Goal: Task Accomplishment & Management: Use online tool/utility

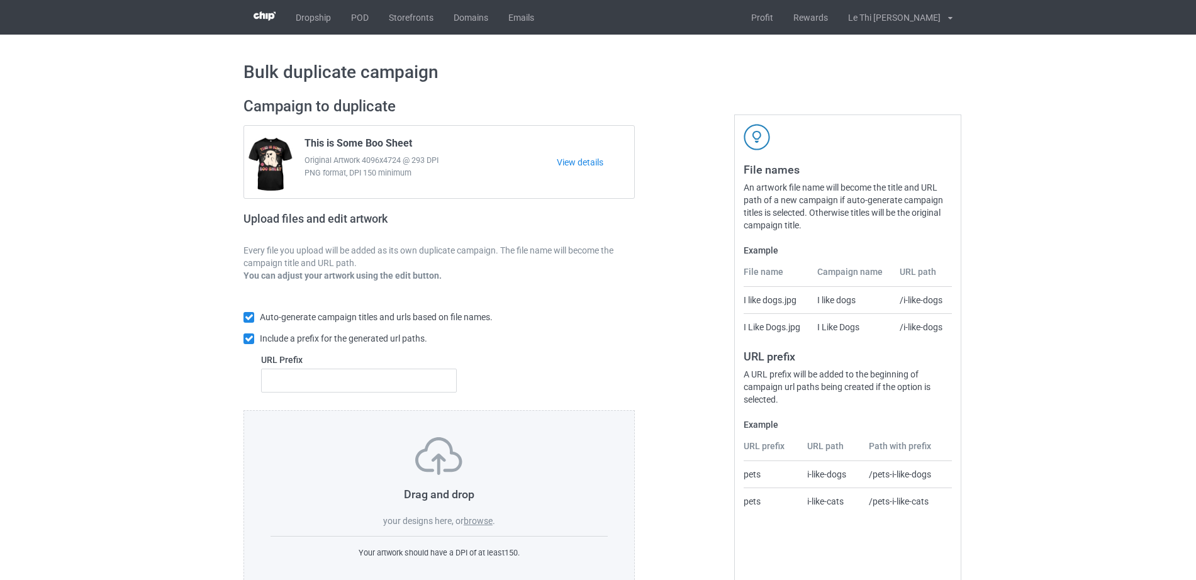
scroll to position [33, 0]
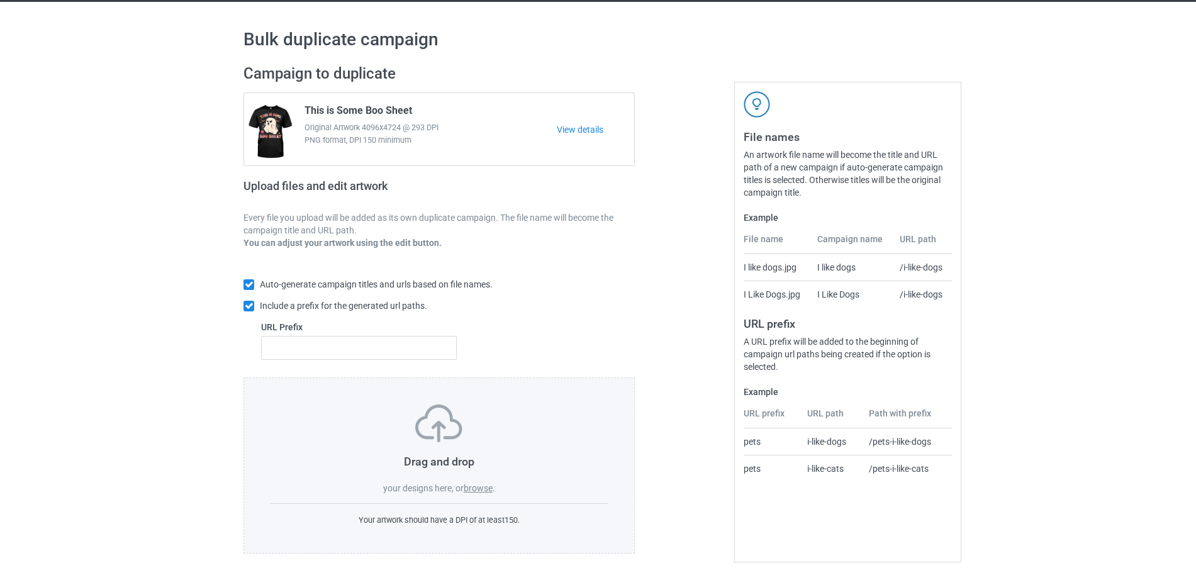
click at [486, 496] on div "Drag and drop your designs here, or browse . Your artwork should have a DPI of …" at bounding box center [439, 466] width 391 height 176
click at [484, 488] on label "browse" at bounding box center [478, 488] width 29 height 10
click at [0, 0] on input "browse" at bounding box center [0, 0] width 0 height 0
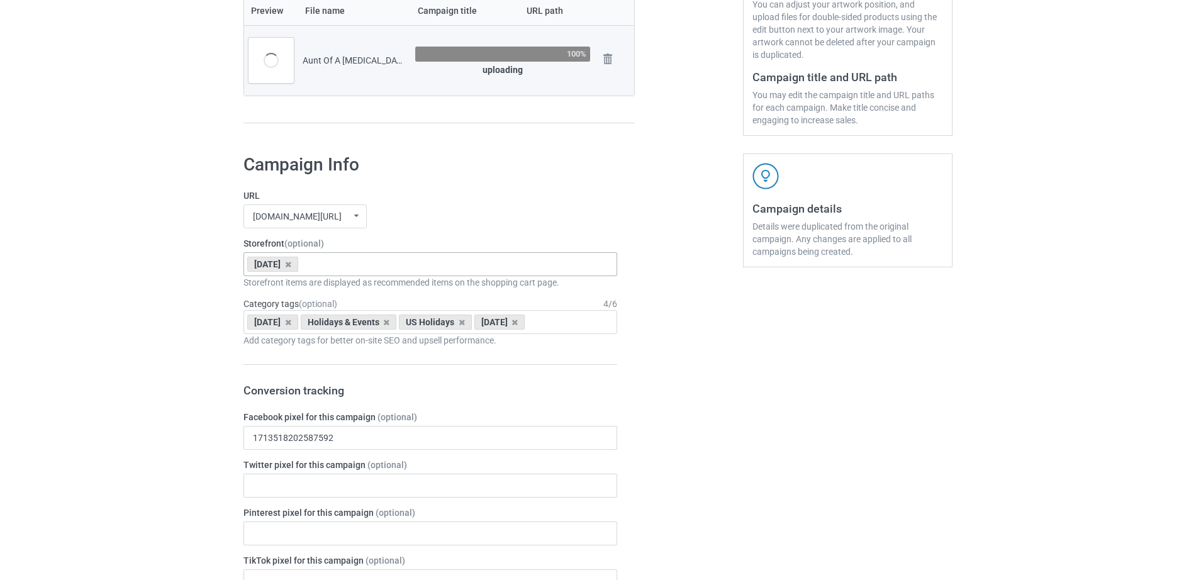
scroll to position [296, 0]
click at [291, 270] on icon at bounding box center [288, 266] width 6 height 8
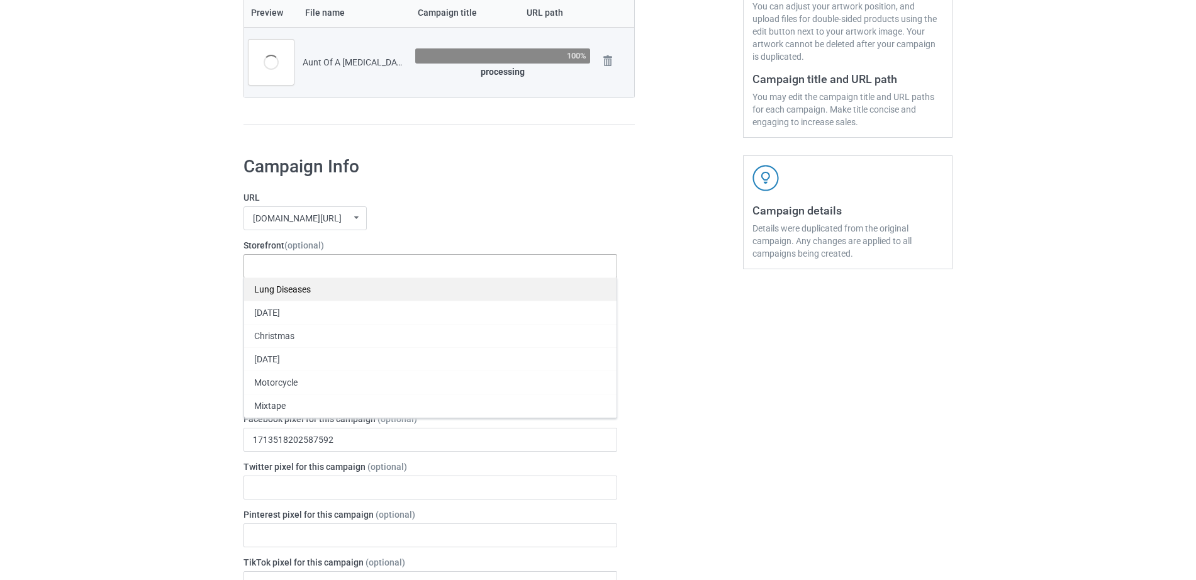
click at [296, 286] on div "Lung Diseases" at bounding box center [430, 288] width 372 height 23
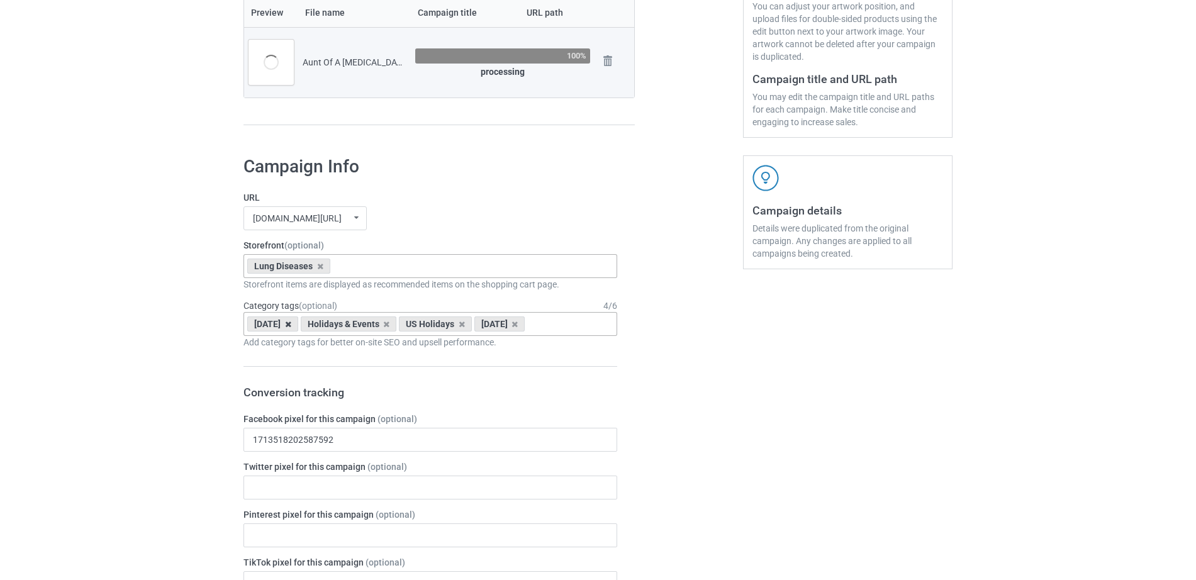
click at [291, 325] on icon at bounding box center [288, 324] width 6 height 8
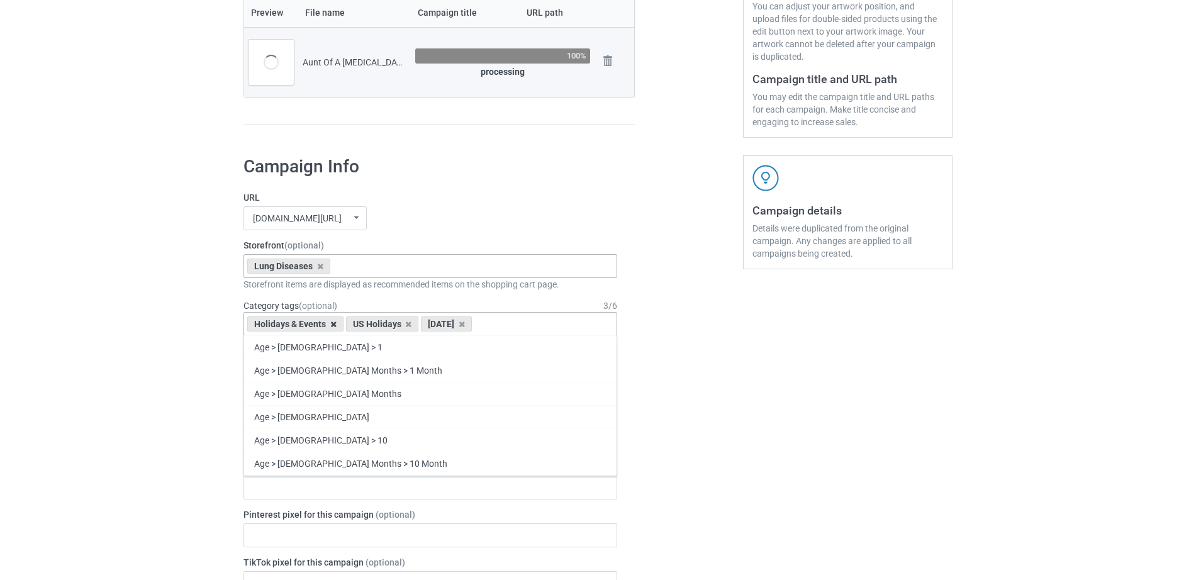
click at [335, 328] on icon at bounding box center [333, 324] width 6 height 8
click at [291, 325] on icon at bounding box center [288, 324] width 6 height 8
click at [298, 325] on div "Age > [DEMOGRAPHIC_DATA] > 1 Age > [DEMOGRAPHIC_DATA] Months > 1 Month Age > [D…" at bounding box center [431, 324] width 374 height 24
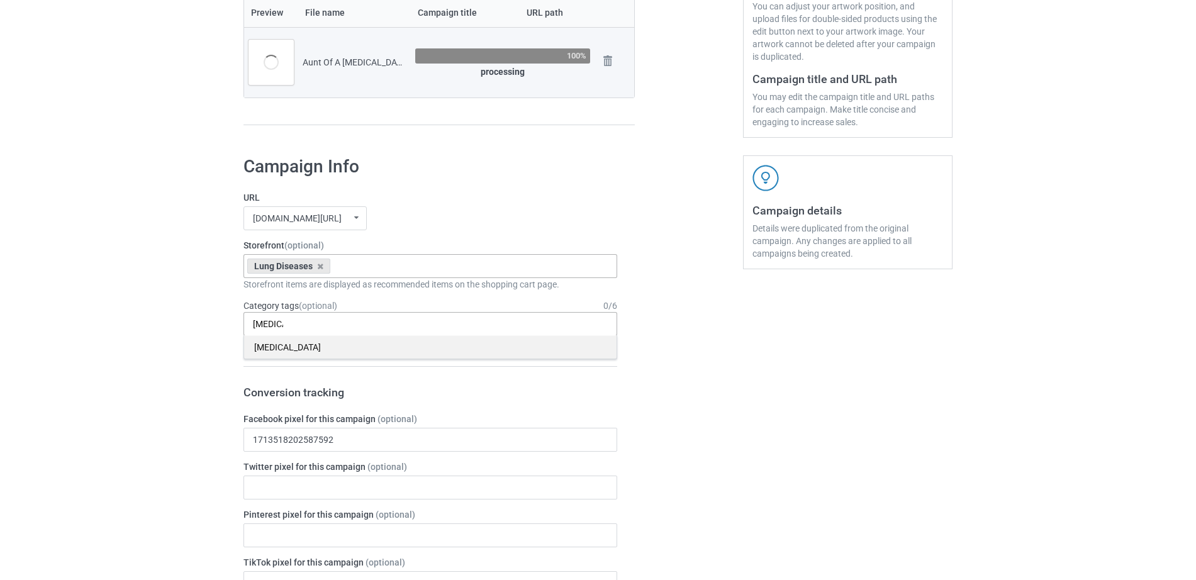
type input "[MEDICAL_DATA]"
click at [264, 354] on div "[MEDICAL_DATA]" at bounding box center [430, 346] width 372 height 23
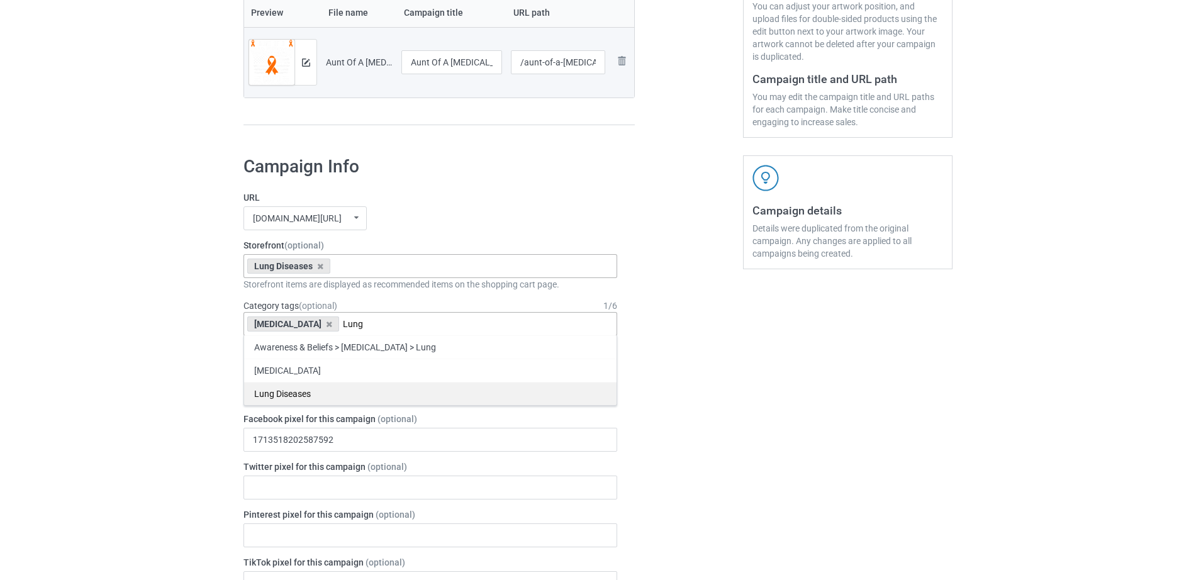
type input "Lung"
click at [277, 400] on div "Lung Diseases" at bounding box center [430, 393] width 372 height 23
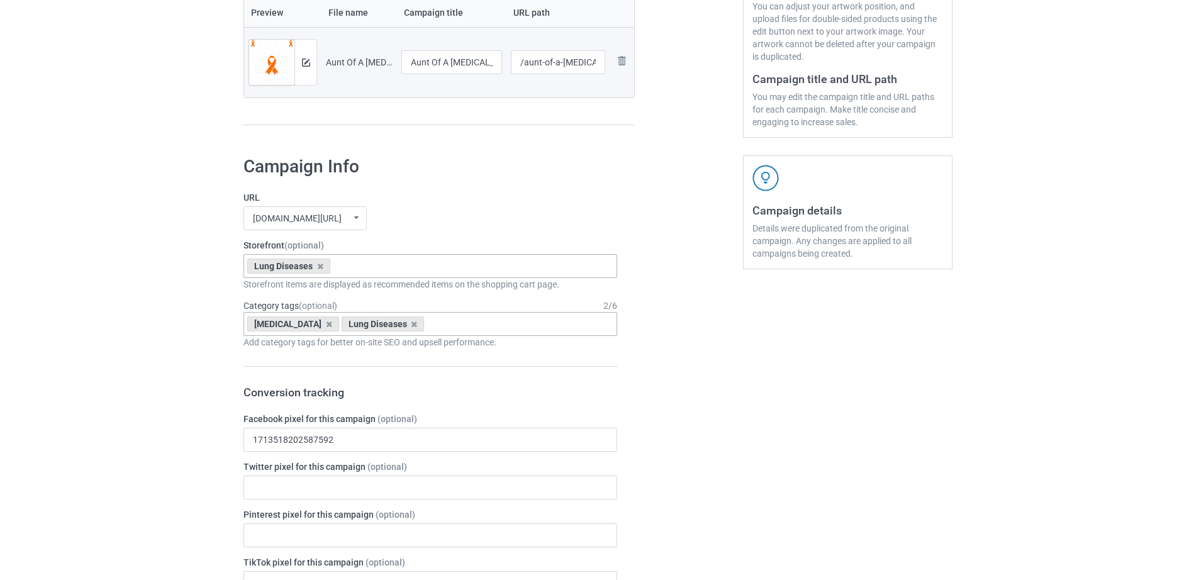
click at [424, 326] on div "[MEDICAL_DATA] Lung Diseases Age > [DEMOGRAPHIC_DATA] > 1 Age > [DEMOGRAPHIC_DA…" at bounding box center [431, 324] width 374 height 24
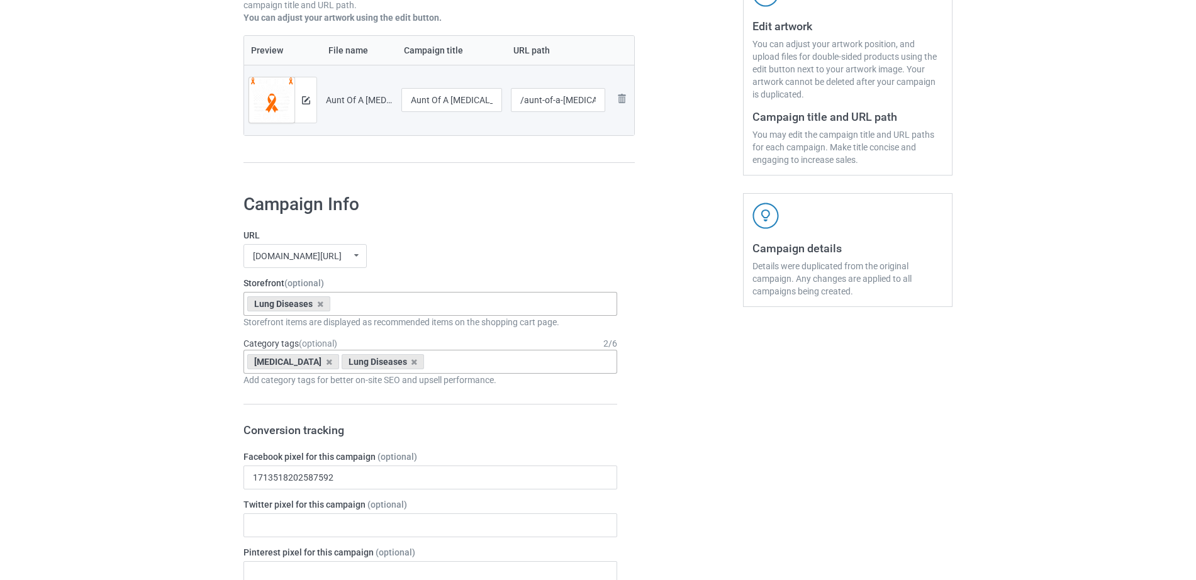
scroll to position [255, 0]
click at [407, 371] on div "[MEDICAL_DATA] Lung Diseases Age > [DEMOGRAPHIC_DATA] > 1 Age > [DEMOGRAPHIC_DA…" at bounding box center [431, 364] width 374 height 24
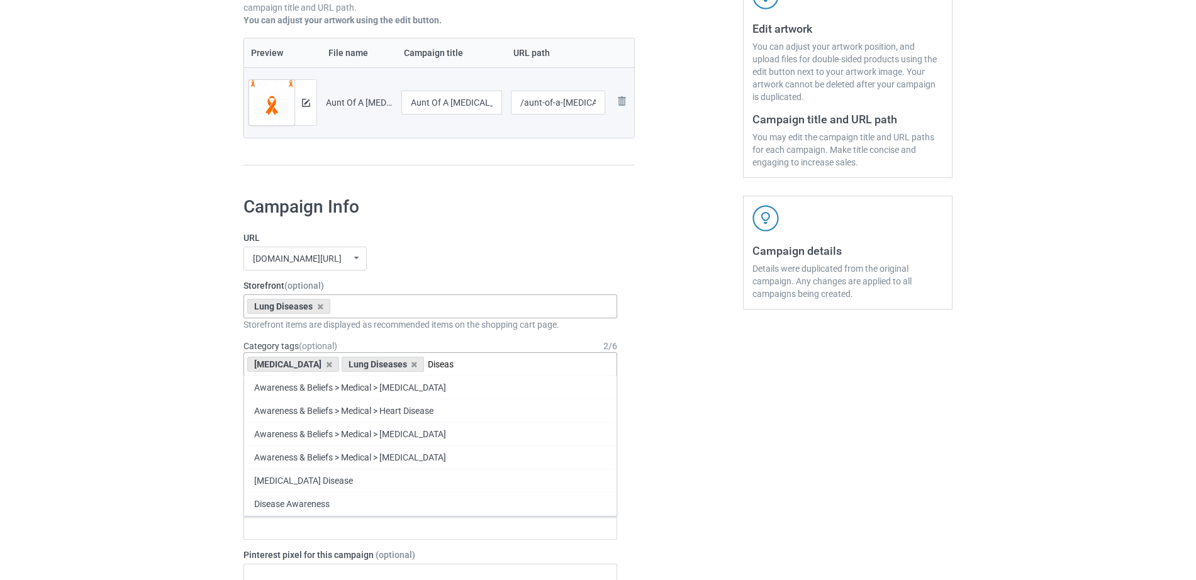
type input "Disease"
drag, startPoint x: 383, startPoint y: 366, endPoint x: 486, endPoint y: 362, distance: 103.3
click at [486, 362] on div "[MEDICAL_DATA] Lung Diseases Disease Awareness & Beliefs > Medical > [MEDICAL_D…" at bounding box center [431, 364] width 374 height 24
type input "·"
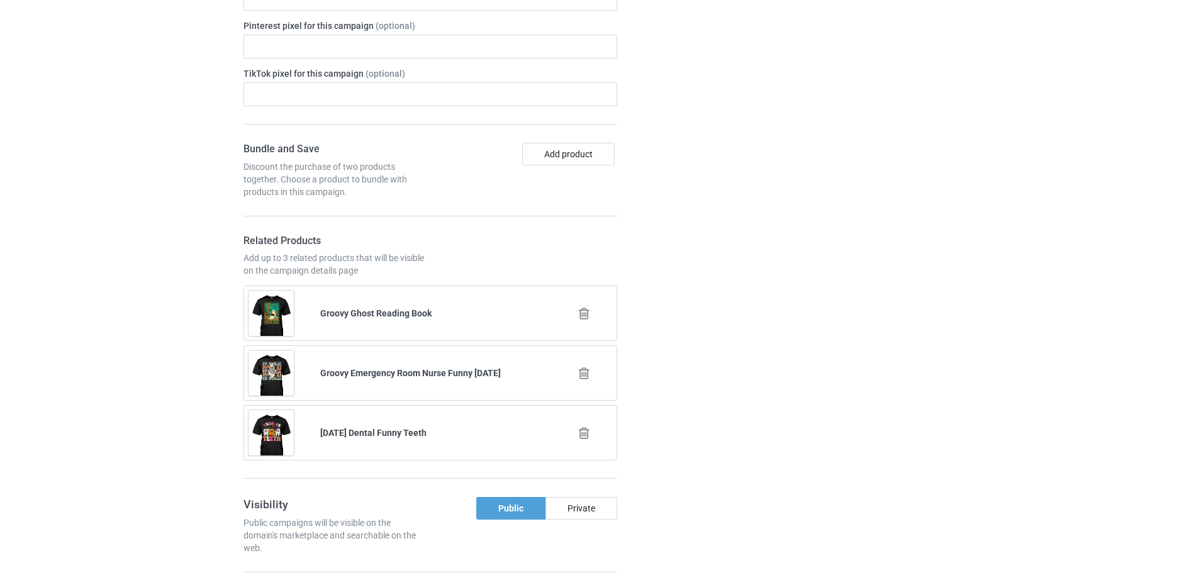
scroll to position [782, 0]
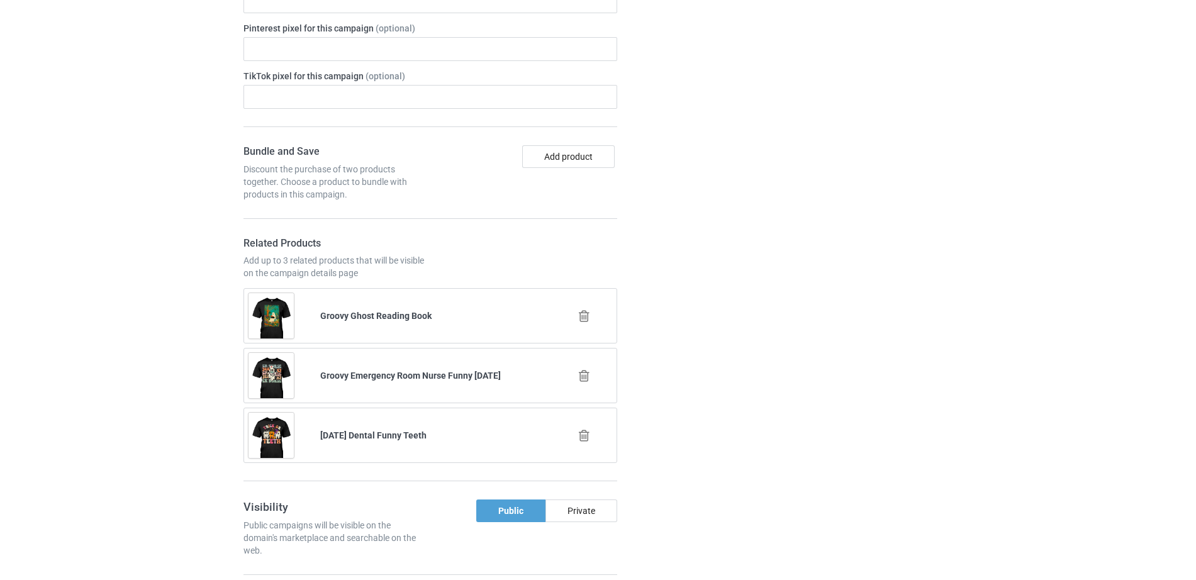
click at [588, 319] on icon at bounding box center [584, 316] width 16 height 13
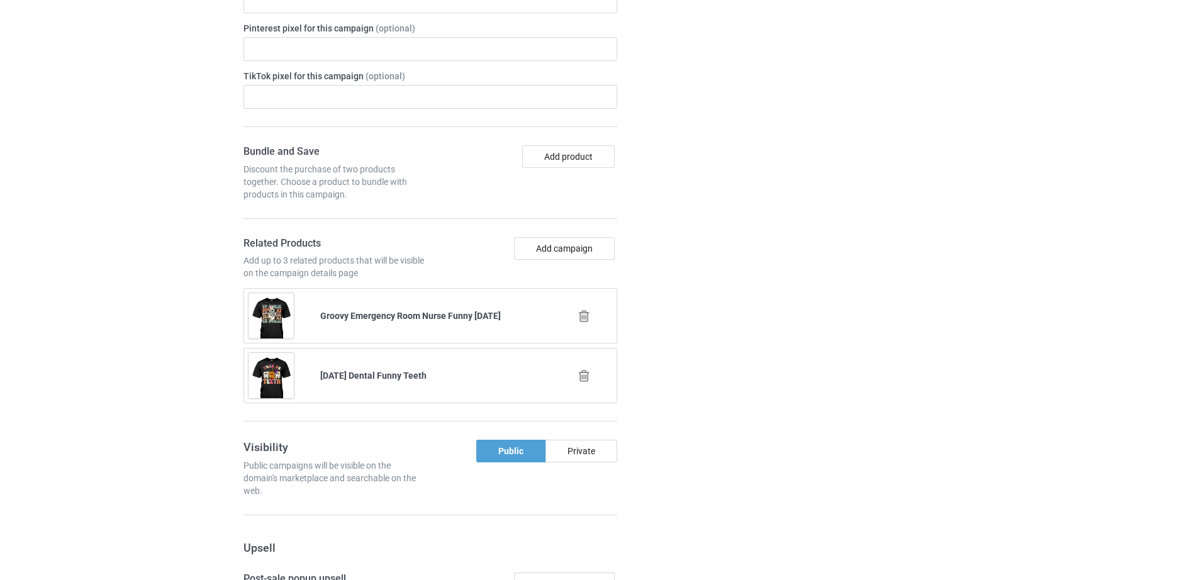
click at [586, 312] on icon at bounding box center [584, 316] width 16 height 13
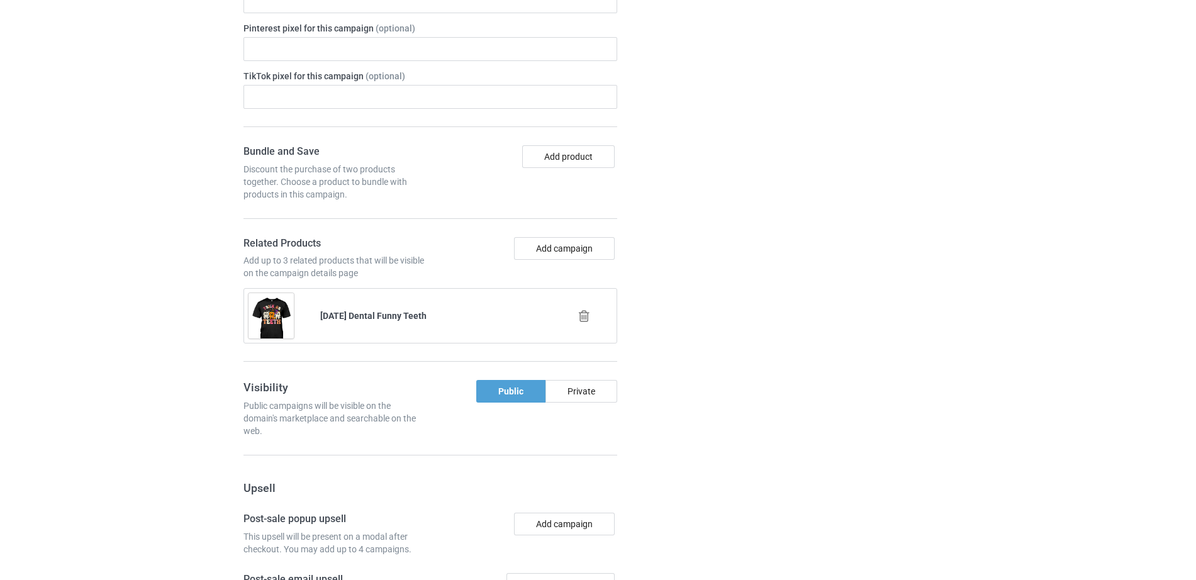
click at [586, 312] on icon at bounding box center [584, 316] width 16 height 13
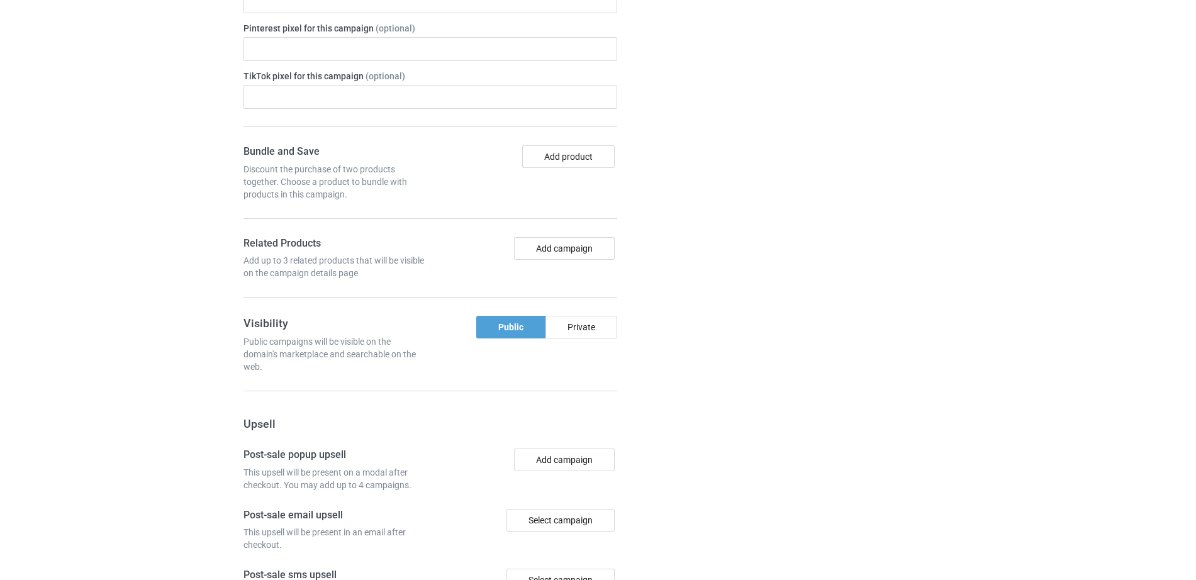
click at [688, 308] on div at bounding box center [689, 237] width 91 height 1155
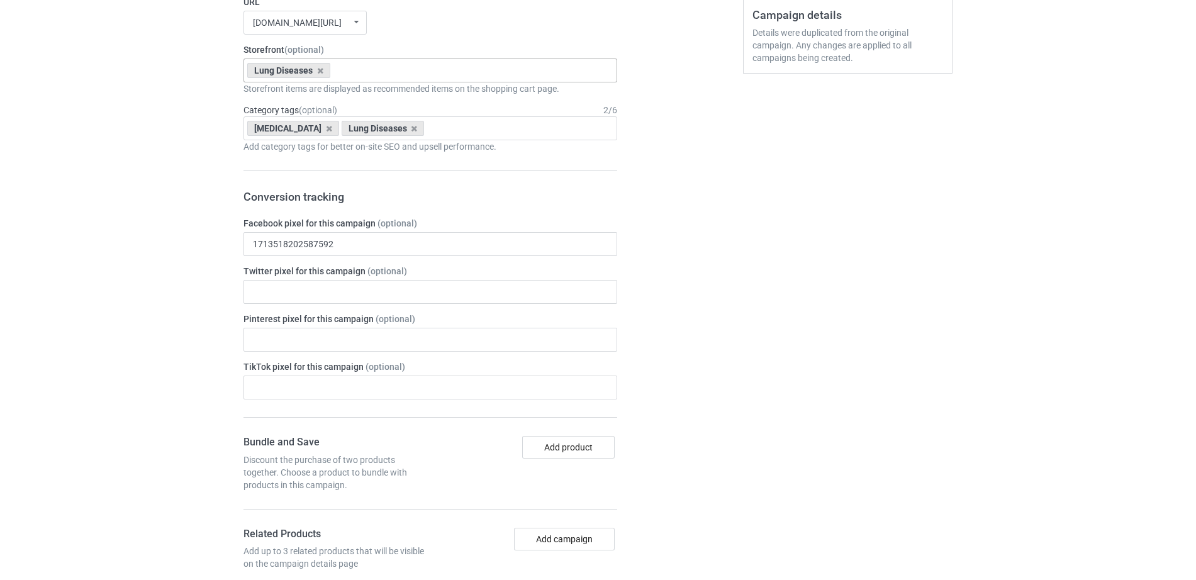
scroll to position [1036, 0]
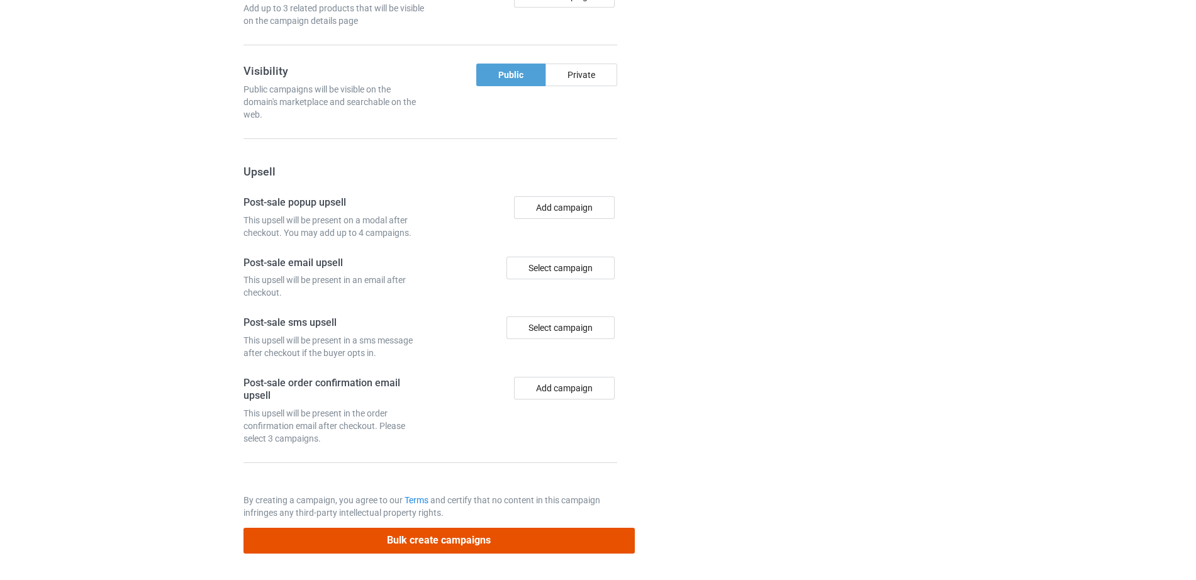
click at [427, 537] on button "Bulk create campaigns" at bounding box center [439, 541] width 391 height 26
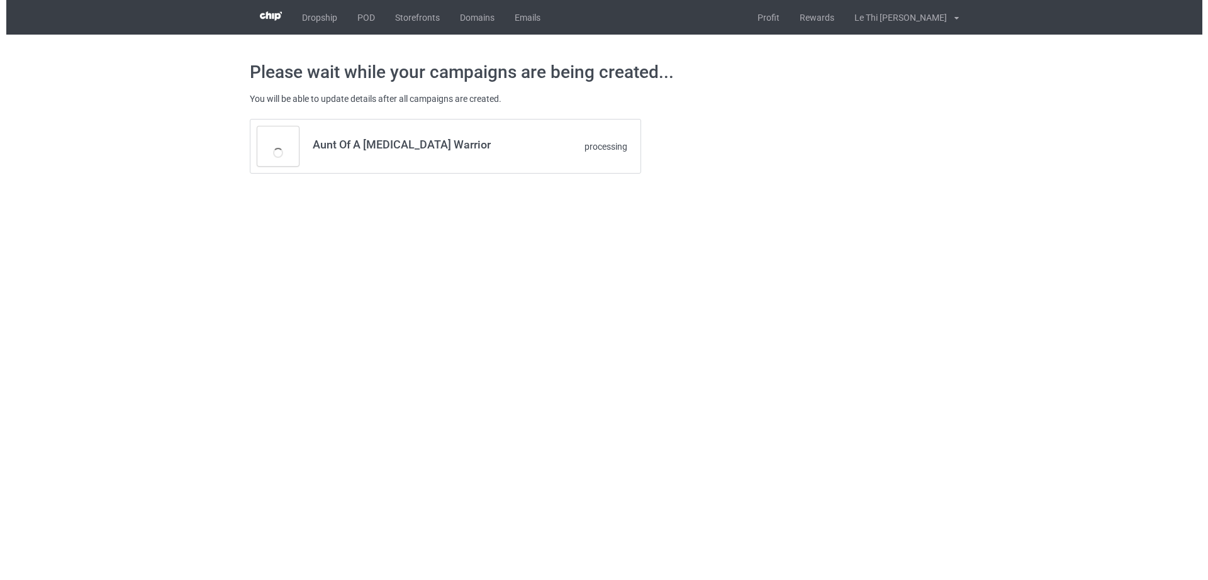
scroll to position [0, 0]
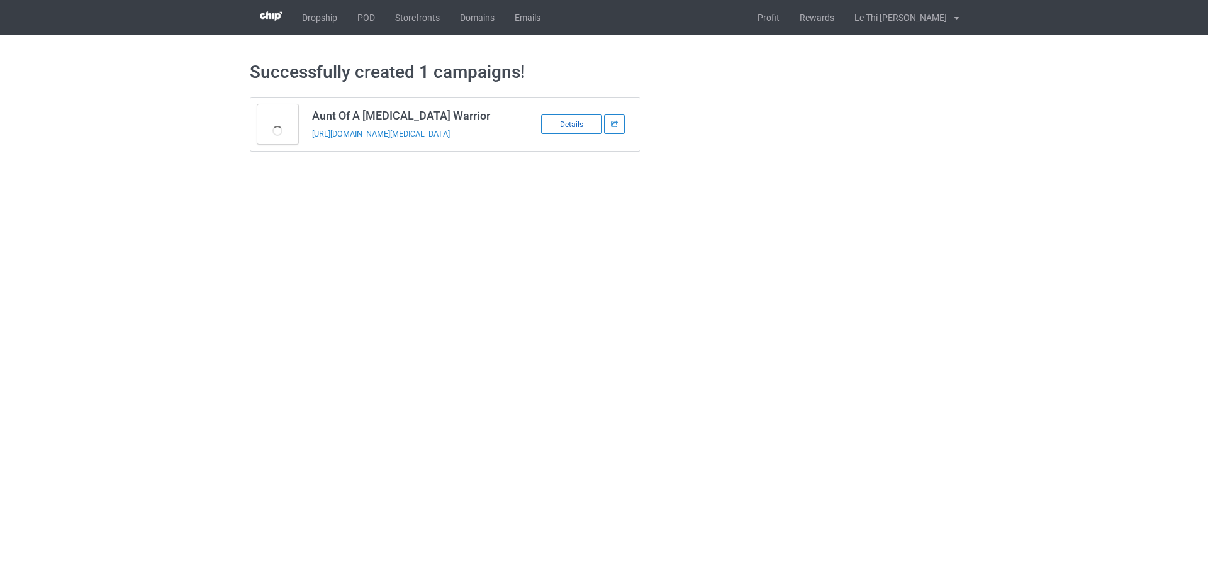
click at [573, 132] on div "Details" at bounding box center [571, 125] width 61 height 20
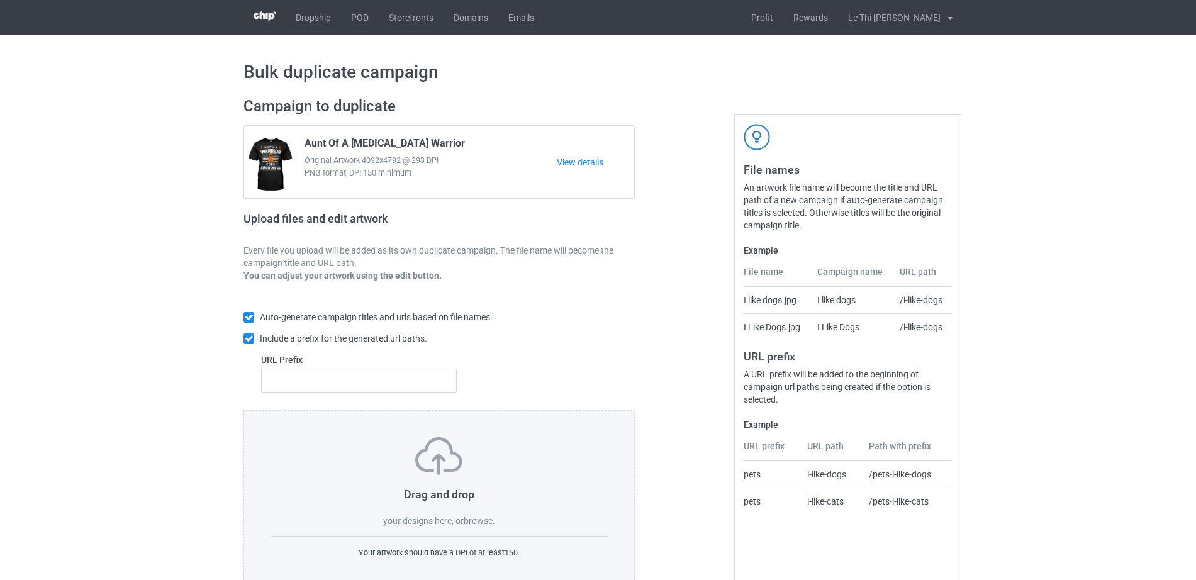
scroll to position [33, 0]
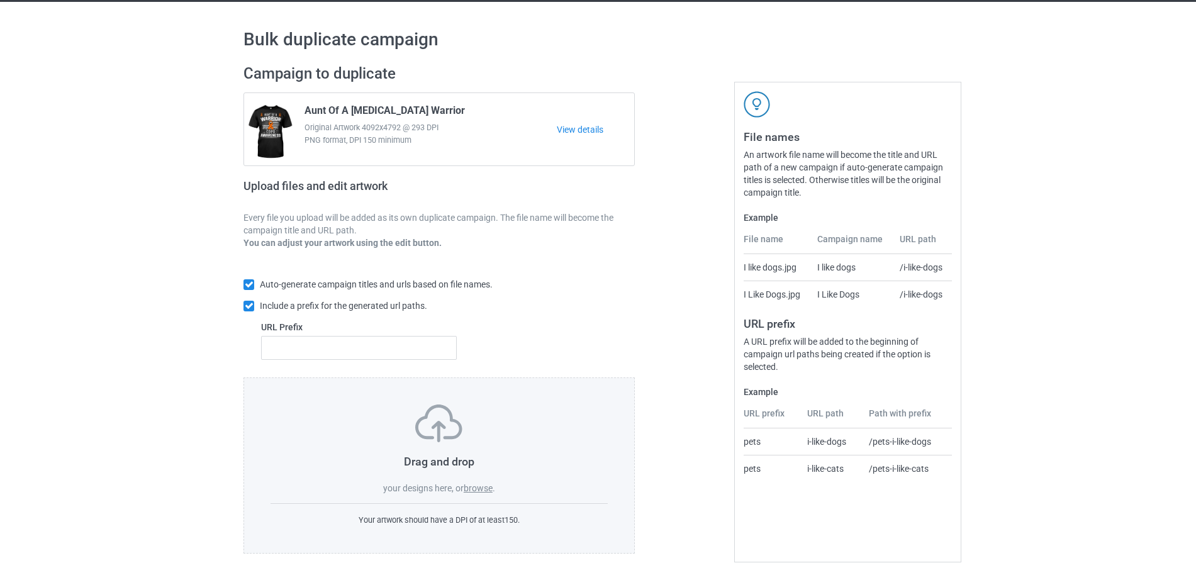
click at [475, 490] on label "browse" at bounding box center [478, 488] width 29 height 10
click at [0, 0] on input "browse" at bounding box center [0, 0] width 0 height 0
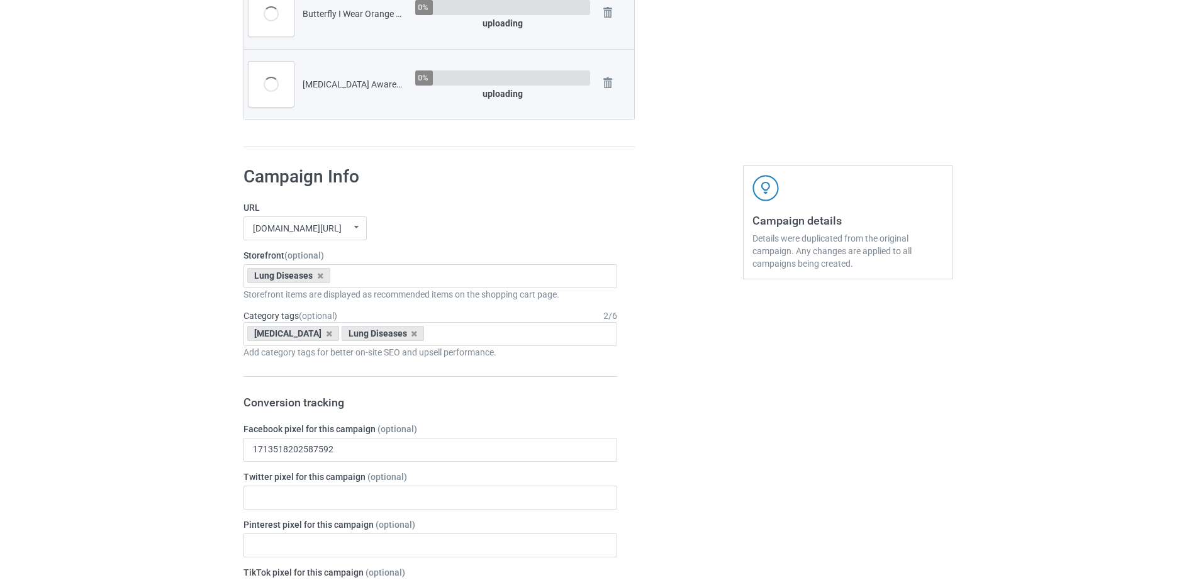
scroll to position [557, 0]
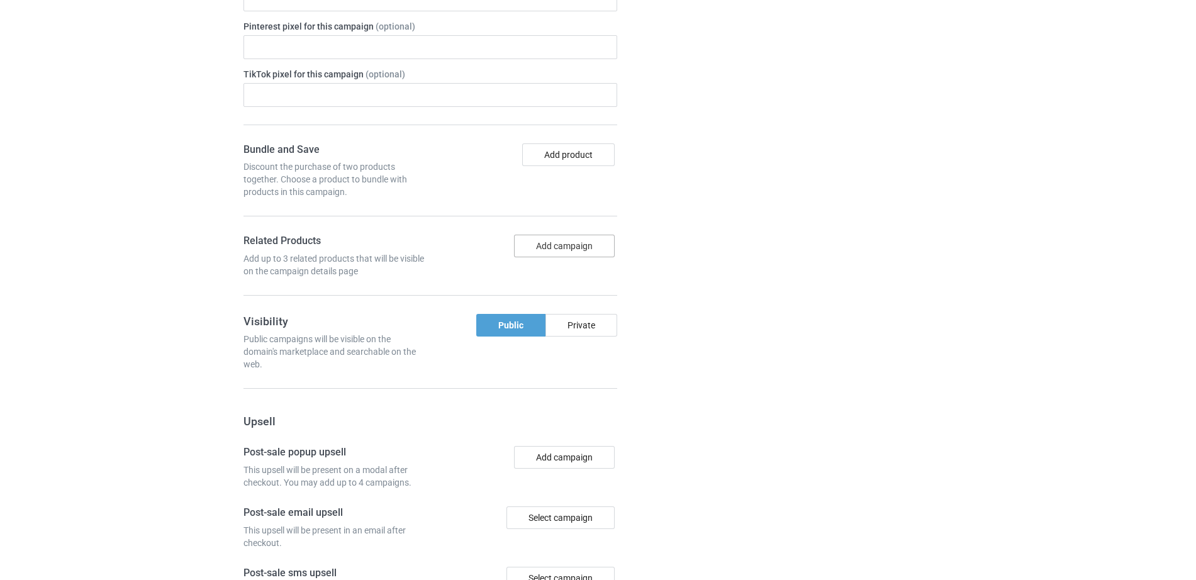
click at [559, 260] on div "Add campaign" at bounding box center [525, 256] width 191 height 43
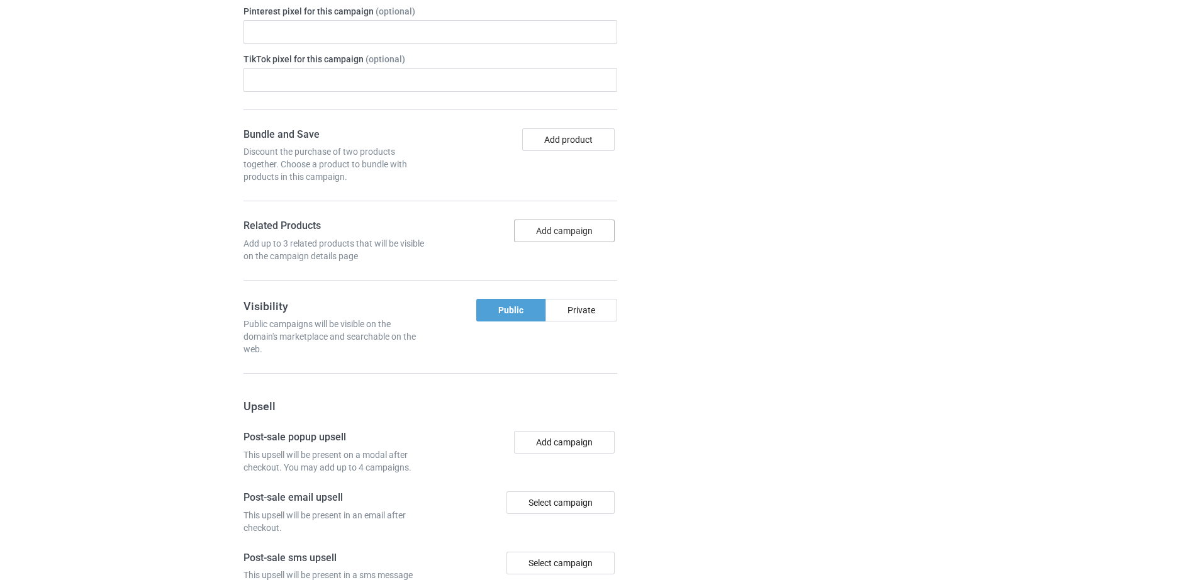
click at [536, 228] on button "Add campaign" at bounding box center [564, 231] width 101 height 23
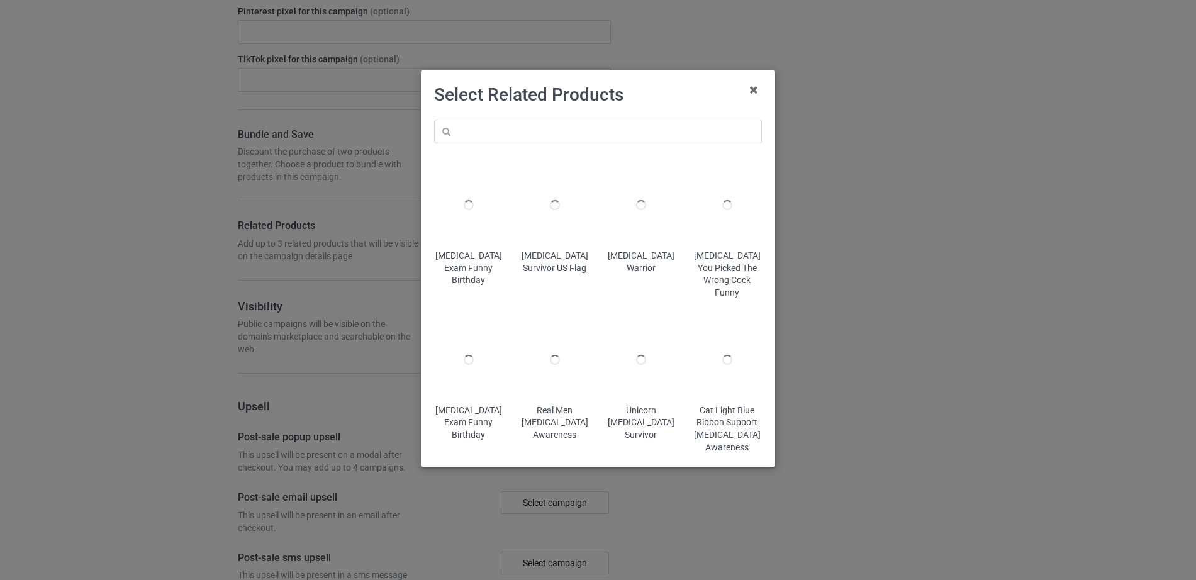
scroll to position [1071, 0]
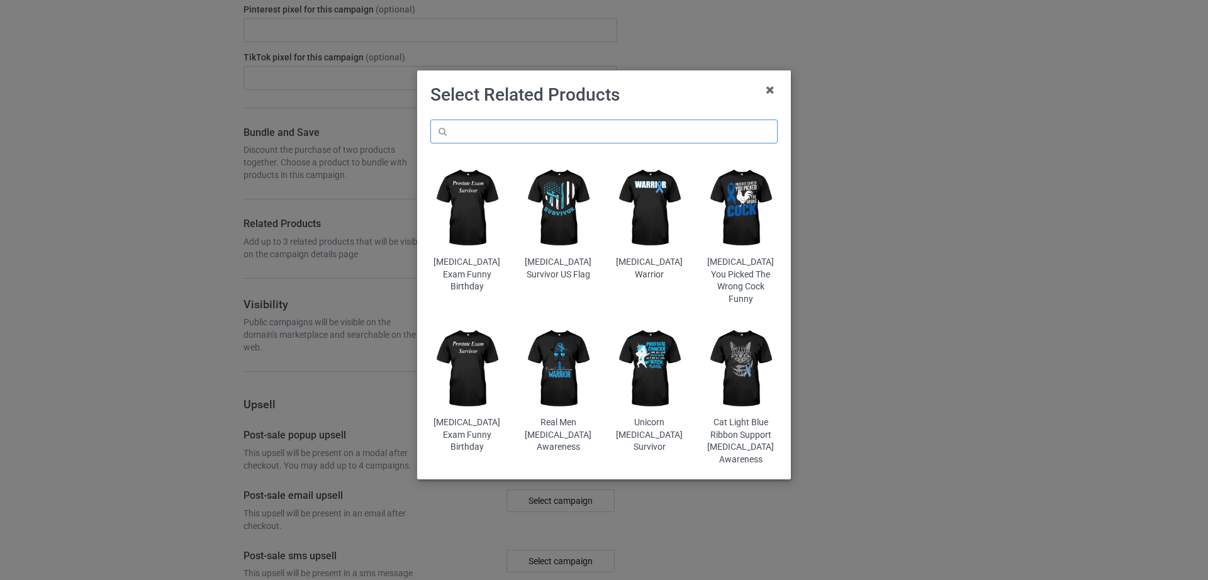
click at [483, 126] on input "text" at bounding box center [603, 132] width 347 height 24
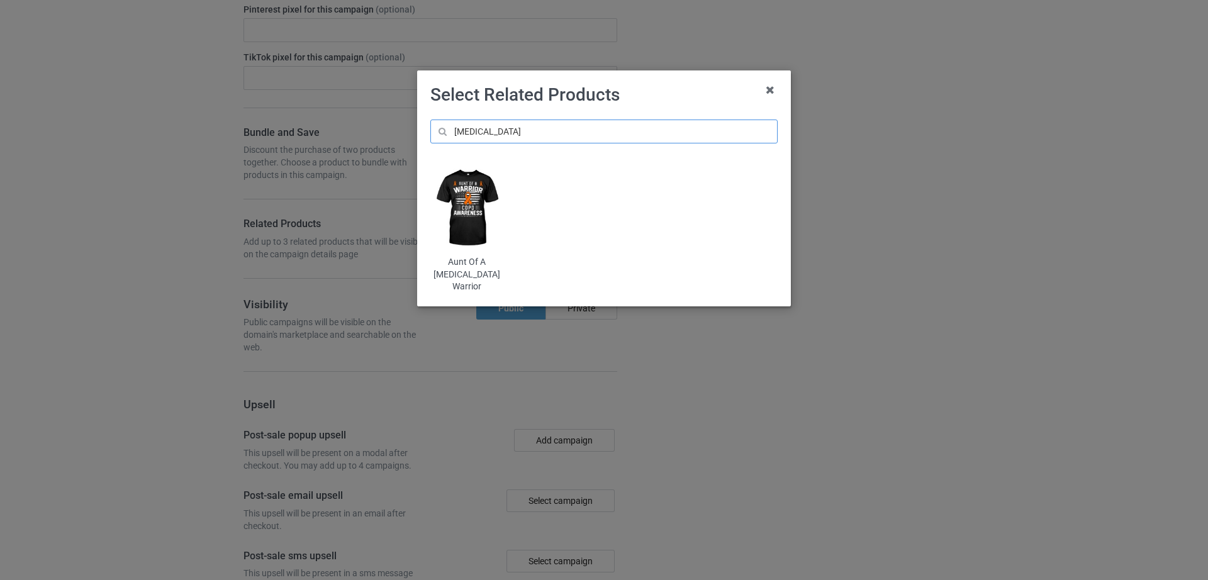
type input "[MEDICAL_DATA]"
click at [484, 203] on img at bounding box center [467, 208] width 74 height 92
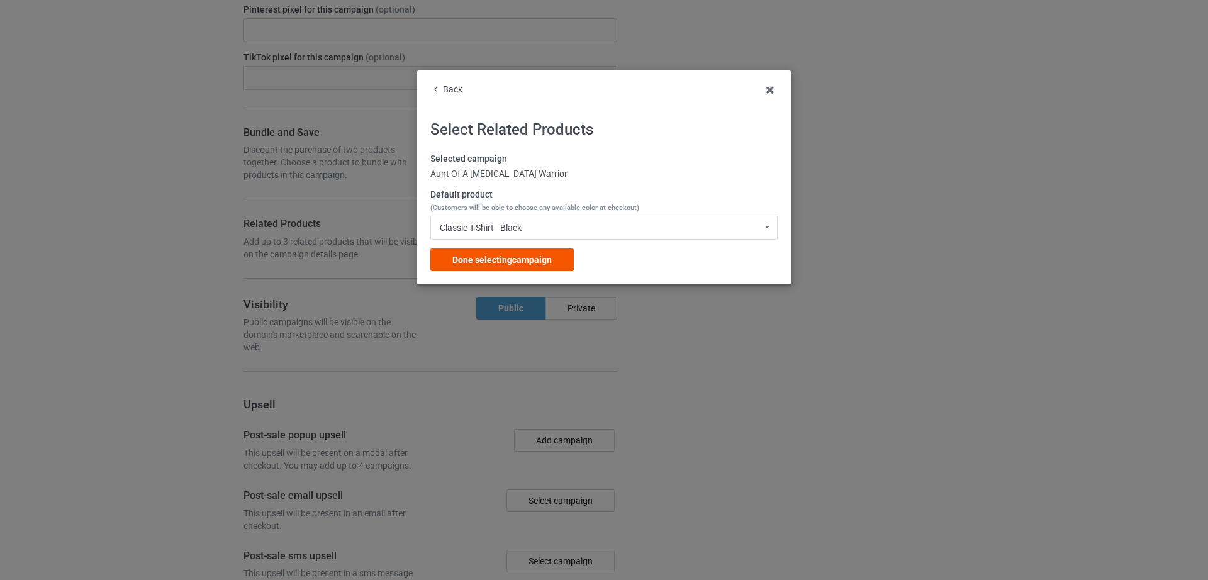
click at [534, 257] on span "Done selecting campaign" at bounding box center [501, 260] width 99 height 10
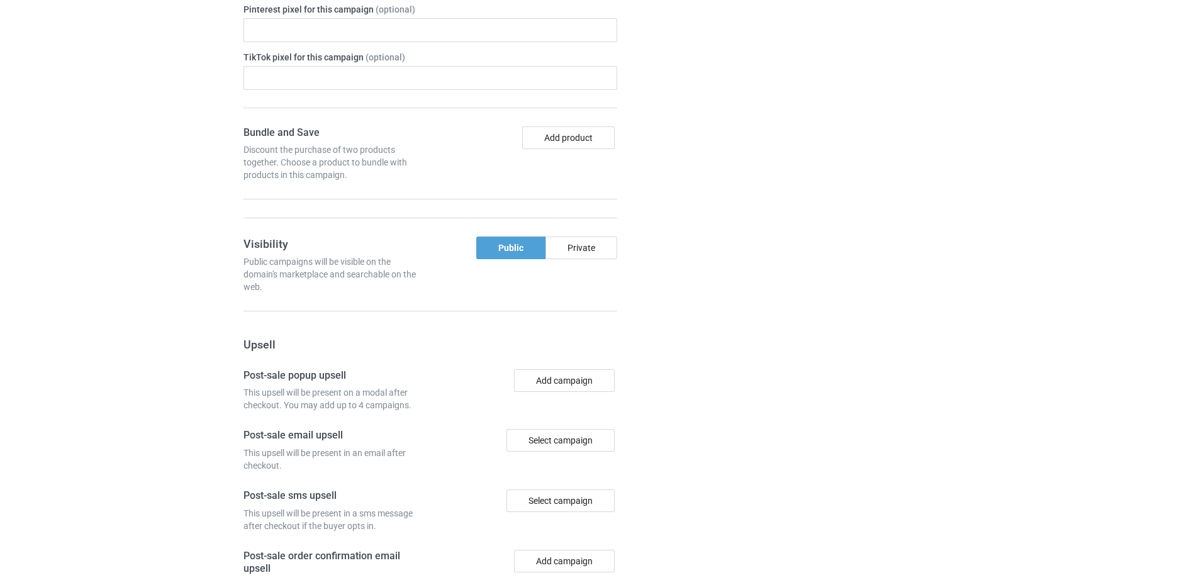
click at [794, 350] on div "Campaign details Details were duplicated from the original campaign. Any change…" at bounding box center [847, 188] width 227 height 1094
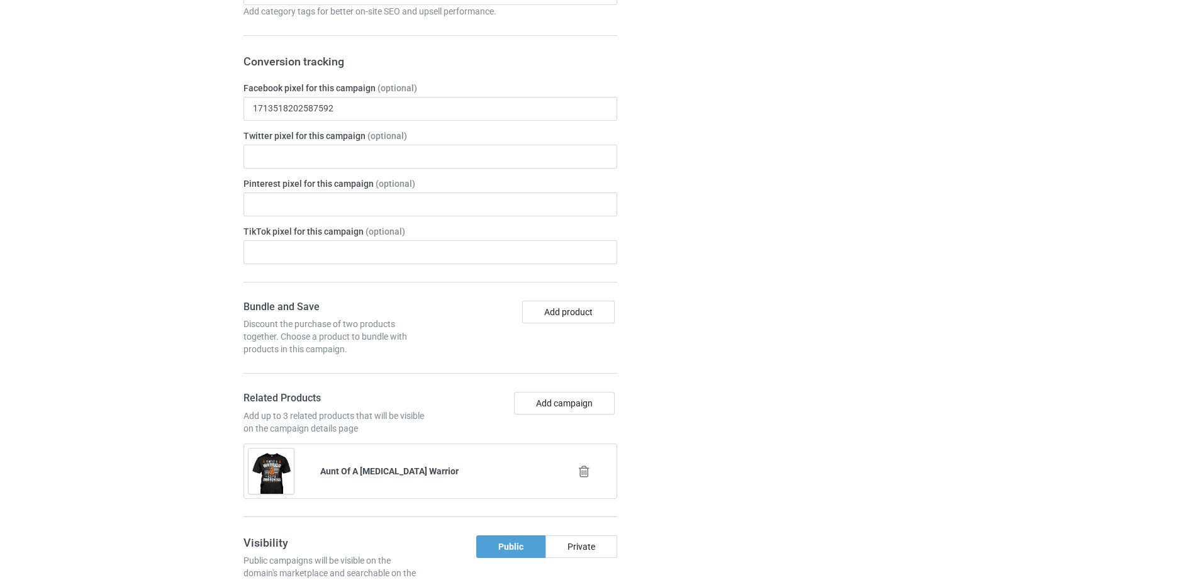
scroll to position [1392, 0]
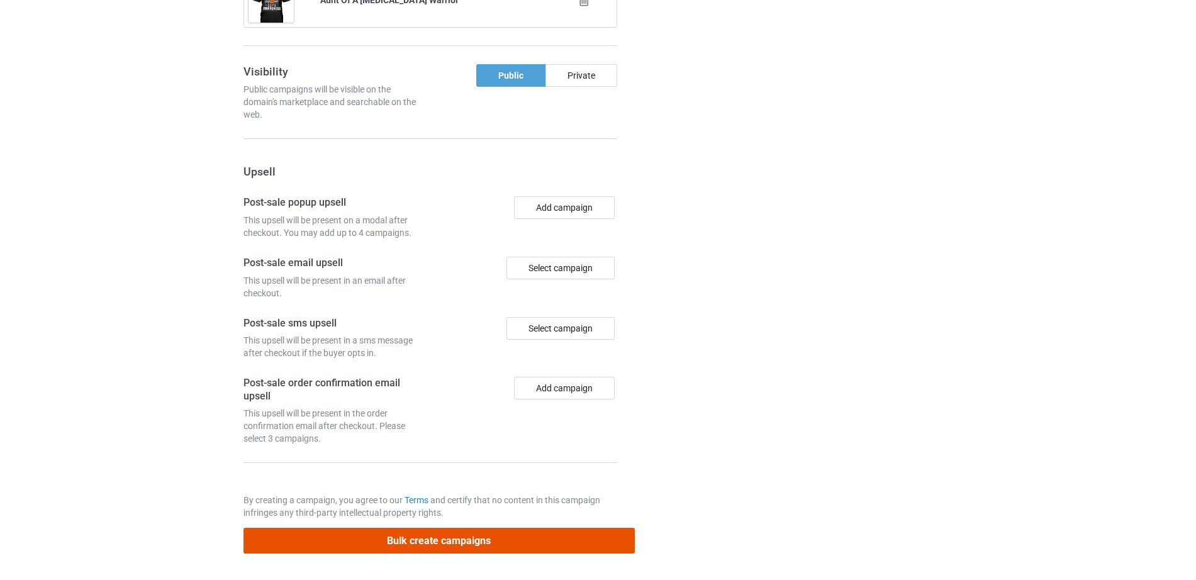
click at [439, 532] on button "Bulk create campaigns" at bounding box center [439, 541] width 391 height 26
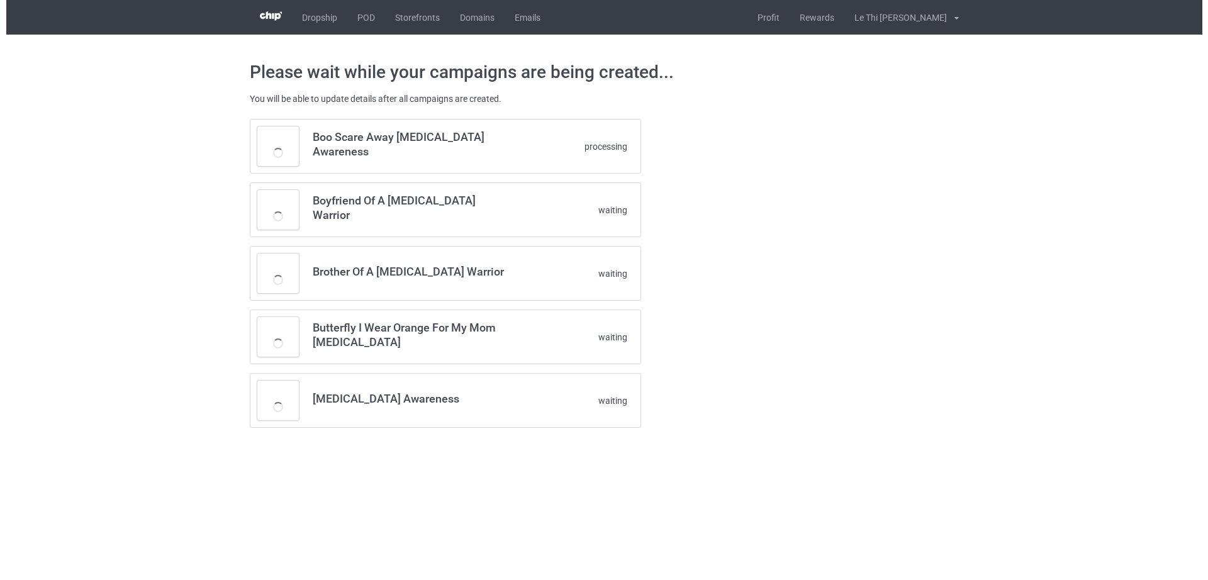
scroll to position [0, 0]
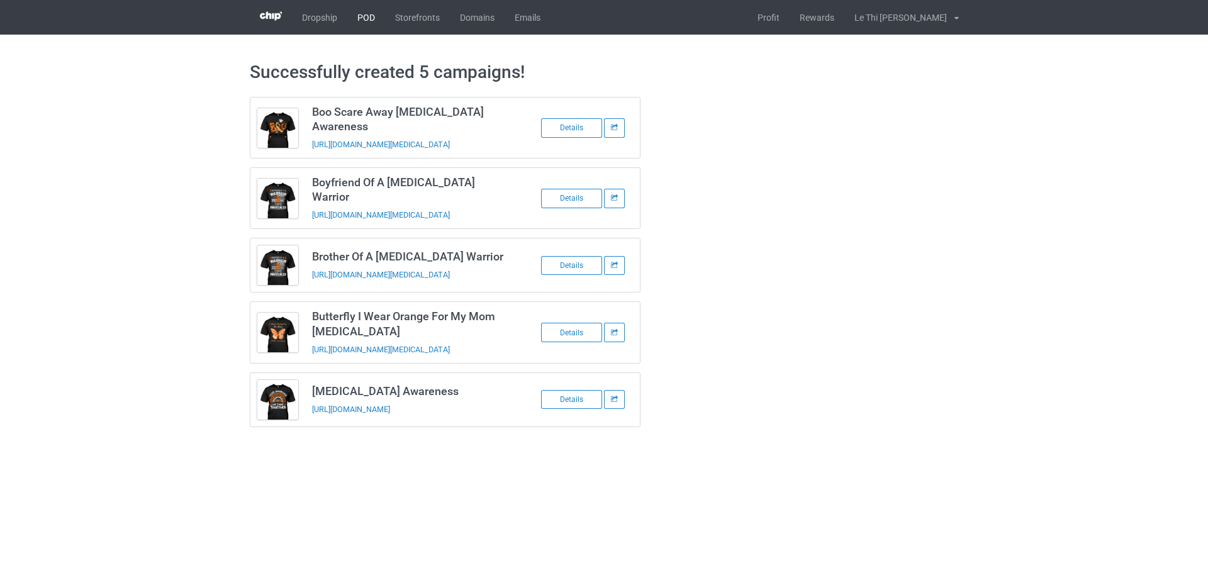
click at [373, 10] on link "POD" at bounding box center [366, 17] width 38 height 35
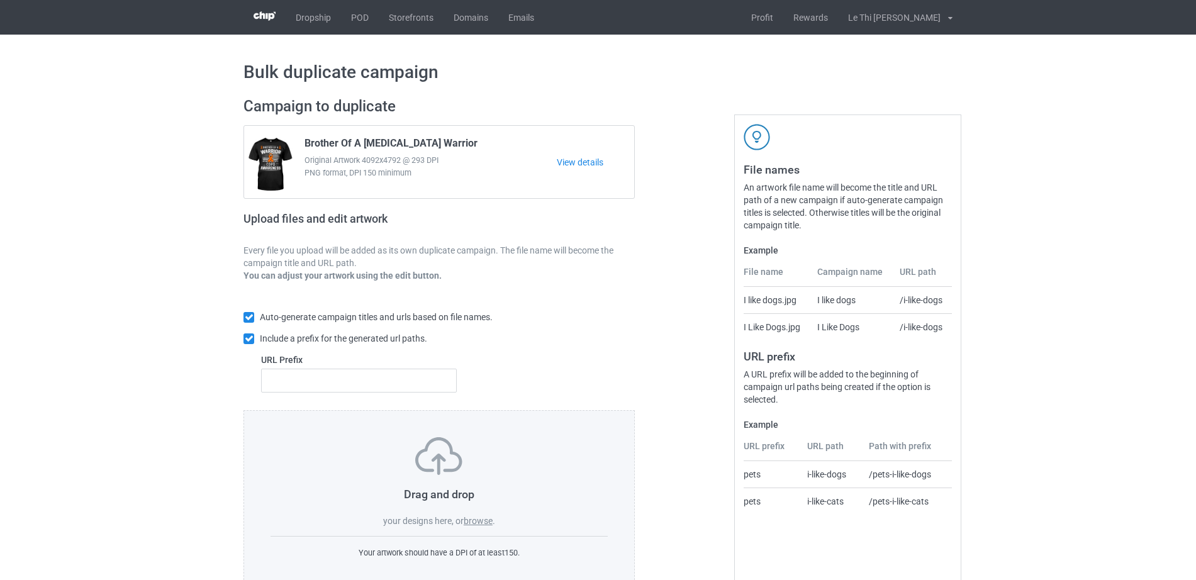
click at [479, 523] on label "browse" at bounding box center [478, 521] width 29 height 10
click at [0, 0] on input "browse" at bounding box center [0, 0] width 0 height 0
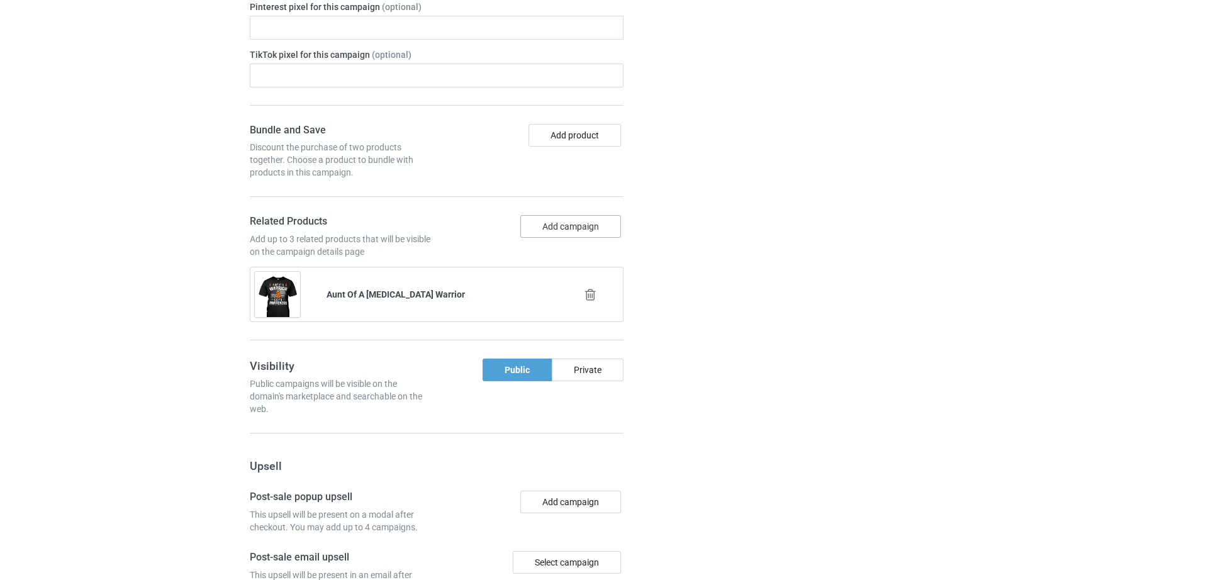
scroll to position [1569, 0]
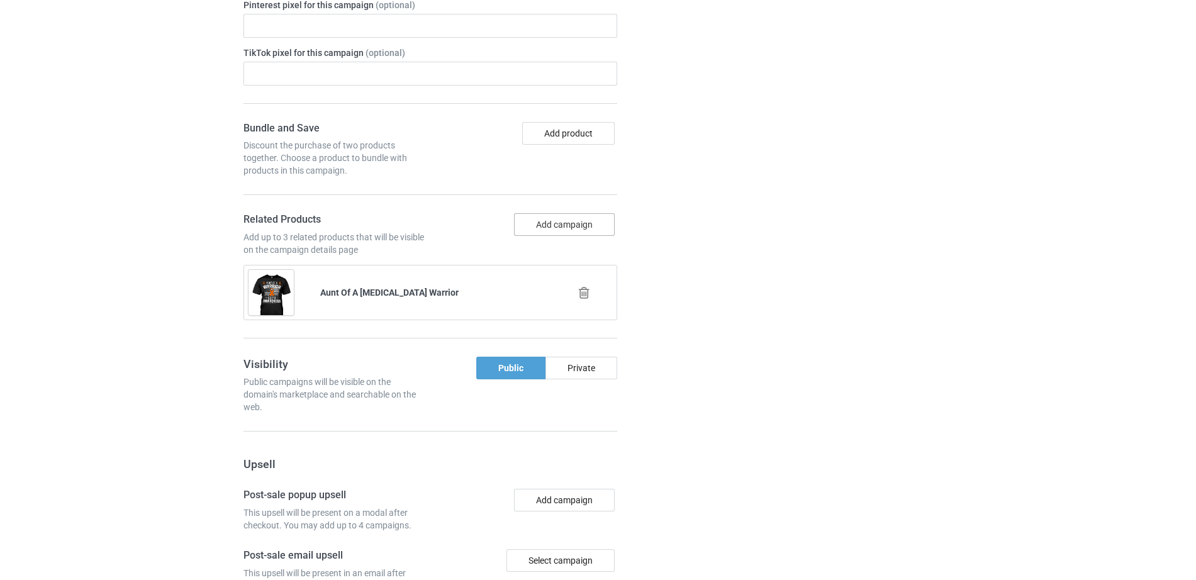
click at [569, 220] on button "Add campaign" at bounding box center [564, 224] width 101 height 23
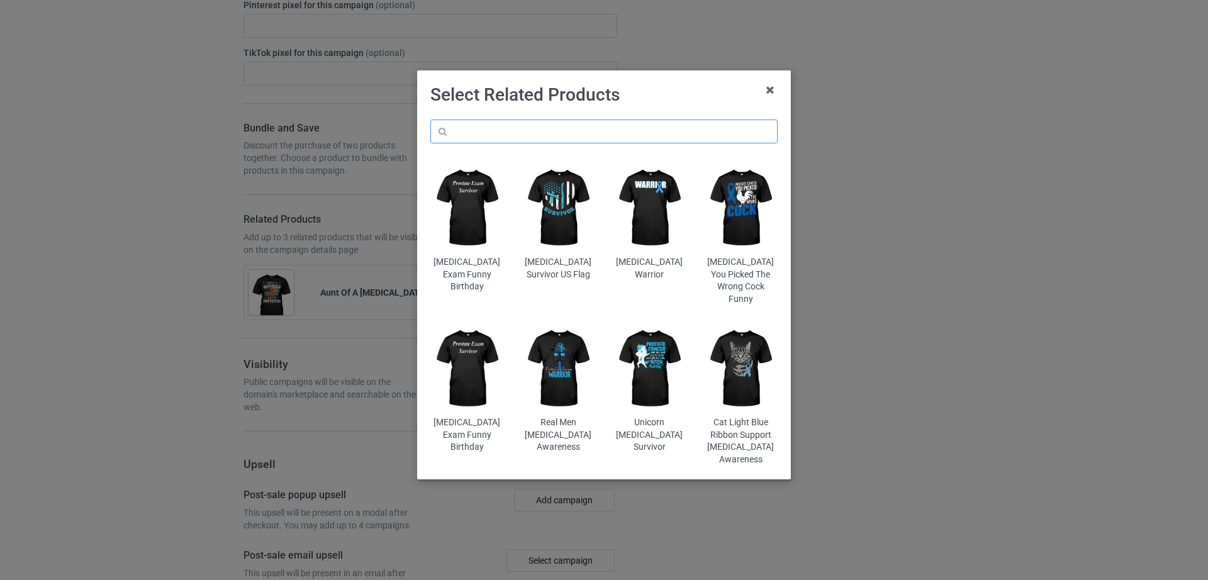
click at [511, 132] on input "text" at bounding box center [603, 132] width 347 height 24
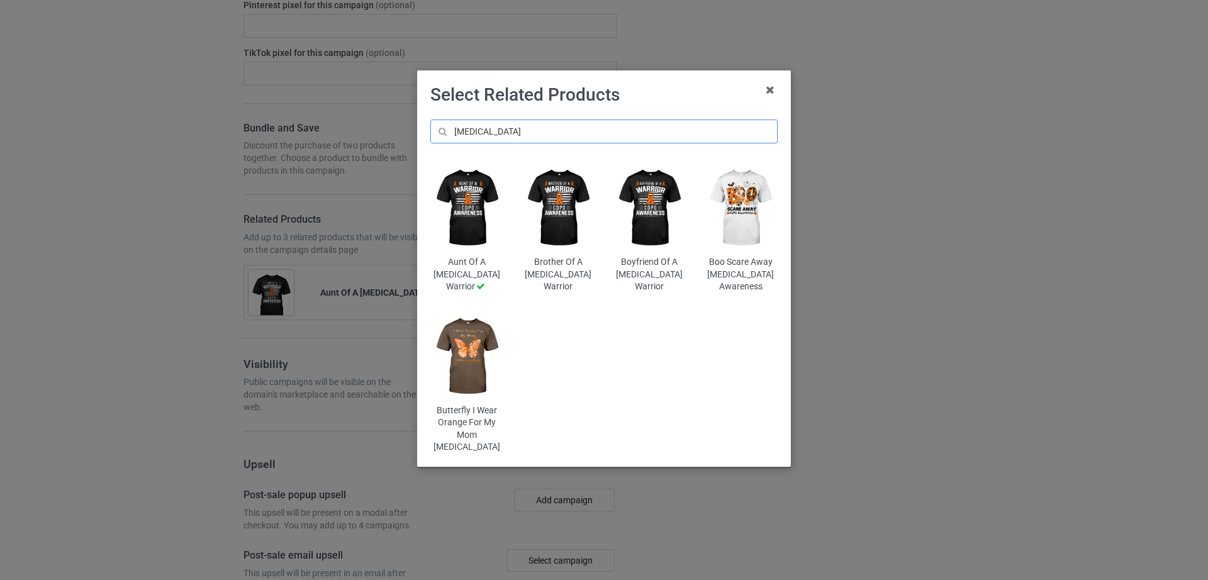
type input "[MEDICAL_DATA]"
click at [769, 225] on img at bounding box center [741, 208] width 74 height 92
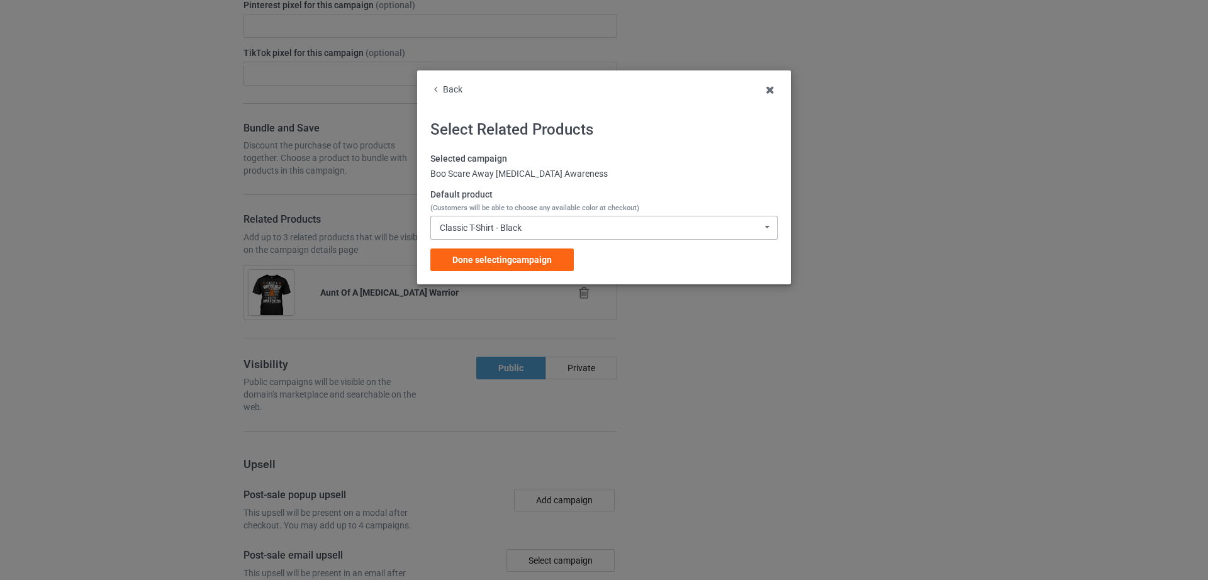
click at [520, 235] on div "Classic T-Shirt - Black Classic T-Shirt - Black Classic T-Shirt - White Classic…" at bounding box center [603, 228] width 347 height 24
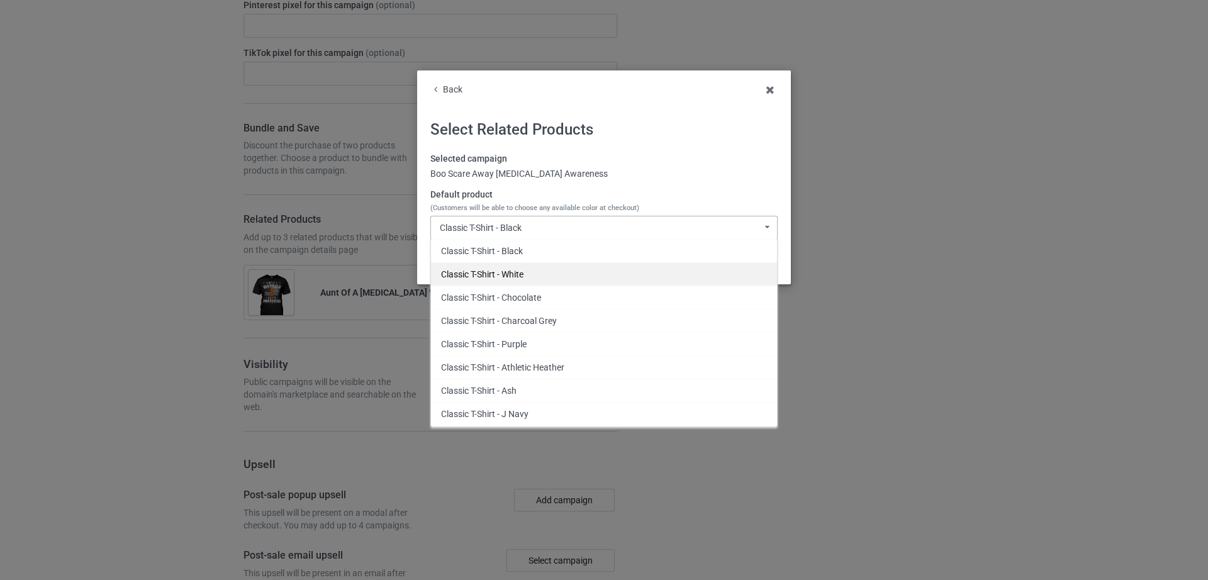
click at [510, 270] on div "Classic T-Shirt - White" at bounding box center [604, 273] width 346 height 23
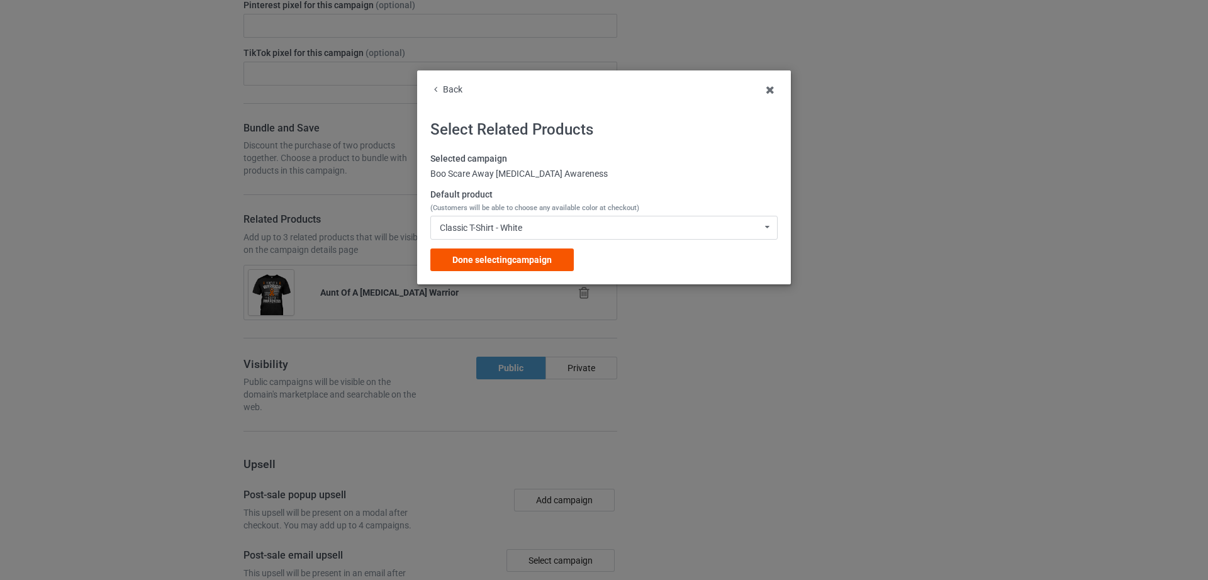
click at [508, 268] on div "Done selecting campaign" at bounding box center [501, 260] width 143 height 23
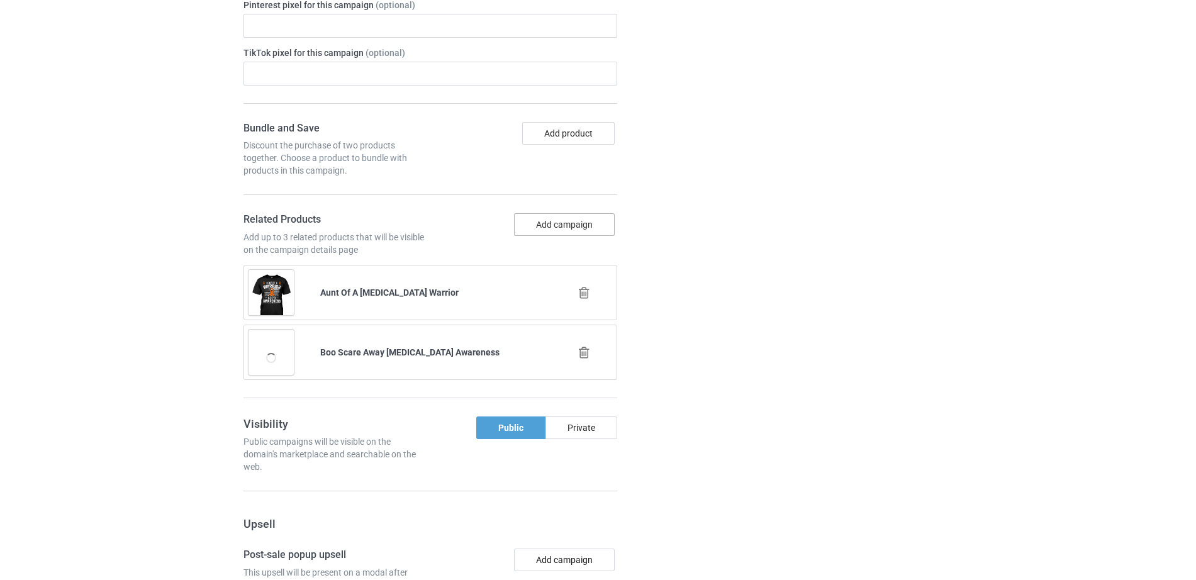
click at [556, 228] on button "Add campaign" at bounding box center [564, 224] width 101 height 23
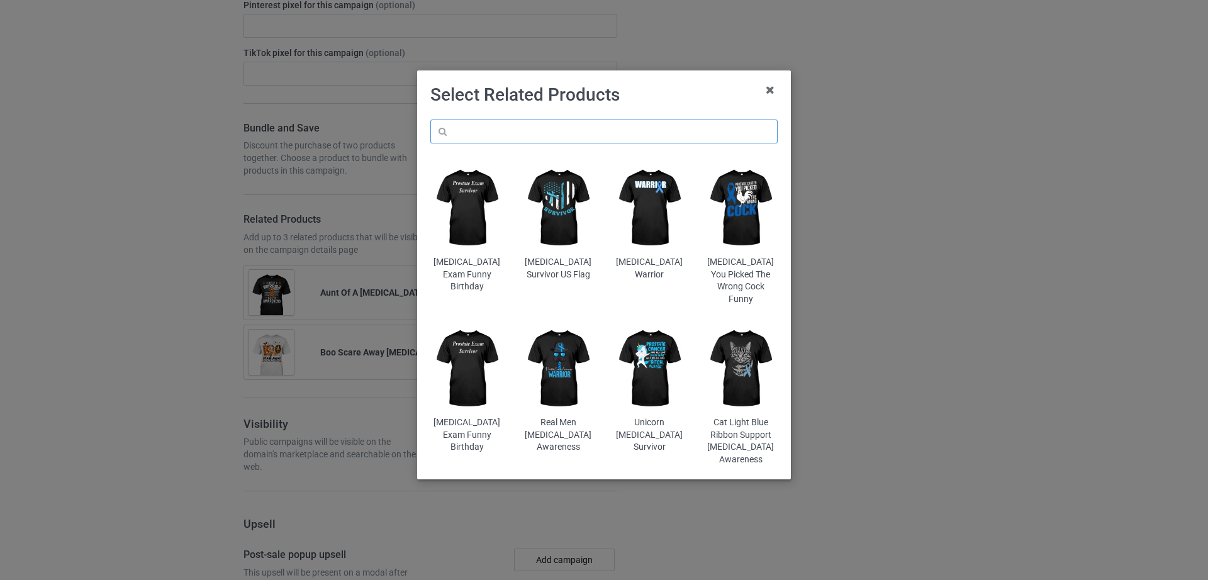
click at [515, 132] on input "text" at bounding box center [603, 132] width 347 height 24
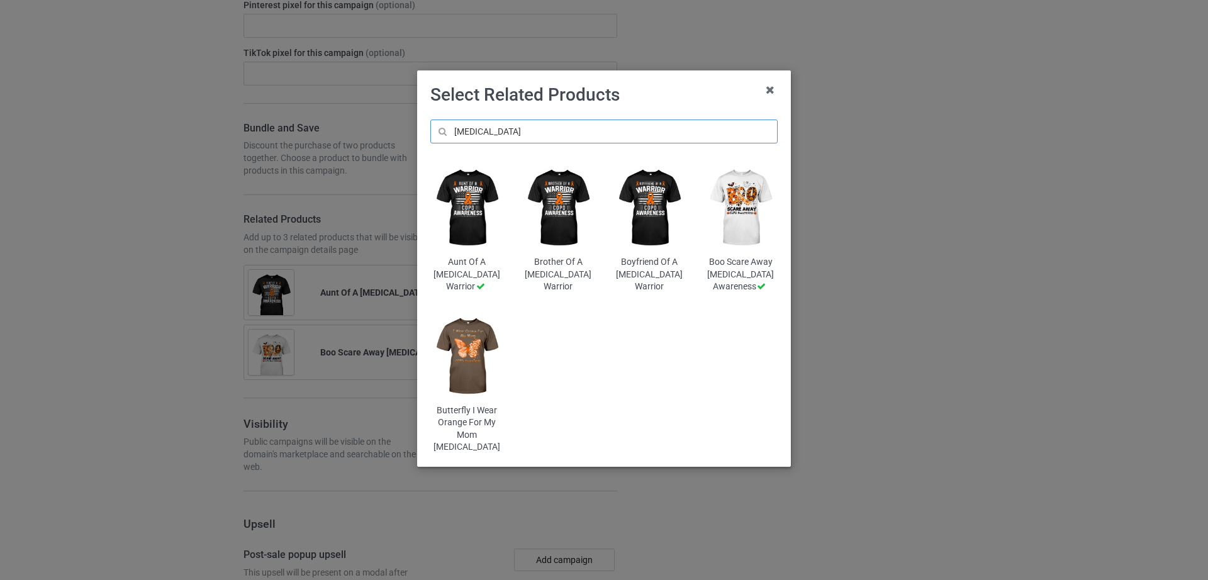
type input "[MEDICAL_DATA]"
click at [478, 352] on img at bounding box center [467, 357] width 74 height 92
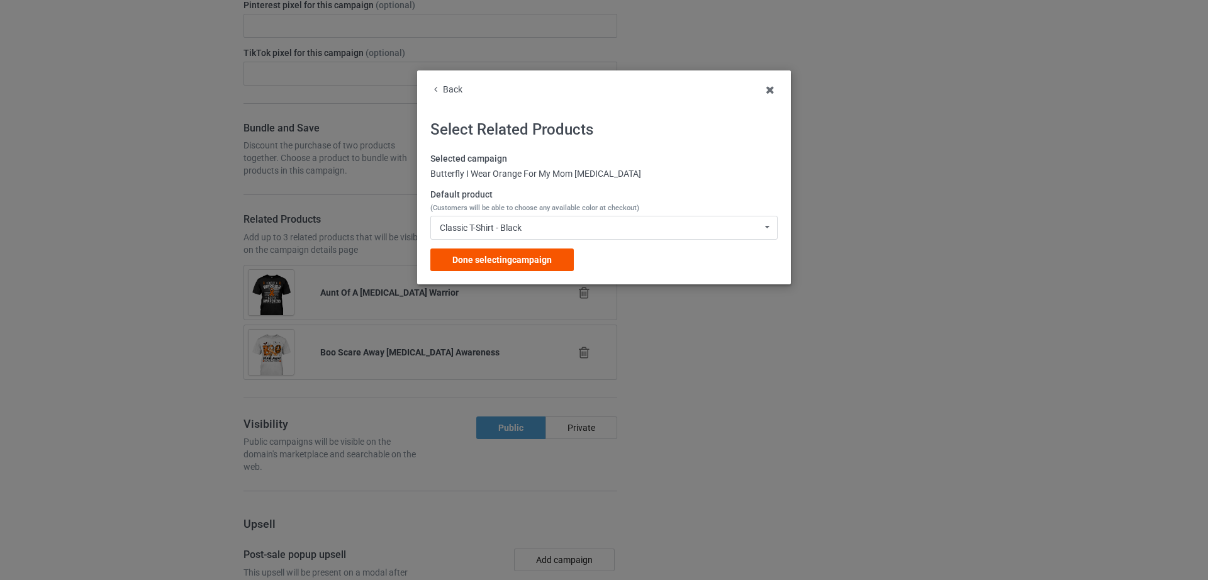
click at [515, 261] on span "Done selecting campaign" at bounding box center [501, 260] width 99 height 10
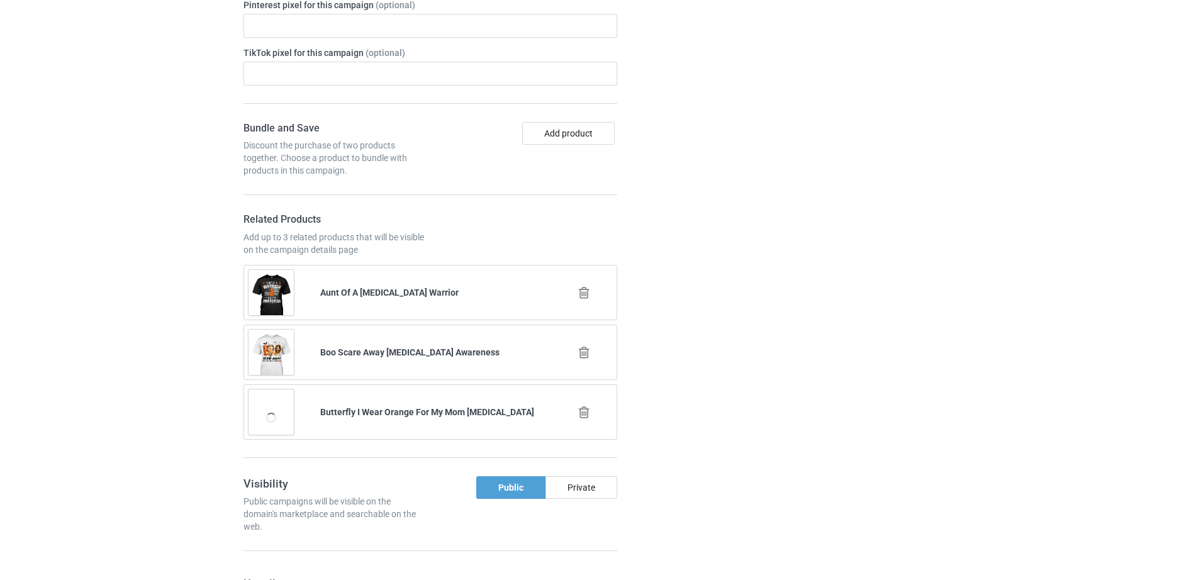
click at [578, 290] on icon at bounding box center [584, 292] width 16 height 13
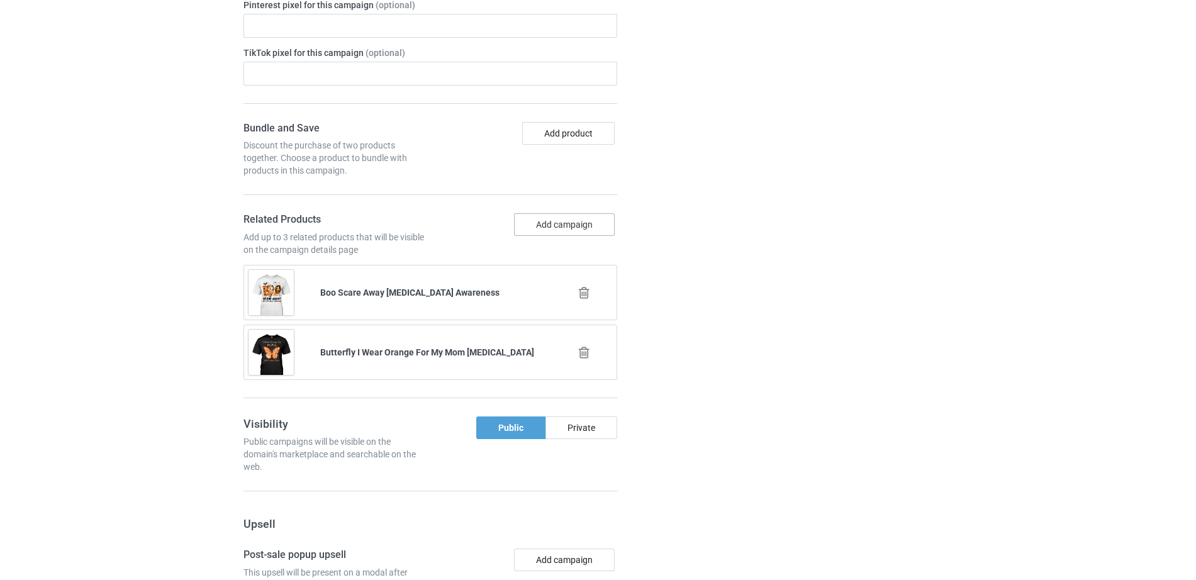
click at [563, 231] on button "Add campaign" at bounding box center [564, 224] width 101 height 23
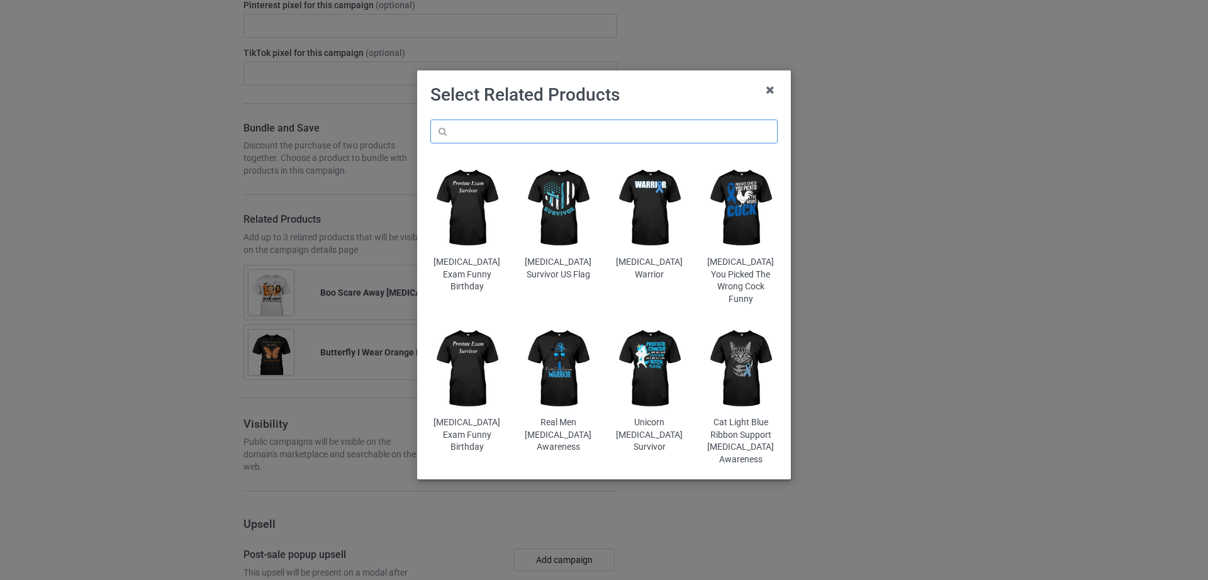
click at [559, 120] on input "text" at bounding box center [603, 132] width 347 height 24
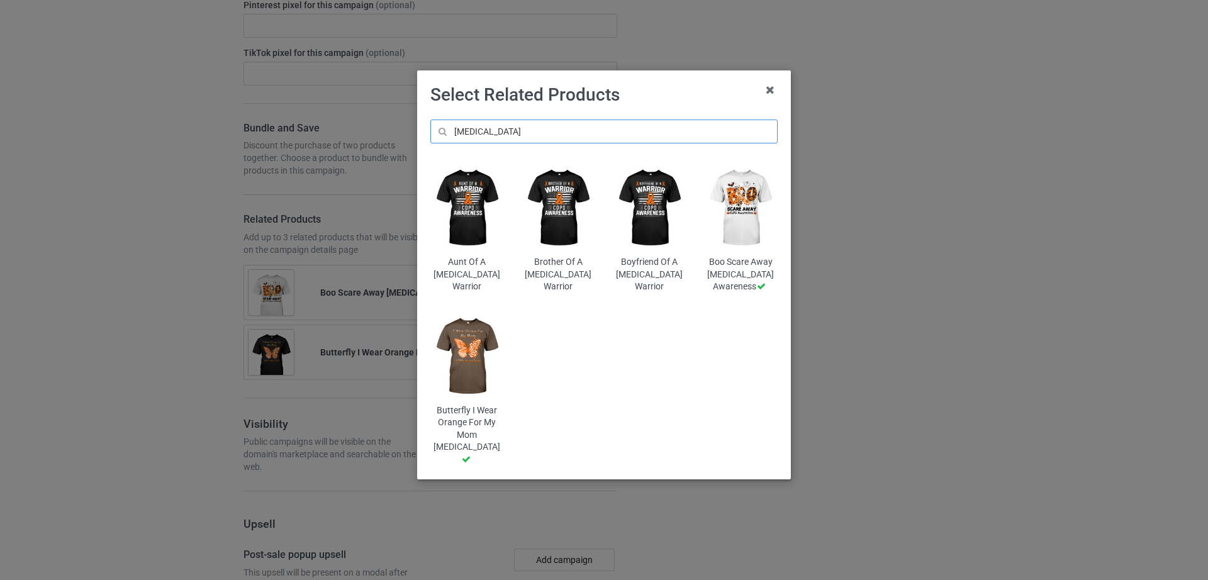
scroll to position [1760, 0]
type input "[MEDICAL_DATA]"
click at [564, 252] on img at bounding box center [559, 208] width 74 height 92
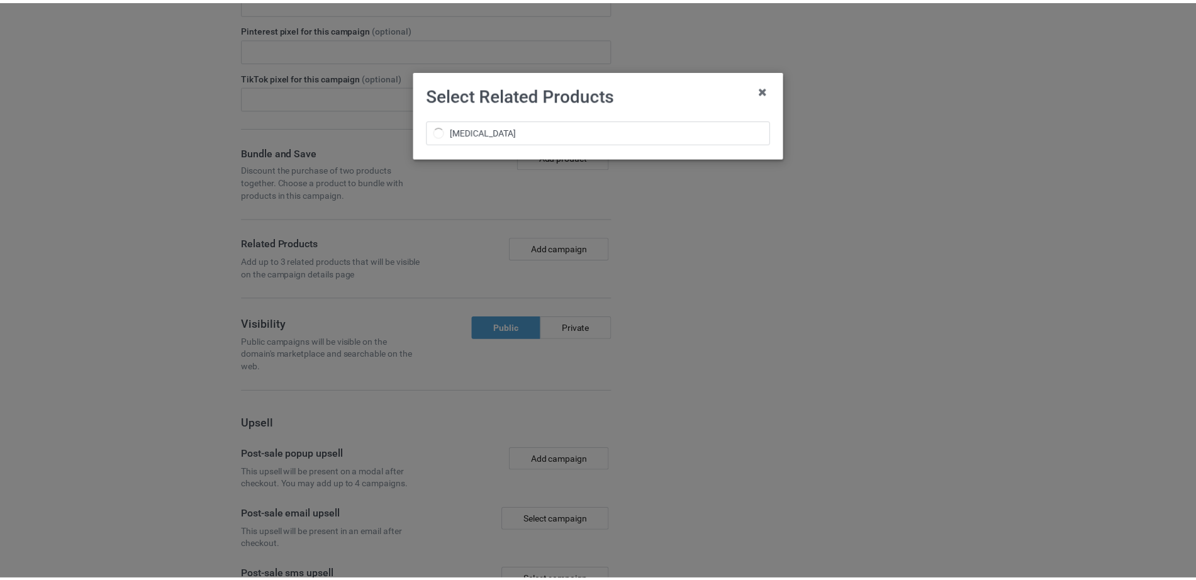
scroll to position [1784, 0]
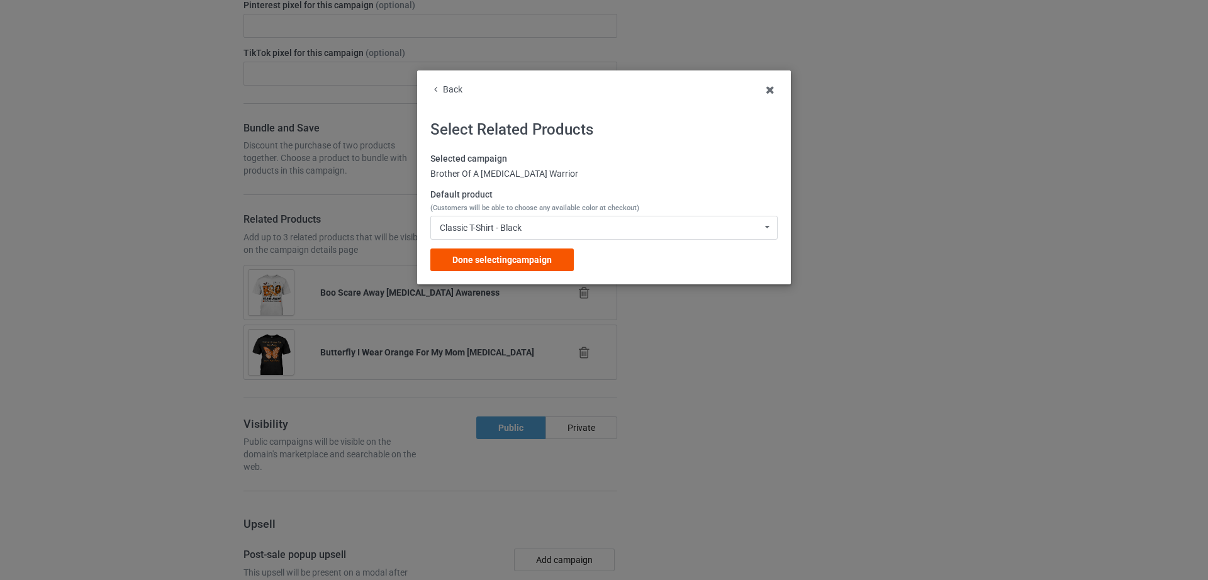
click at [542, 264] on span "Done selecting campaign" at bounding box center [501, 260] width 99 height 10
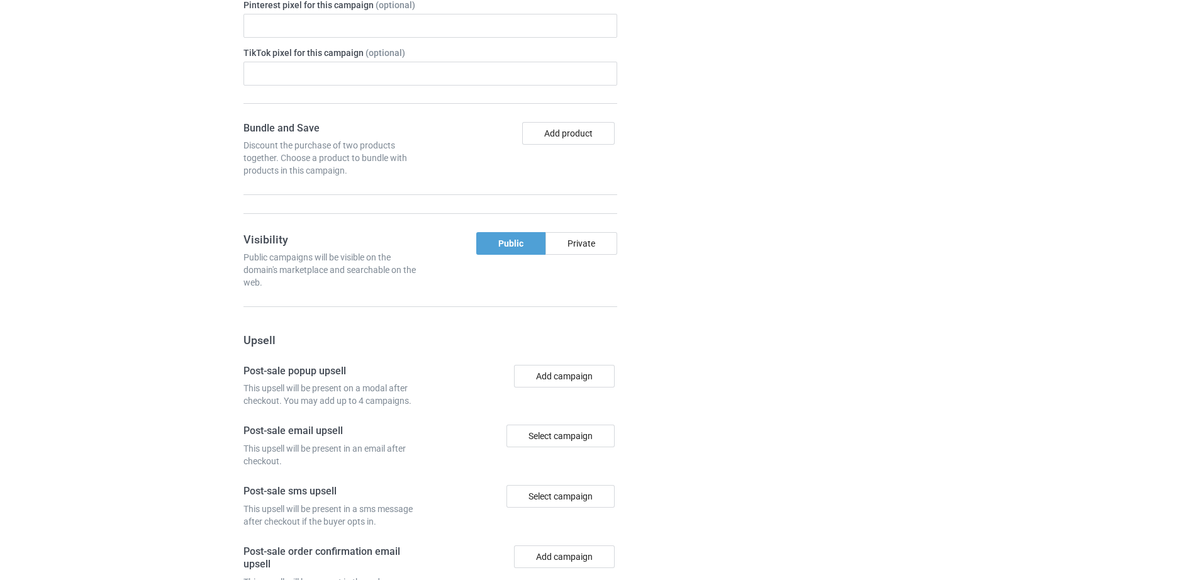
click at [759, 374] on div "Campaign details Details were duplicated from the original campaign. Any change…" at bounding box center [847, 184] width 227 height 1094
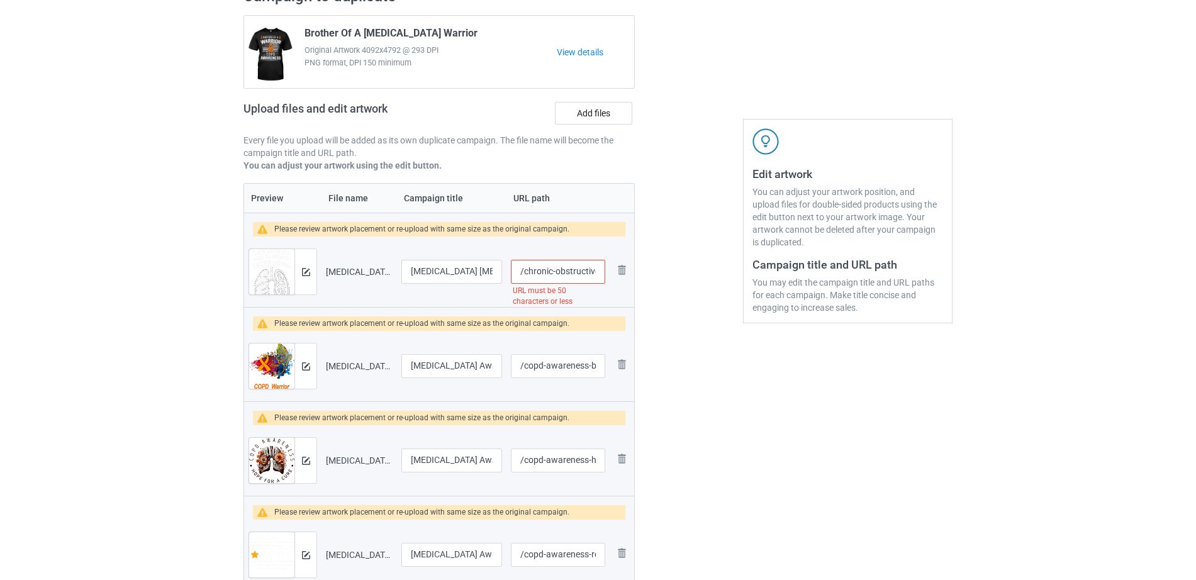
scroll to position [0, 179]
drag, startPoint x: 566, startPoint y: 273, endPoint x: 603, endPoint y: 272, distance: 36.5
click at [603, 272] on input "/chronic-obstructive-pulmonary-disease-copd-awareness-t-shirt-5" at bounding box center [558, 272] width 94 height 24
click at [562, 275] on input "/chronic-obstructive-pulmonary-disease-copd-awareness-t-shirt-5" at bounding box center [558, 272] width 94 height 24
drag, startPoint x: 563, startPoint y: 273, endPoint x: 606, endPoint y: 273, distance: 43.4
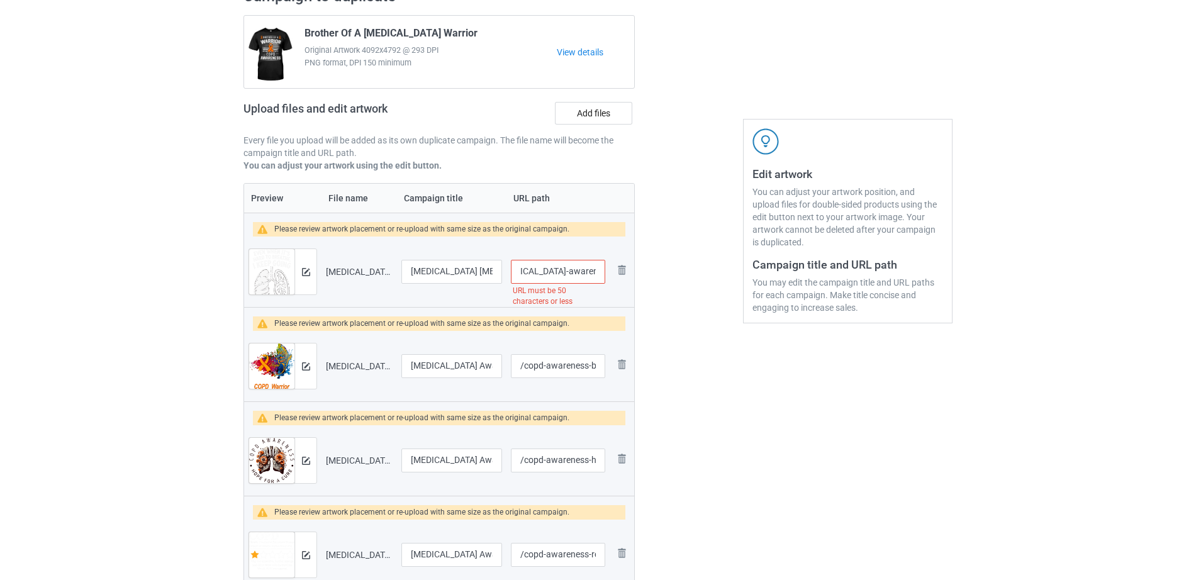
click at [606, 273] on td "/chronic-obstructive-pulmonary-disease-copd-awareness-t-shirt-5 URL must be 50 …" at bounding box center [558, 272] width 103 height 70
type input "/chronic-obstructive-pulmonary-disease-copd-awareness"
drag, startPoint x: 463, startPoint y: 269, endPoint x: 494, endPoint y: 269, distance: 30.8
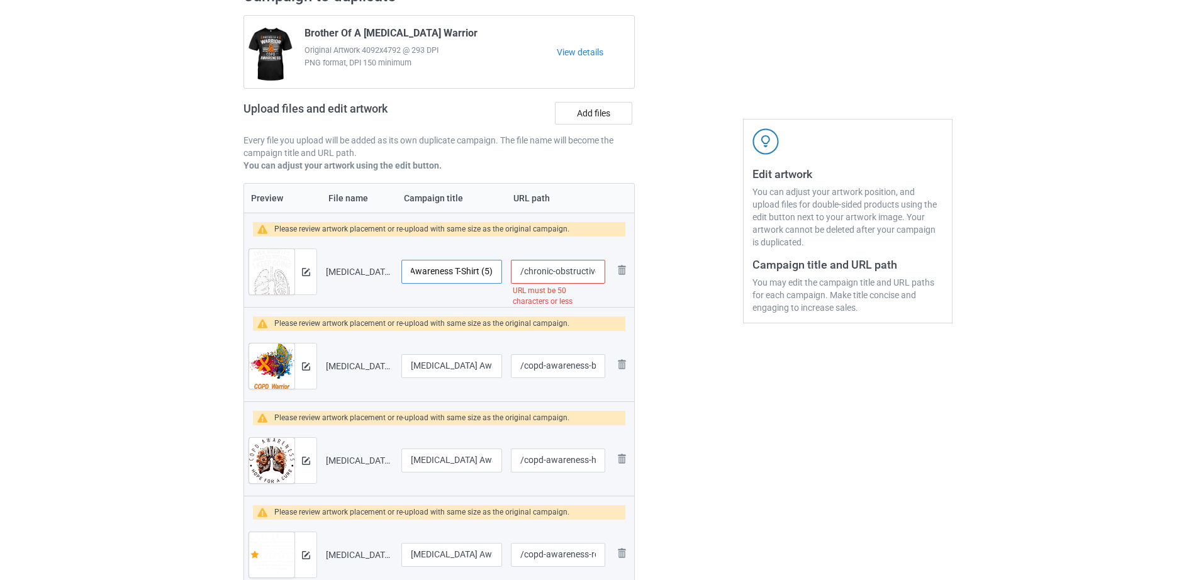
click at [494, 269] on input "Chronic Obstructive Pulmonary Disease COPD Awareness T-Shirt (5)" at bounding box center [451, 272] width 101 height 24
click at [449, 274] on input "Chronic Obstructive Pulmonary Disease COPD Awareness T-Shirt (5)" at bounding box center [451, 272] width 101 height 24
drag, startPoint x: 451, startPoint y: 272, endPoint x: 495, endPoint y: 271, distance: 43.4
click at [495, 271] on input "Chronic Obstructive Pulmonary Disease COPD Awareness T-Shirt (5)" at bounding box center [451, 272] width 101 height 24
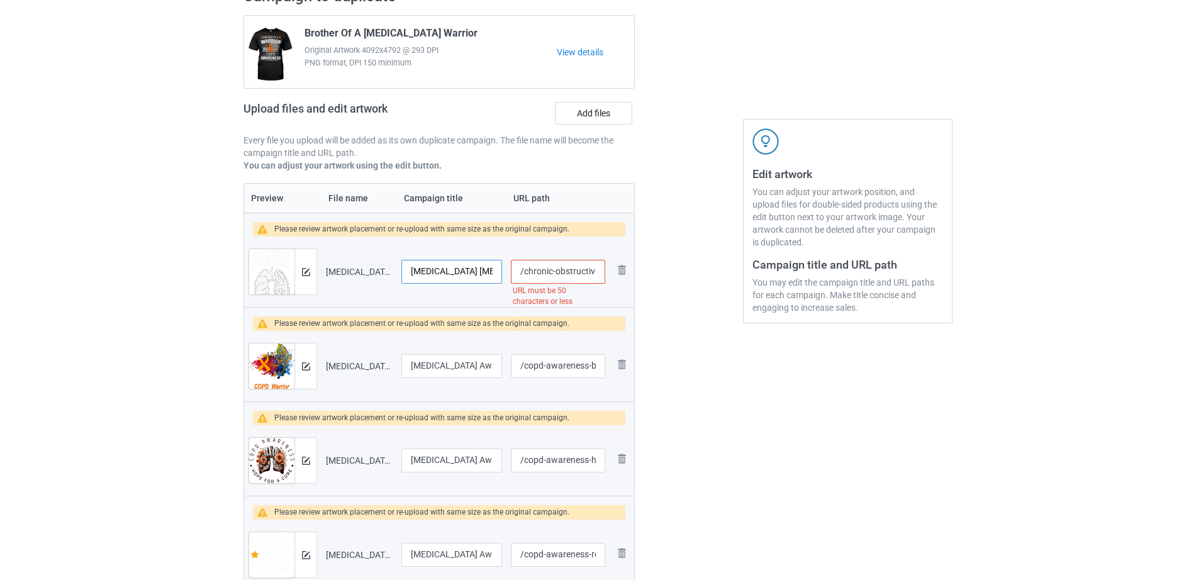
drag, startPoint x: 466, startPoint y: 272, endPoint x: 372, endPoint y: 271, distance: 93.8
click at [372, 271] on tr "Preview and edit artwork Chronic Obstructive Pulmonary Disease COPD Awareness T…" at bounding box center [439, 272] width 390 height 70
click at [434, 272] on input "Chronic Obstructive Pulmonary Disease COPD Awareness" at bounding box center [451, 272] width 101 height 24
drag, startPoint x: 410, startPoint y: 267, endPoint x: 505, endPoint y: 267, distance: 95.6
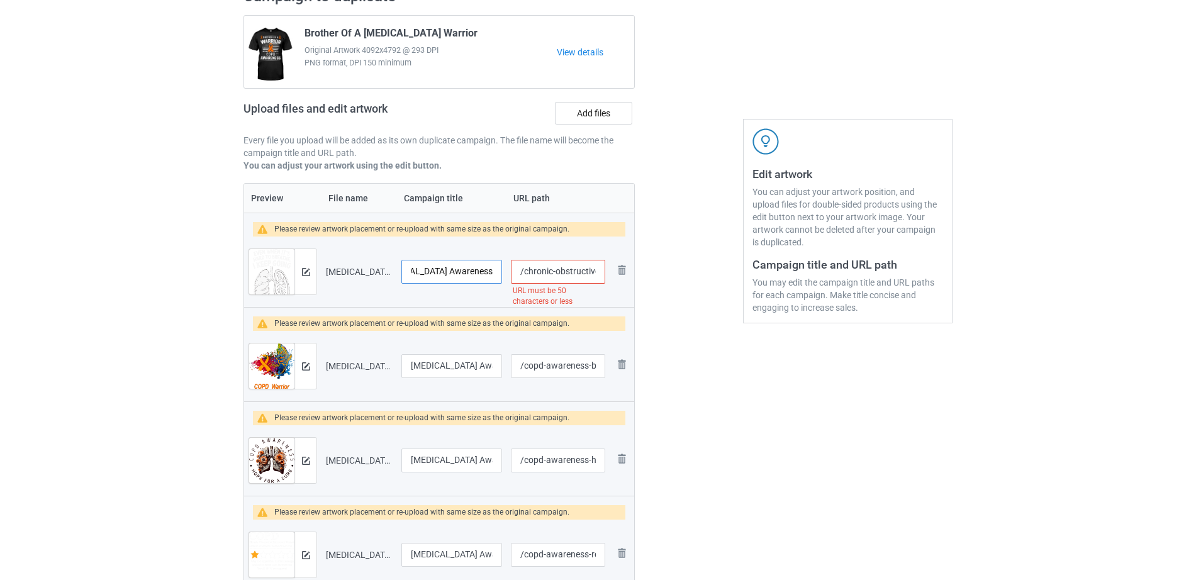
click at [505, 266] on tr "Preview and edit artwork Chronic Obstructive Pulmonary Disease COPD Awareness T…" at bounding box center [439, 272] width 390 height 70
paste input "I Keep Going COPD Awareness"
type input "I Keep Going COPD Awareness"
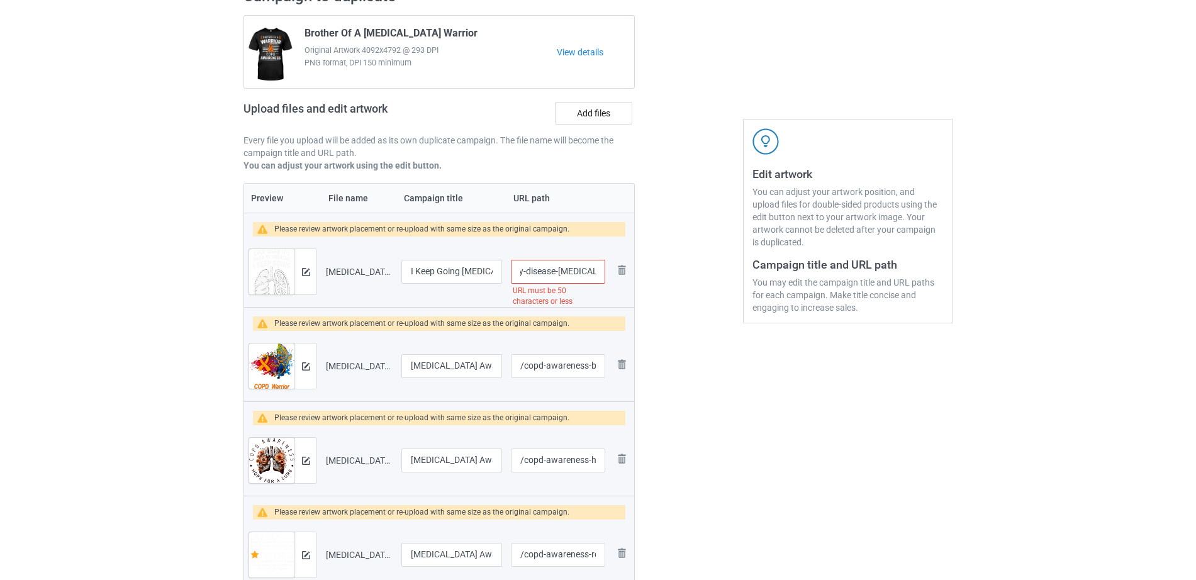
scroll to position [0, 147]
drag, startPoint x: 544, startPoint y: 272, endPoint x: 591, endPoint y: 272, distance: 47.8
click at [591, 272] on input "/chronic-obstructive-pulmonary-disease-copd-awareness" at bounding box center [558, 272] width 94 height 24
drag, startPoint x: 529, startPoint y: 271, endPoint x: 635, endPoint y: 271, distance: 105.7
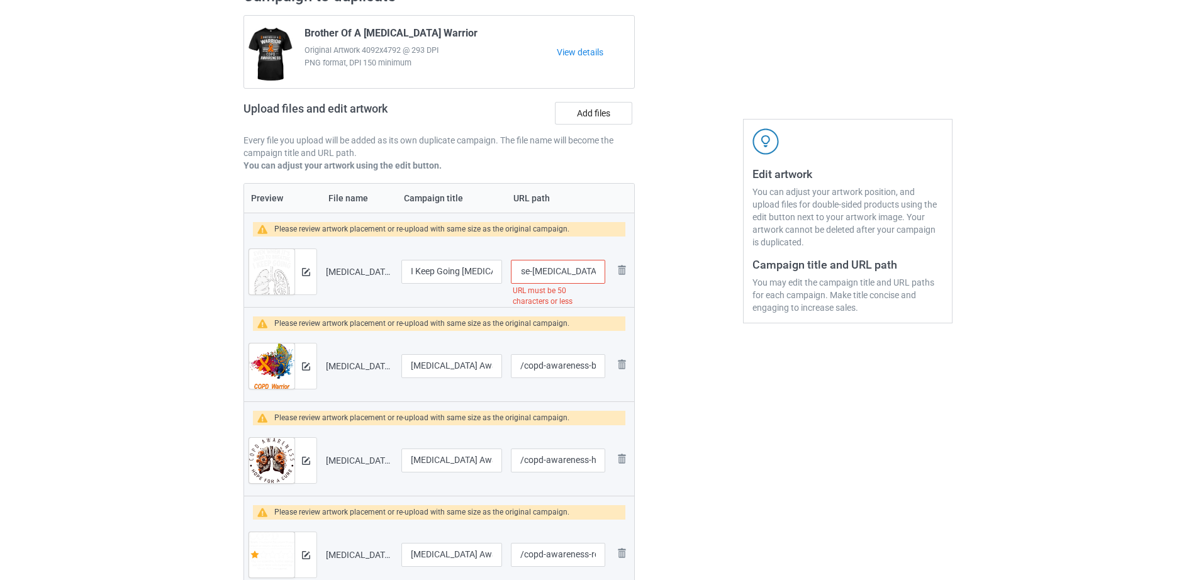
type input "/chronic-obstructive-pulmonary-disease"
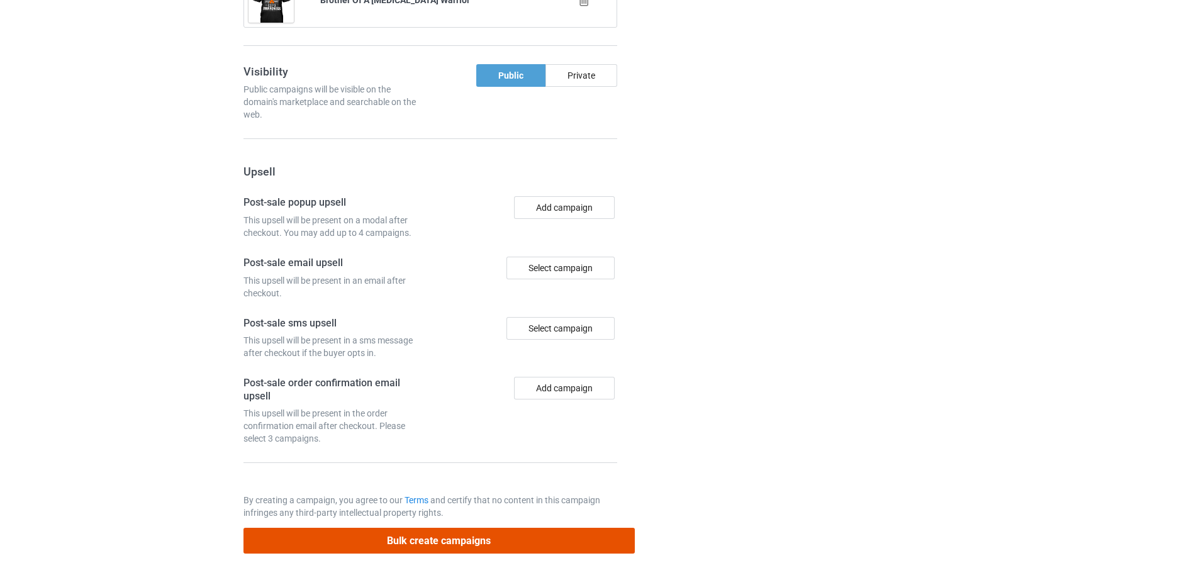
click at [477, 546] on button "Bulk create campaigns" at bounding box center [439, 541] width 391 height 26
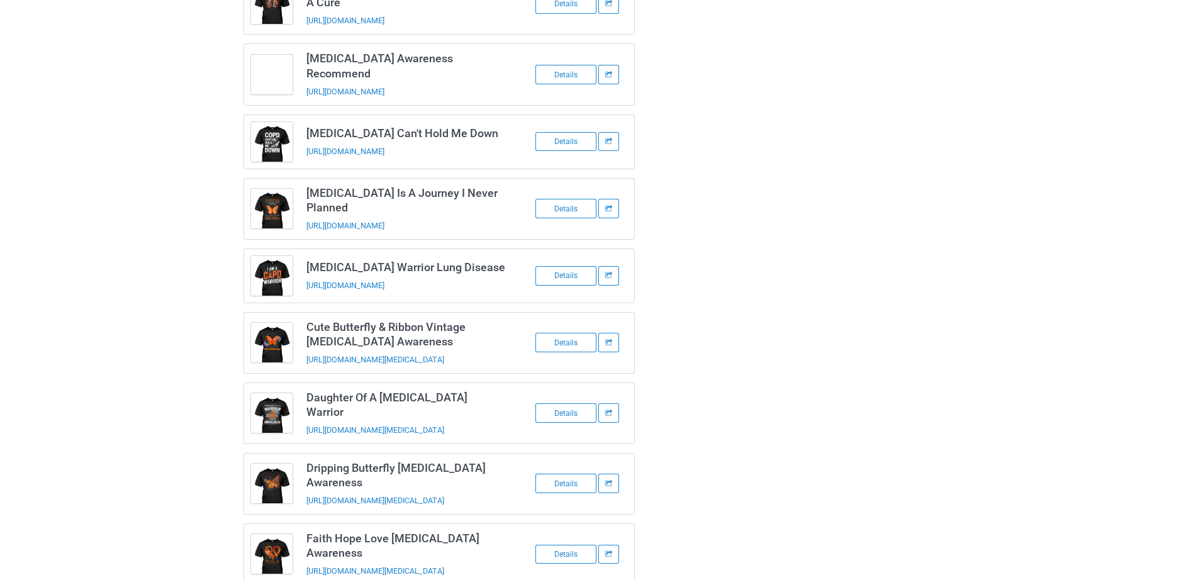
scroll to position [304, 0]
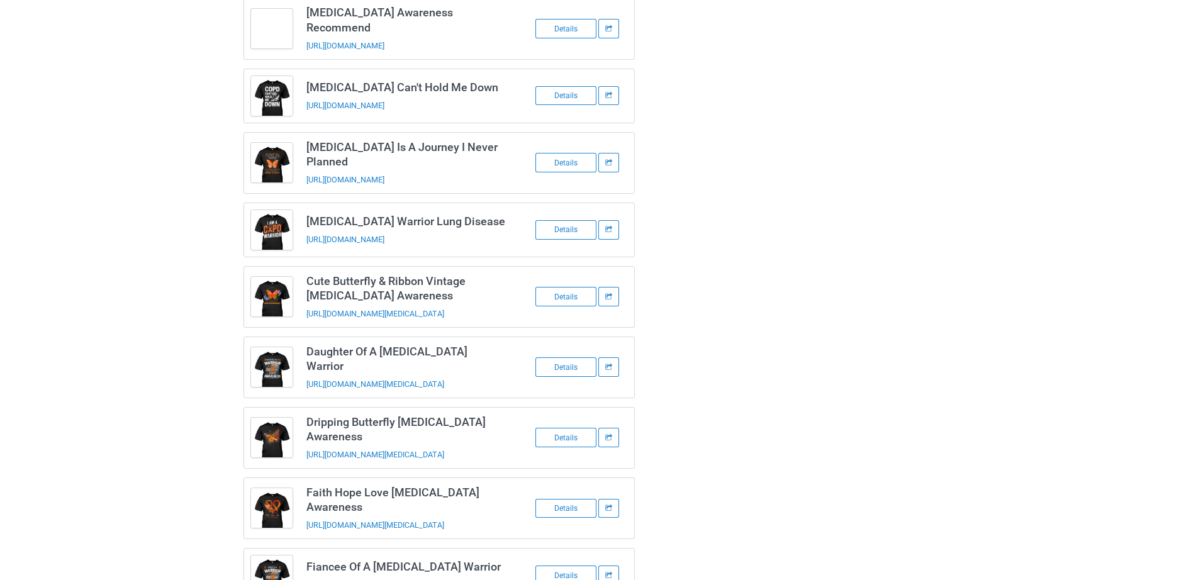
drag, startPoint x: 559, startPoint y: 530, endPoint x: 760, endPoint y: 398, distance: 240.5
click at [772, 378] on div "I Keep Going COPD Awareness https://www.hoptefy.com/chronic-obstructive-pulmona…" at bounding box center [598, 197] width 727 height 827
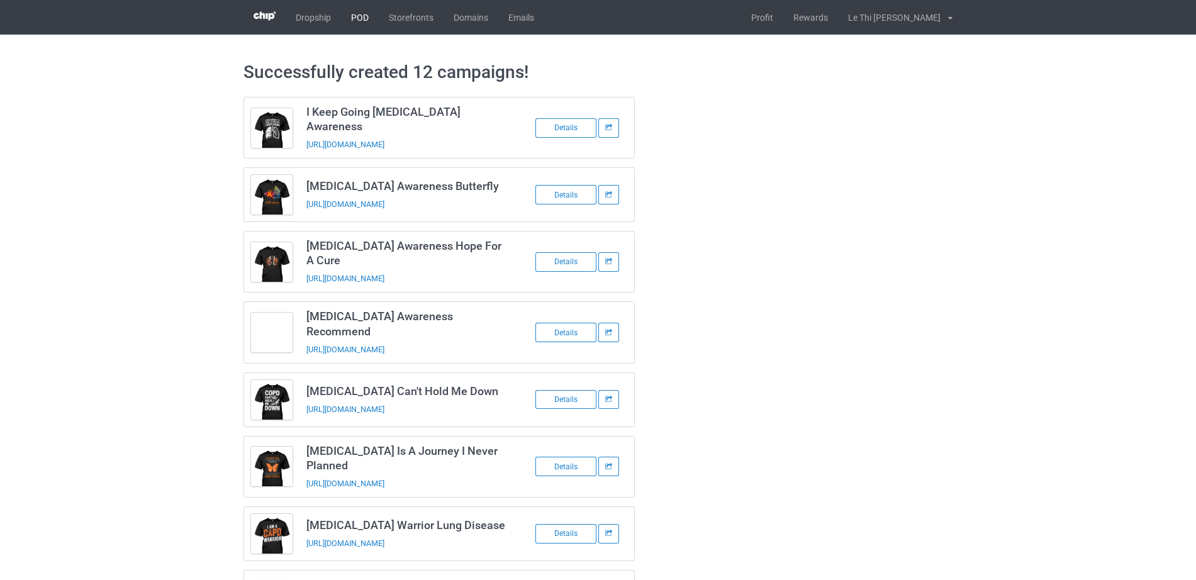
click at [359, 22] on link "POD" at bounding box center [360, 17] width 38 height 35
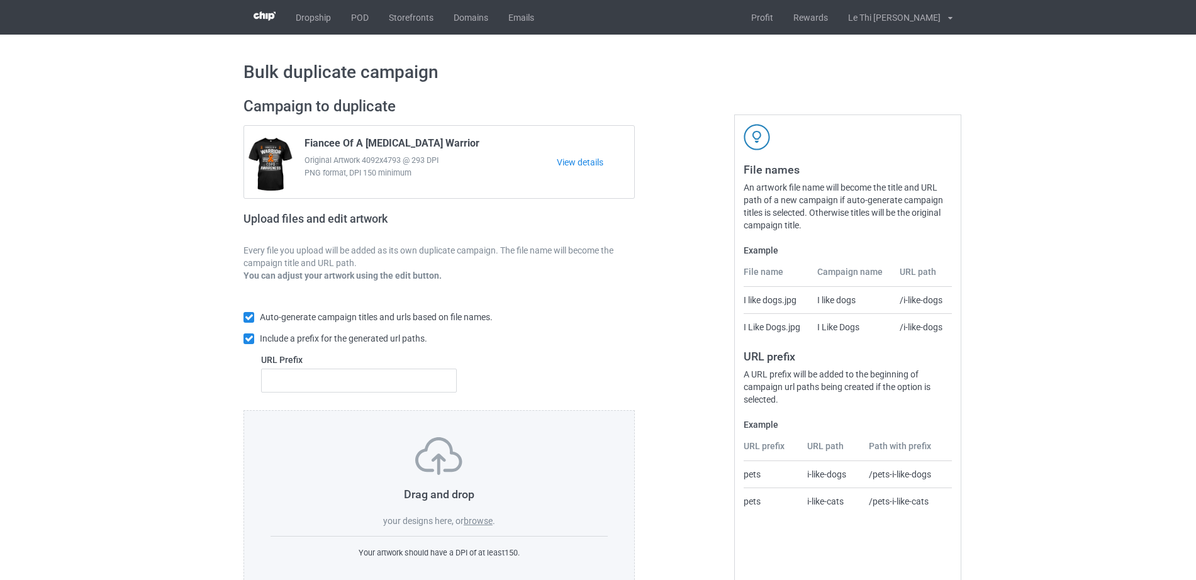
click at [472, 523] on label "browse" at bounding box center [478, 521] width 29 height 10
click at [0, 0] on input "browse" at bounding box center [0, 0] width 0 height 0
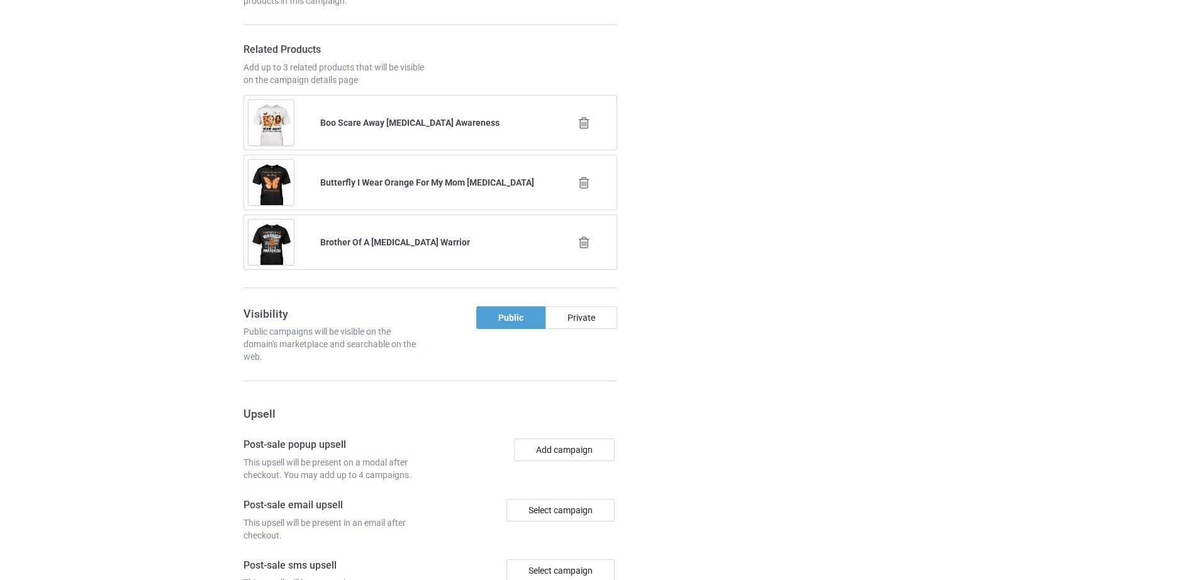
scroll to position [2093, 0]
click at [583, 121] on icon at bounding box center [584, 121] width 16 height 13
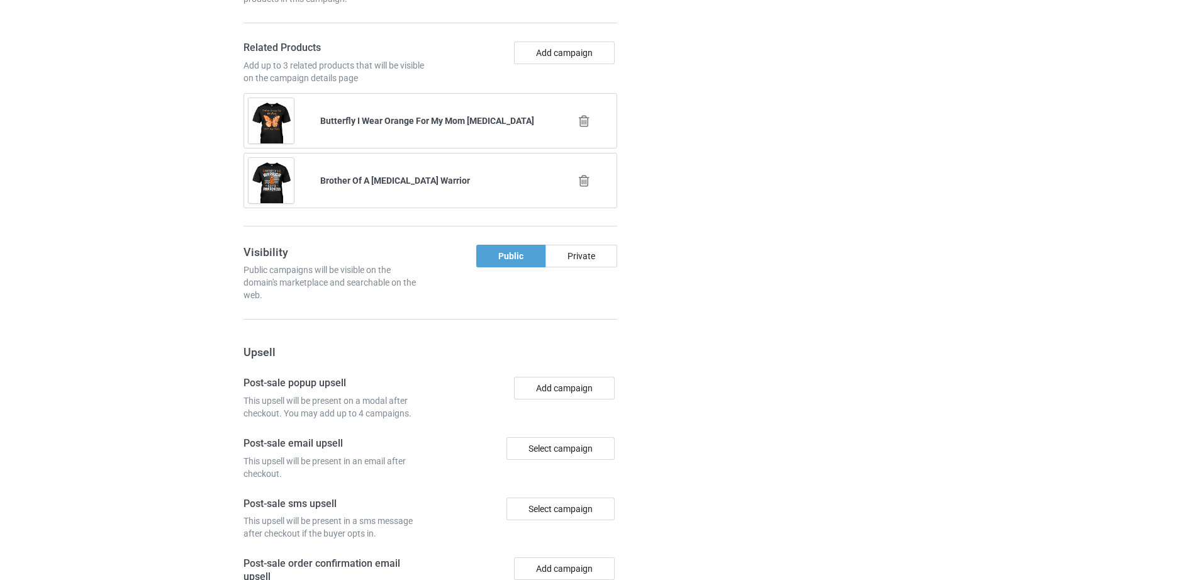
click at [581, 120] on icon at bounding box center [584, 121] width 16 height 13
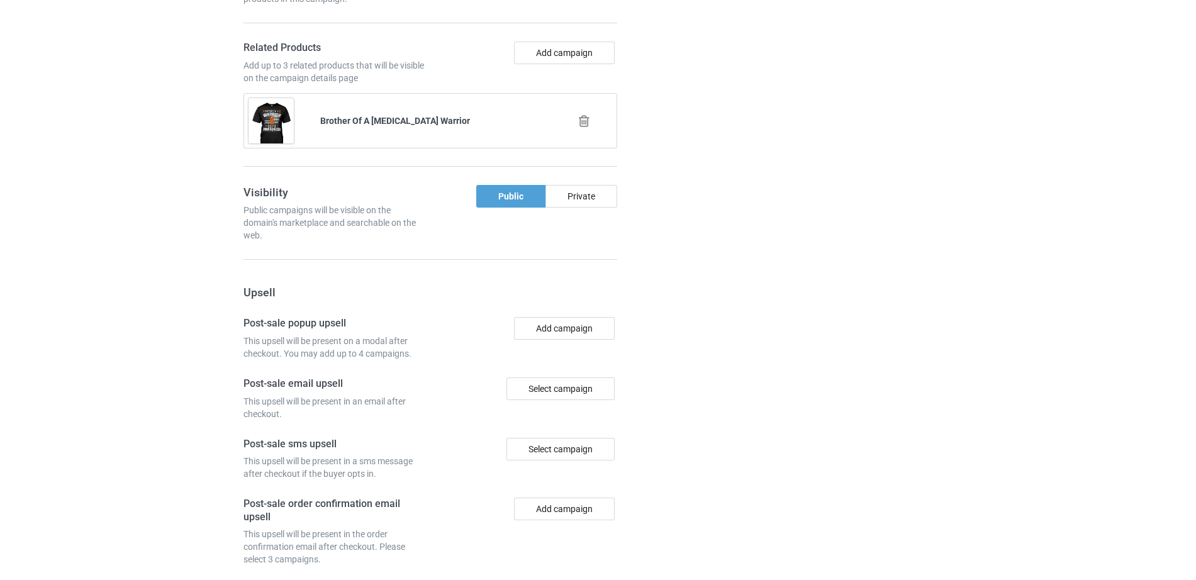
click at [586, 119] on icon at bounding box center [584, 121] width 16 height 13
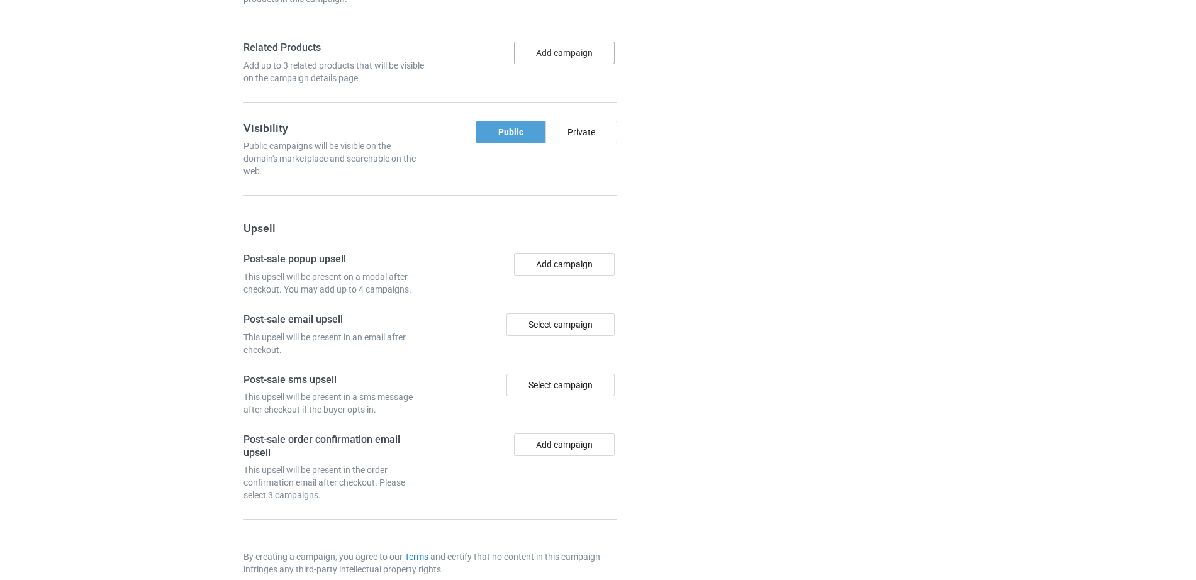
click at [559, 60] on button "Add campaign" at bounding box center [564, 53] width 101 height 23
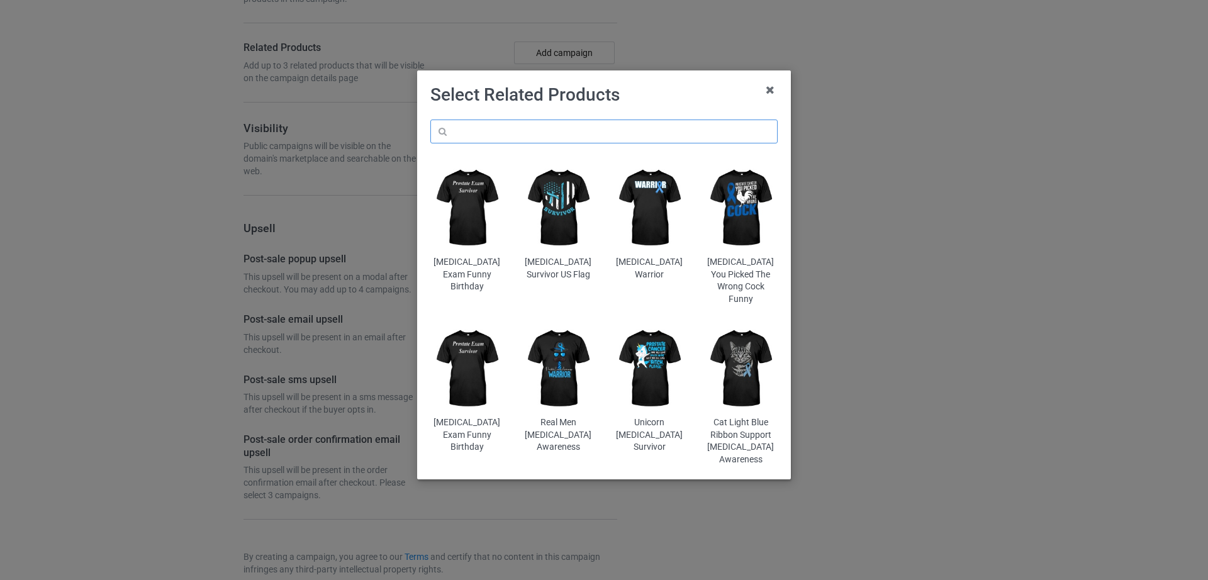
click at [525, 134] on input "text" at bounding box center [603, 132] width 347 height 24
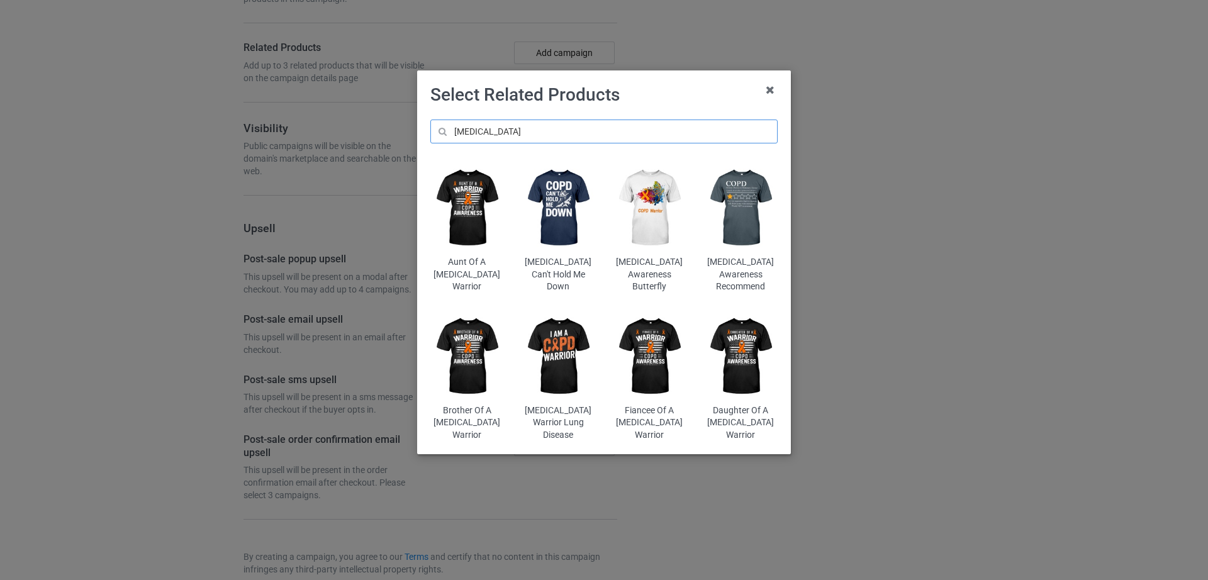
type input "[MEDICAL_DATA]"
click at [744, 222] on img at bounding box center [741, 208] width 74 height 92
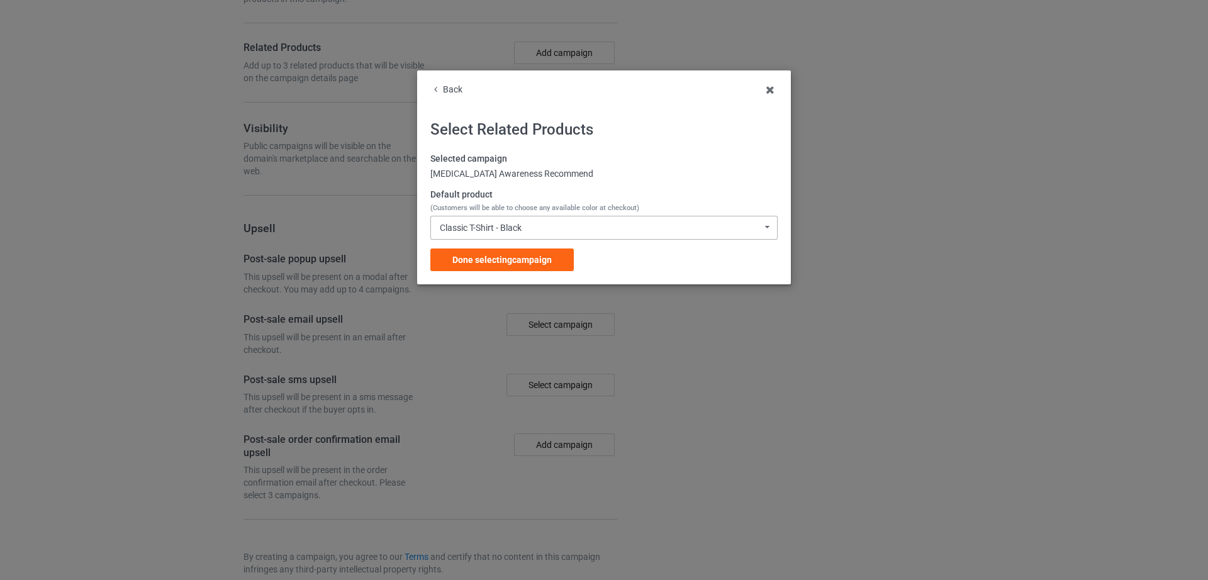
click at [480, 233] on div "Classic T-Shirt - Black Classic T-Shirt - Black Classic T-Shirt - White Classic…" at bounding box center [603, 228] width 347 height 24
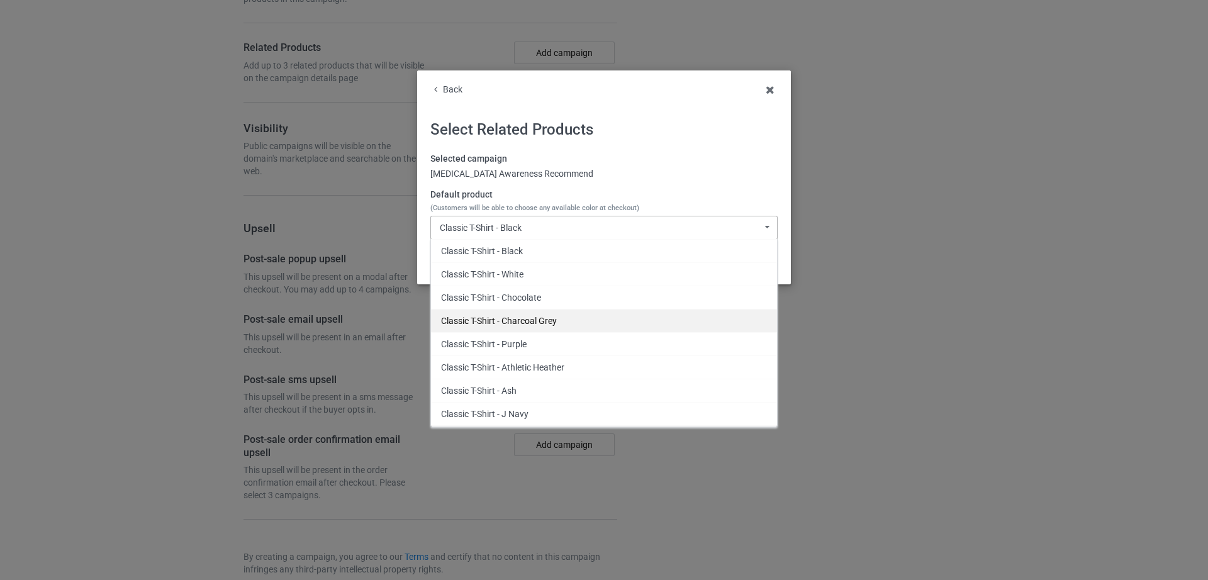
click at [527, 327] on div "Classic T-Shirt - Charcoal Grey" at bounding box center [604, 320] width 346 height 23
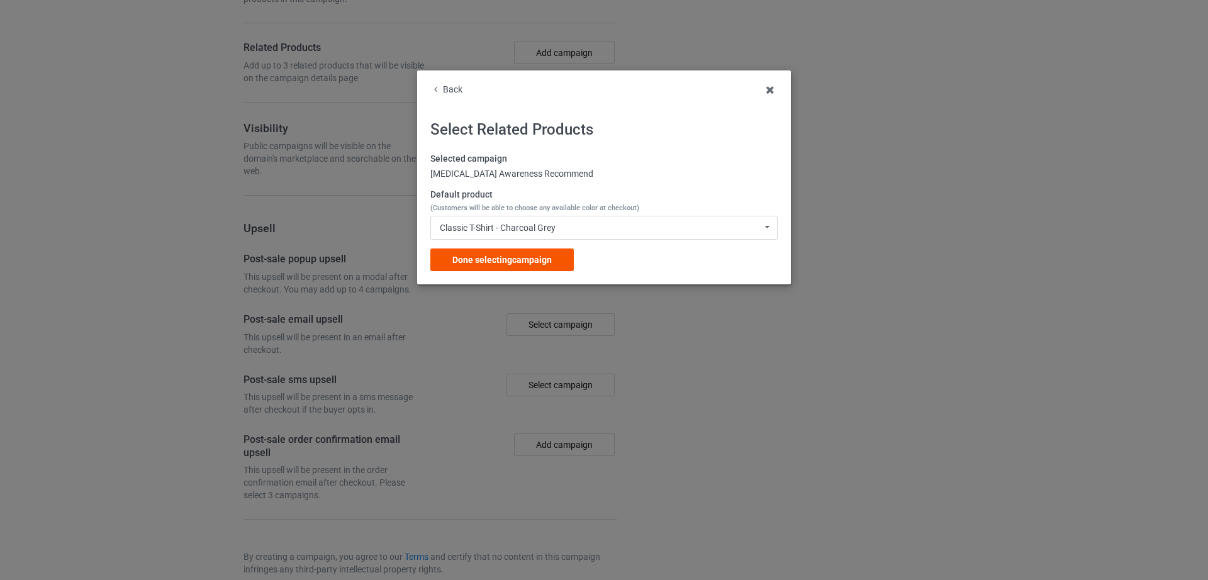
click at [512, 261] on span "Done selecting campaign" at bounding box center [501, 260] width 99 height 10
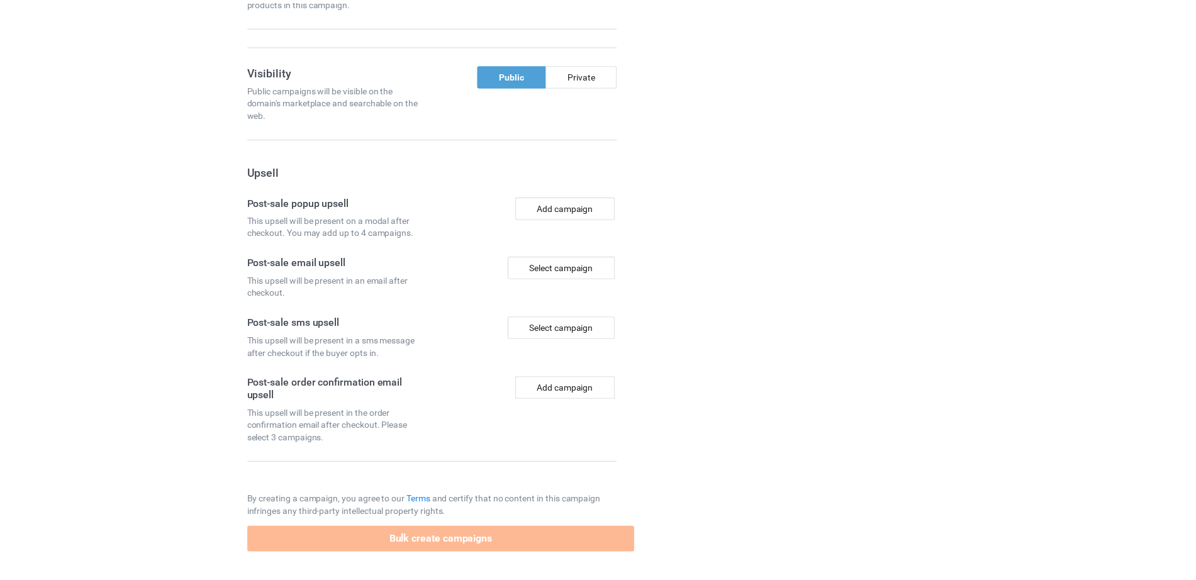
scroll to position [2090, 0]
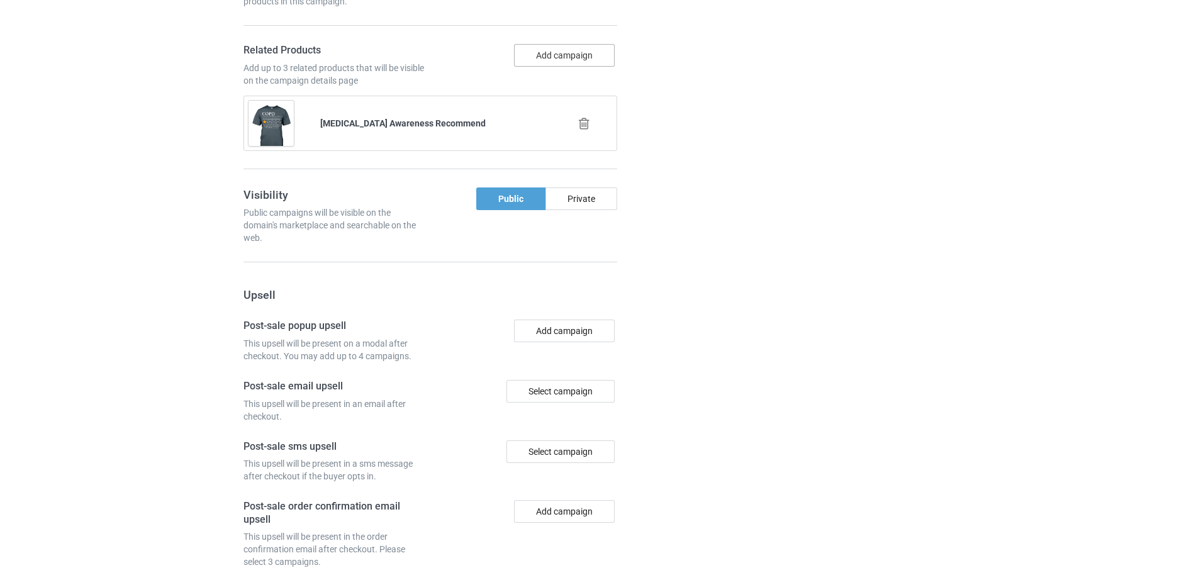
click at [574, 53] on button "Add campaign" at bounding box center [564, 55] width 101 height 23
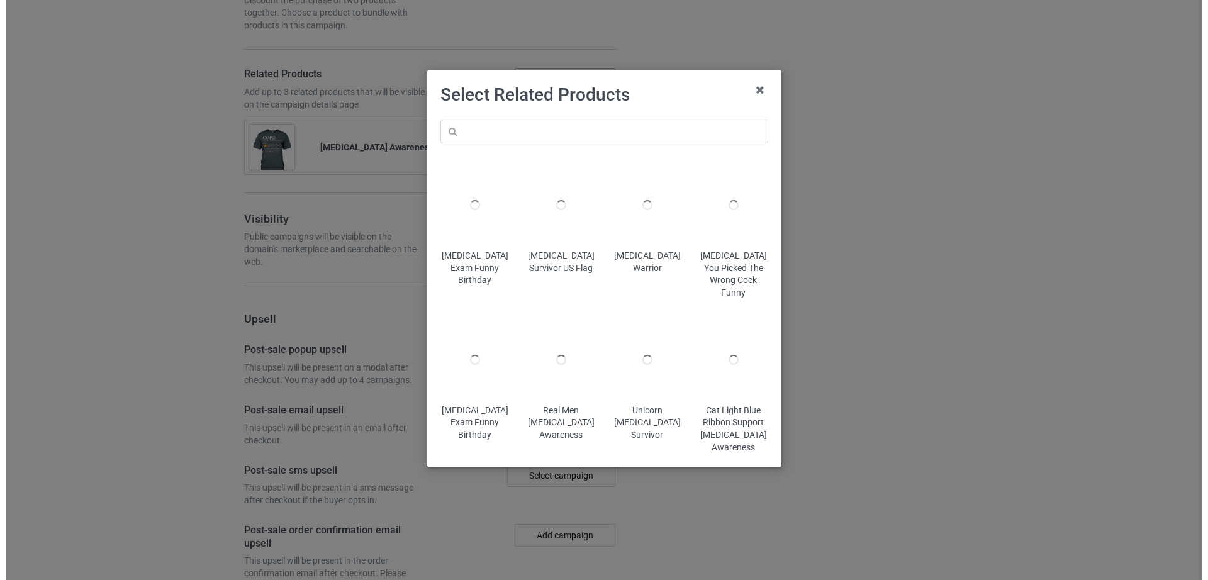
scroll to position [2114, 0]
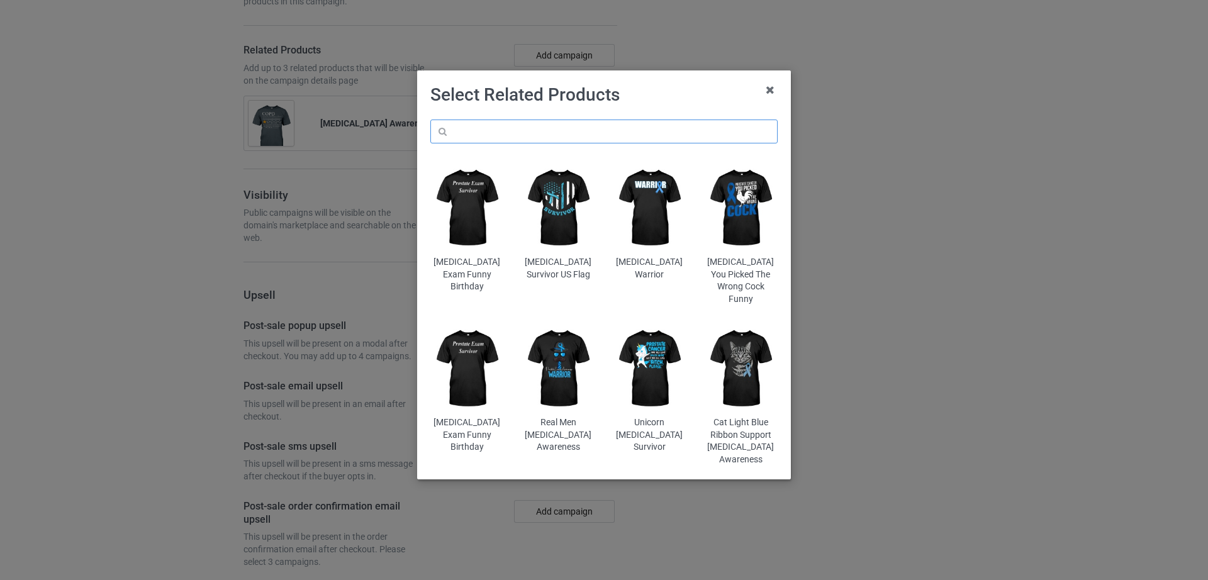
click at [512, 134] on input "text" at bounding box center [603, 132] width 347 height 24
paste input "Dripping Butterfly COPD Awareness"
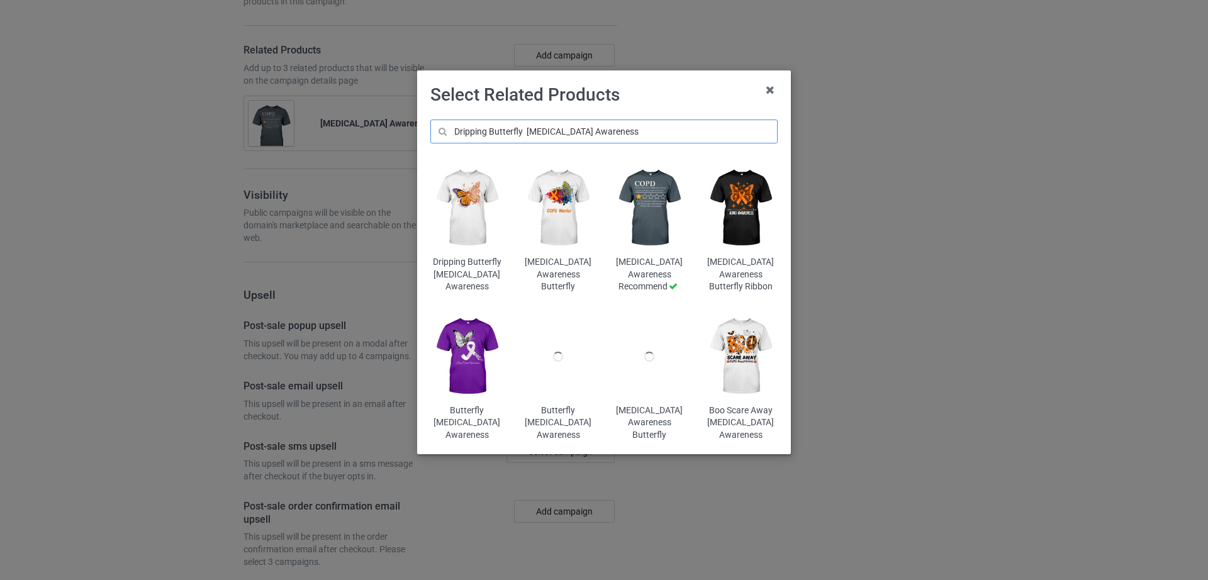
type input "Dripping Butterfly COPD Awareness"
click at [479, 224] on img at bounding box center [467, 208] width 74 height 92
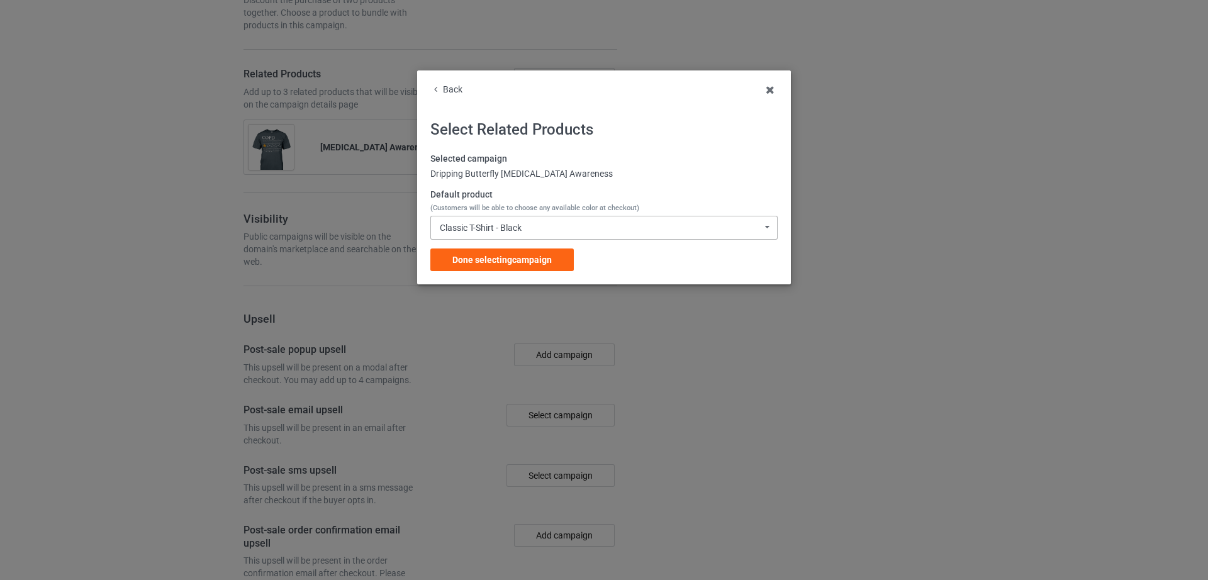
scroll to position [2138, 0]
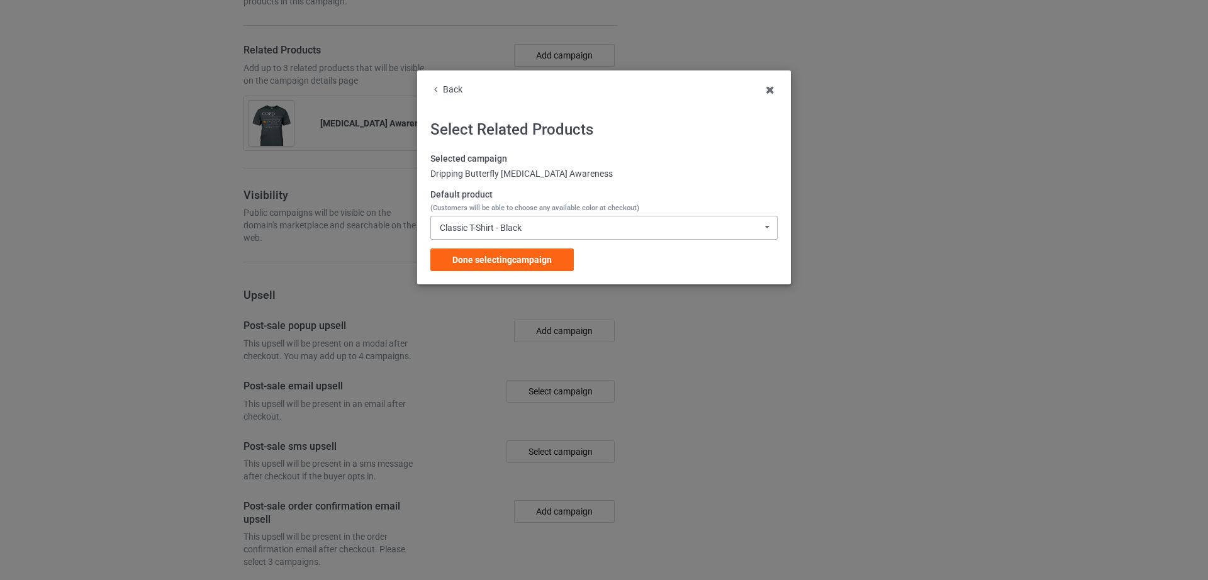
click at [484, 225] on div "Classic T-Shirt - Black" at bounding box center [481, 227] width 82 height 9
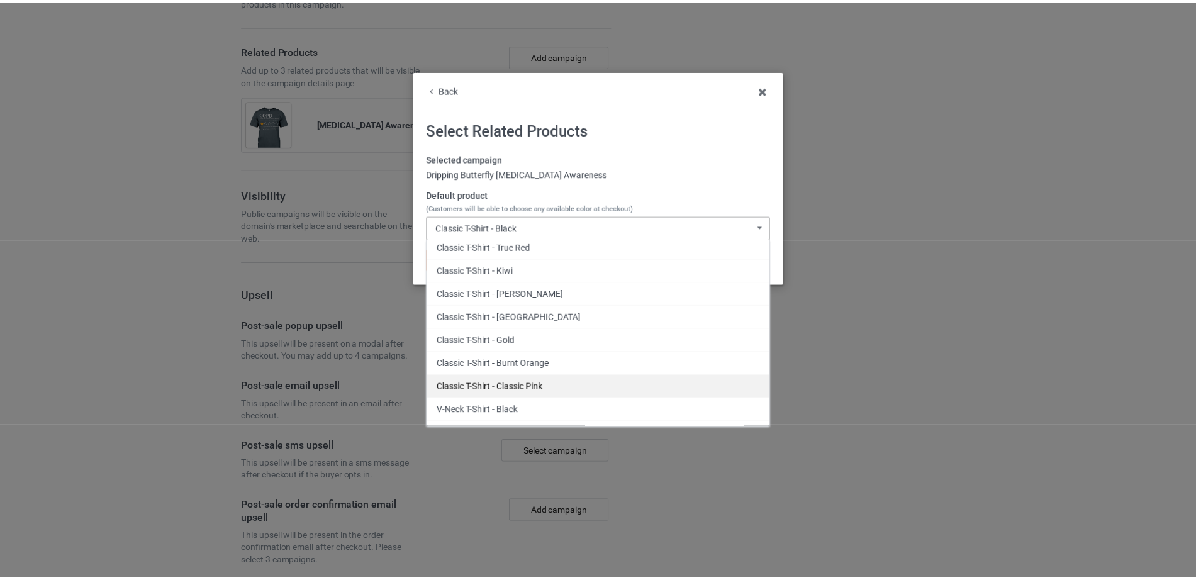
scroll to position [262, 0]
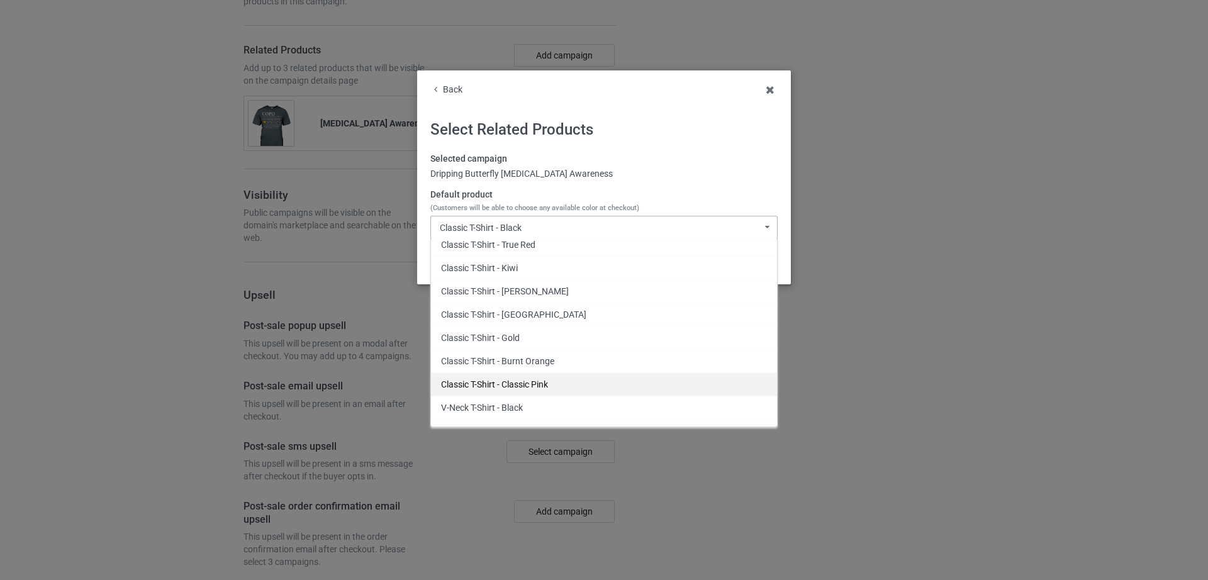
click at [547, 381] on div "Classic T-Shirt - Classic Pink" at bounding box center [604, 383] width 346 height 23
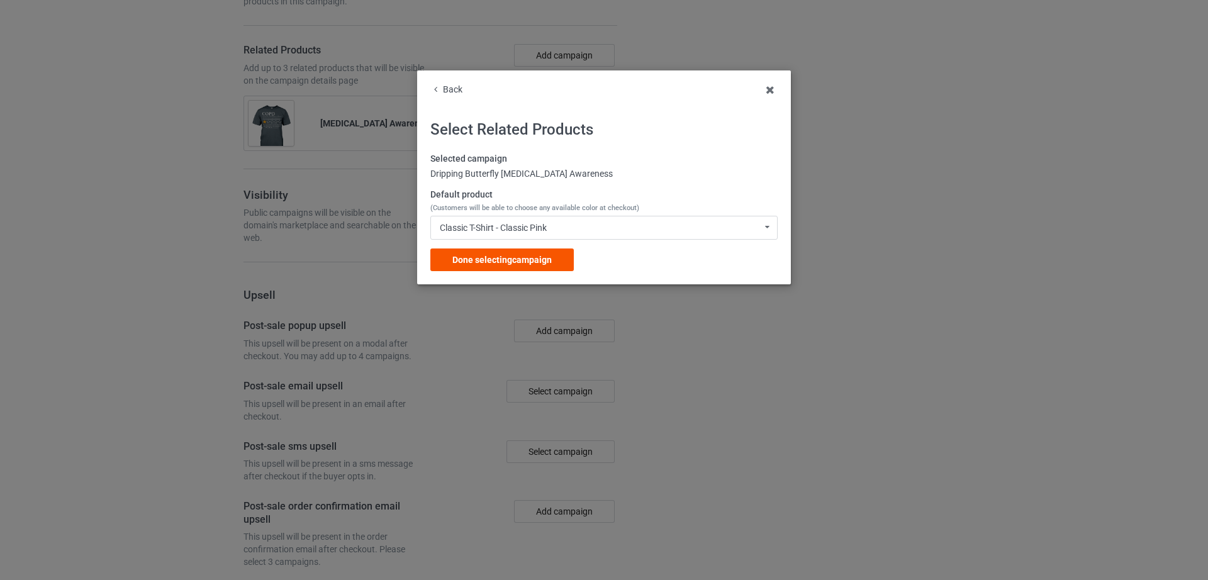
click at [513, 257] on span "Done selecting campaign" at bounding box center [501, 260] width 99 height 10
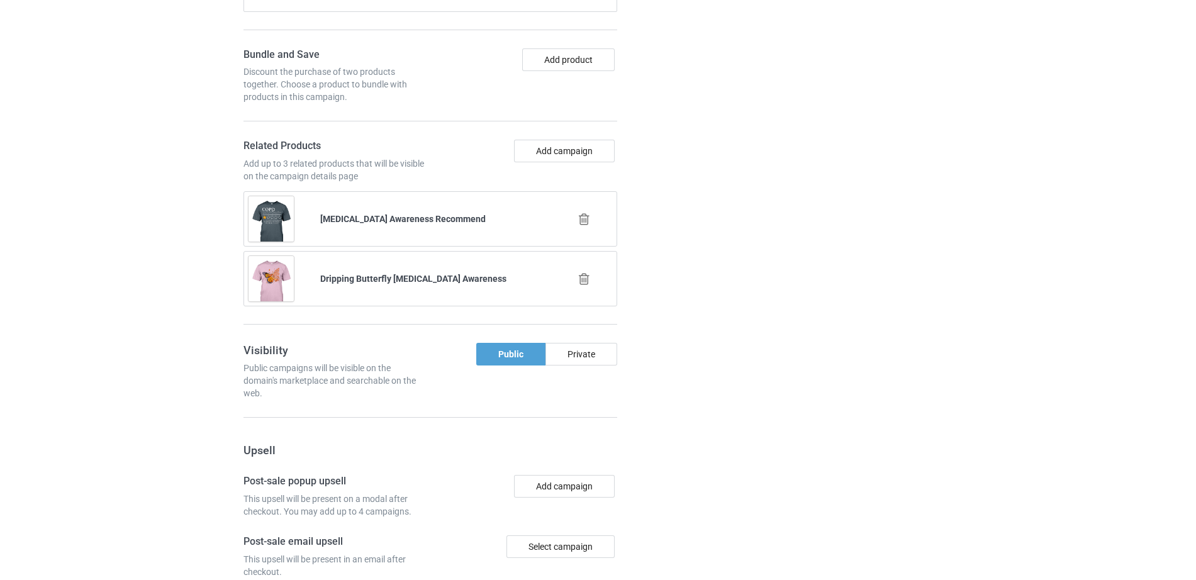
scroll to position [2281, 0]
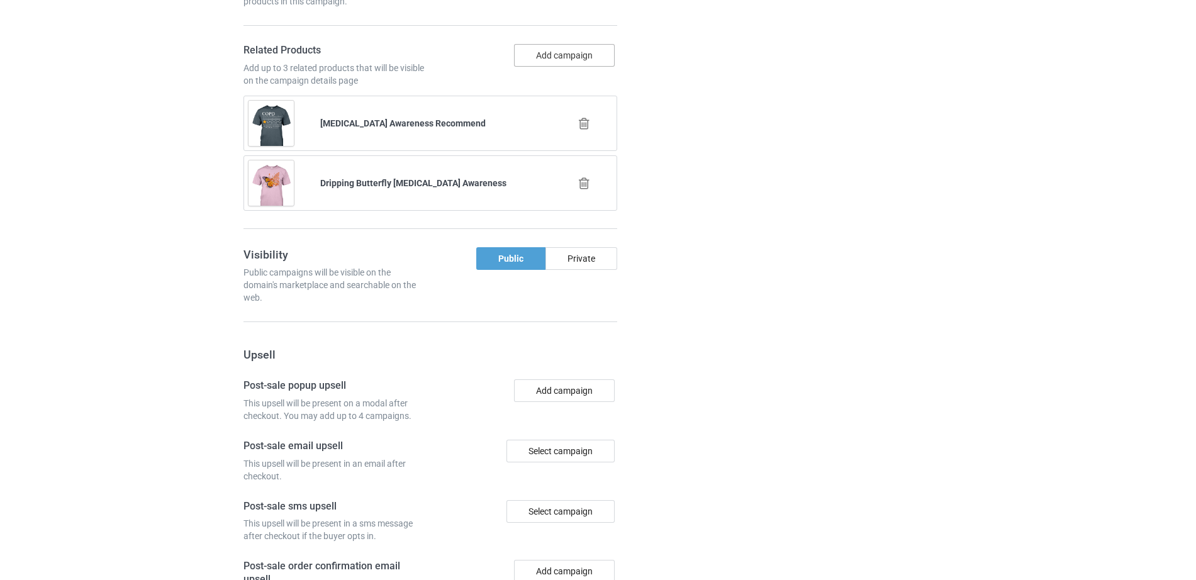
click at [525, 56] on button "Add campaign" at bounding box center [564, 55] width 101 height 23
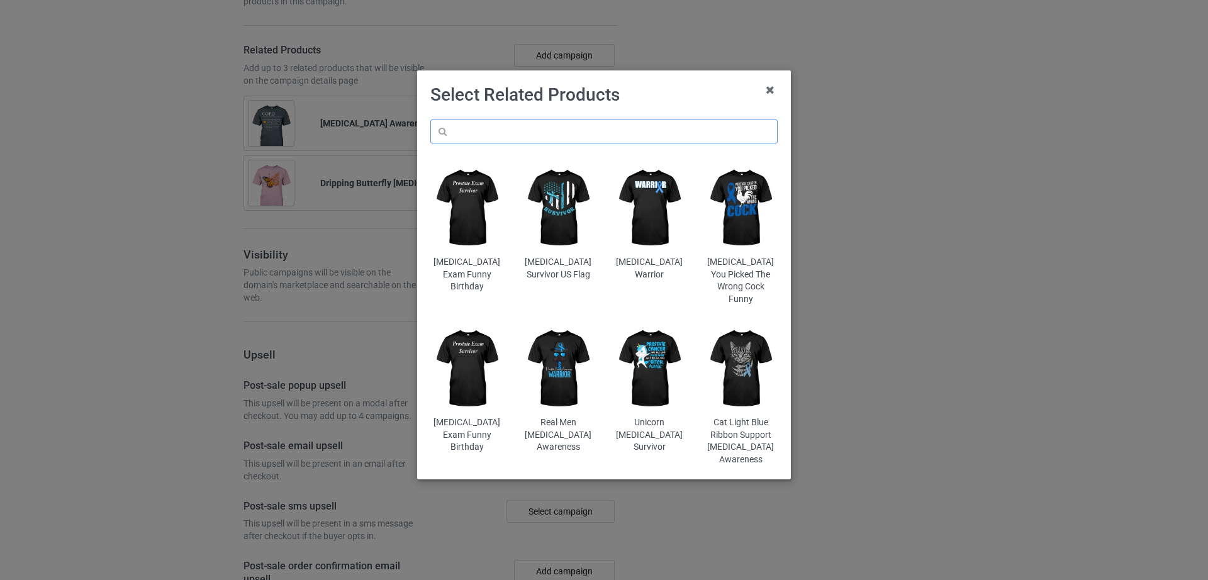
click at [497, 134] on input "text" at bounding box center [603, 132] width 347 height 24
paste input "Faith Hope Love COPD Awareness"
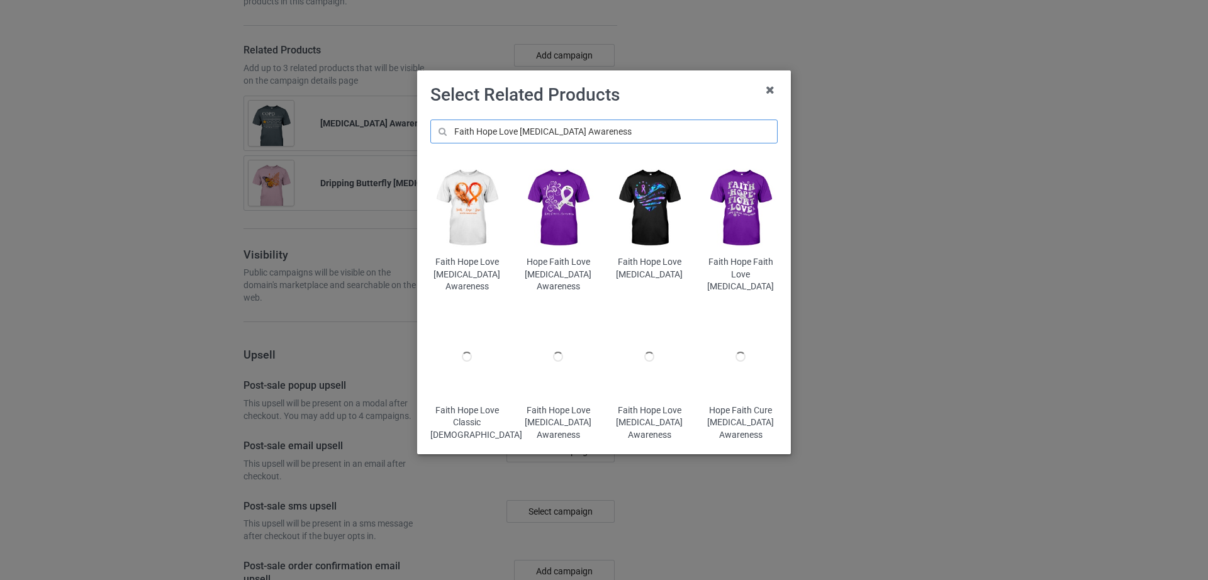
type input "Faith Hope Love COPD Awareness"
click at [458, 223] on img at bounding box center [467, 208] width 74 height 92
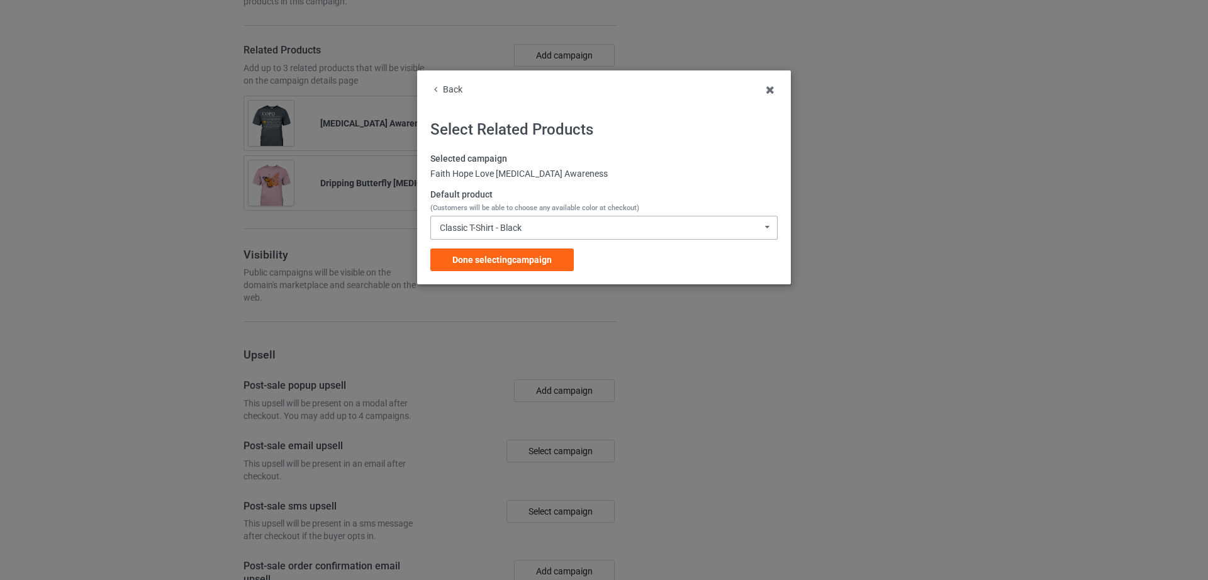
click at [475, 225] on div "Classic T-Shirt - Black" at bounding box center [481, 227] width 82 height 9
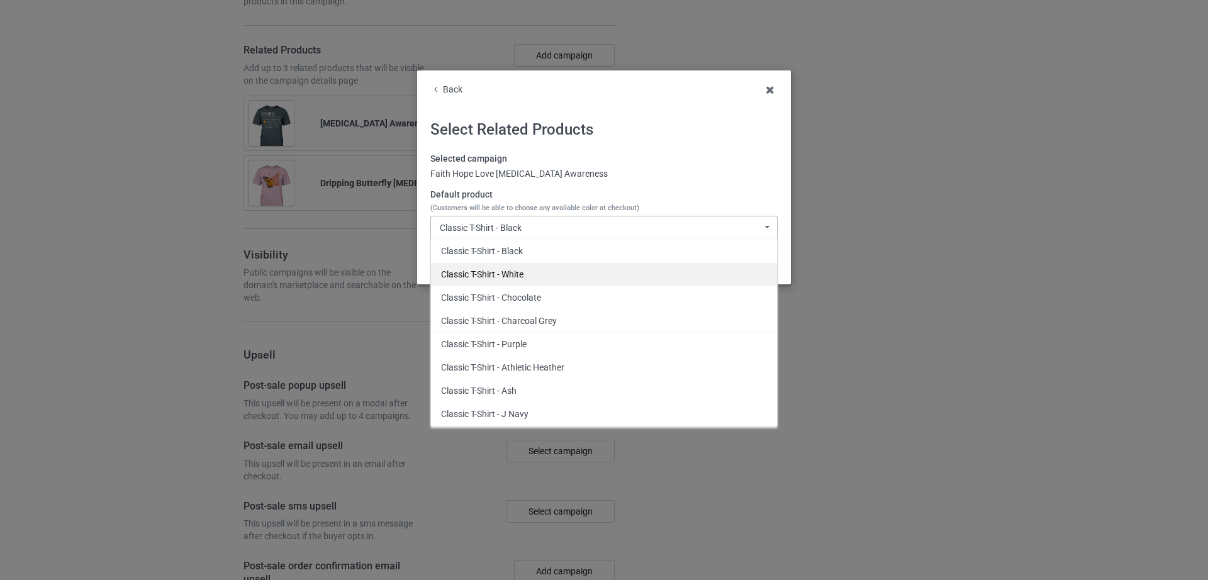
click at [527, 270] on div "Classic T-Shirt - White" at bounding box center [604, 273] width 346 height 23
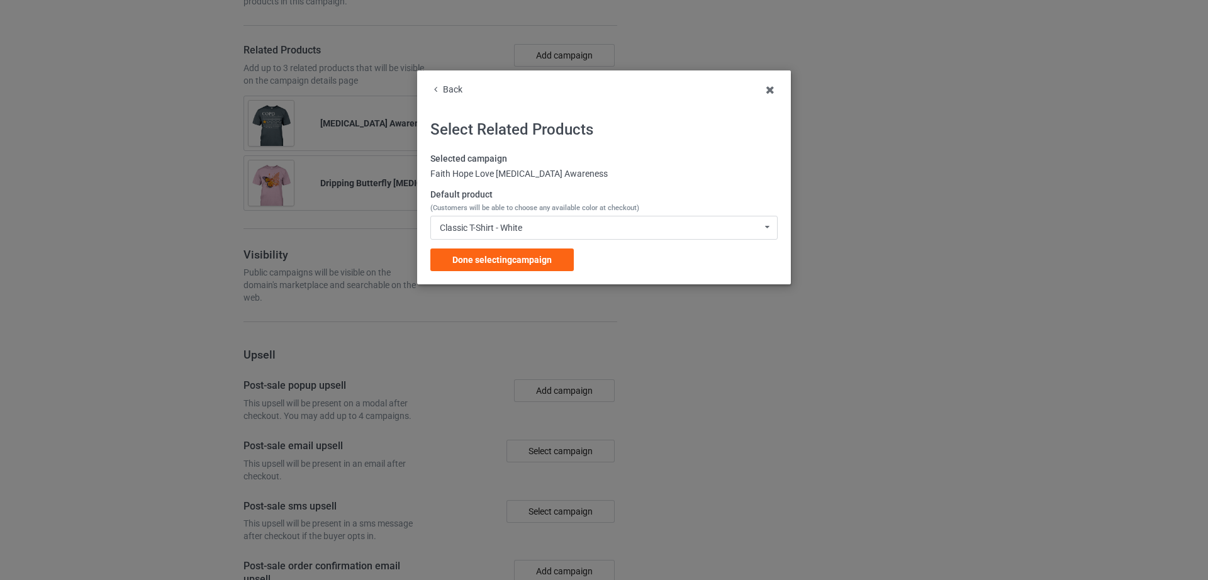
click at [503, 248] on div "Selected campaign Faith Hope Love COPD Awareness Default product (Customers wil…" at bounding box center [603, 212] width 347 height 118
click at [503, 253] on div "Done selecting campaign" at bounding box center [501, 260] width 143 height 23
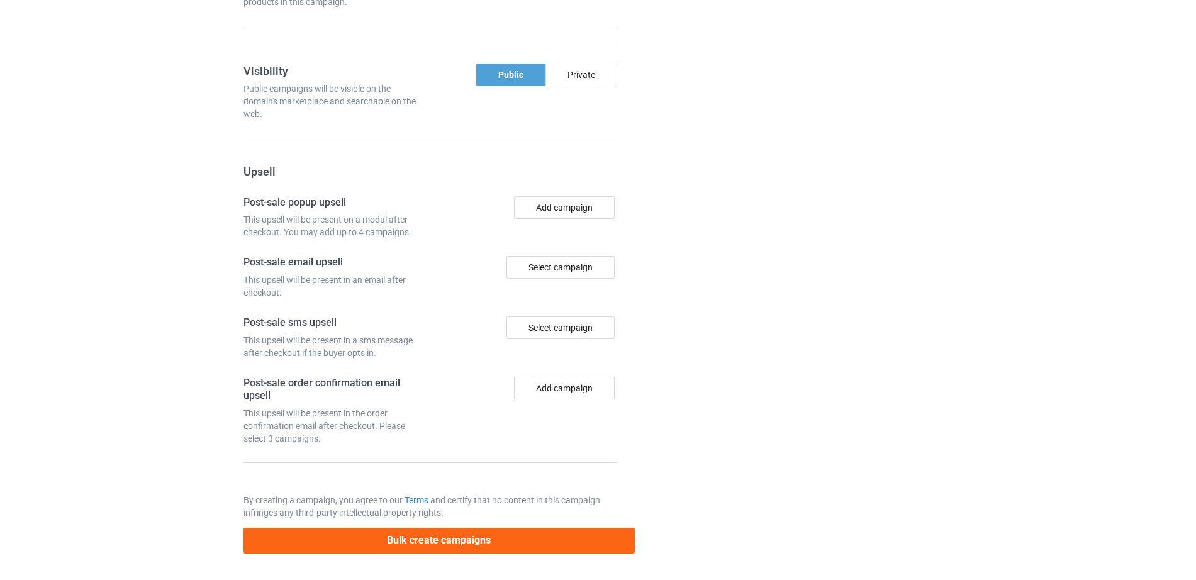
click at [907, 334] on div "Campaign details Details were duplicated from the original campaign. Any change…" at bounding box center [847, 15] width 227 height 1094
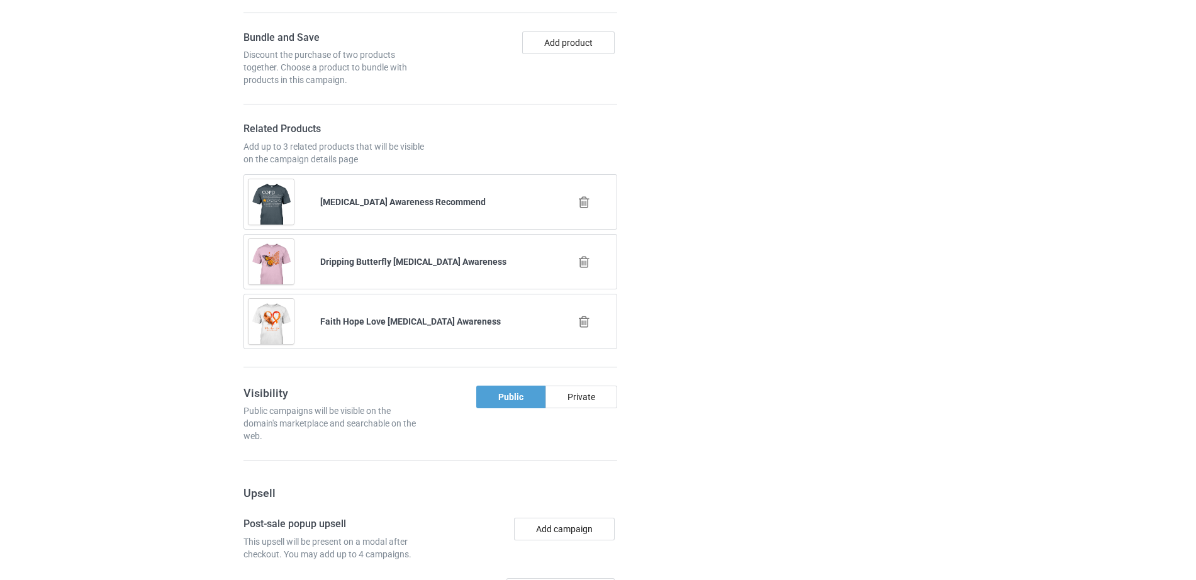
scroll to position [2525, 0]
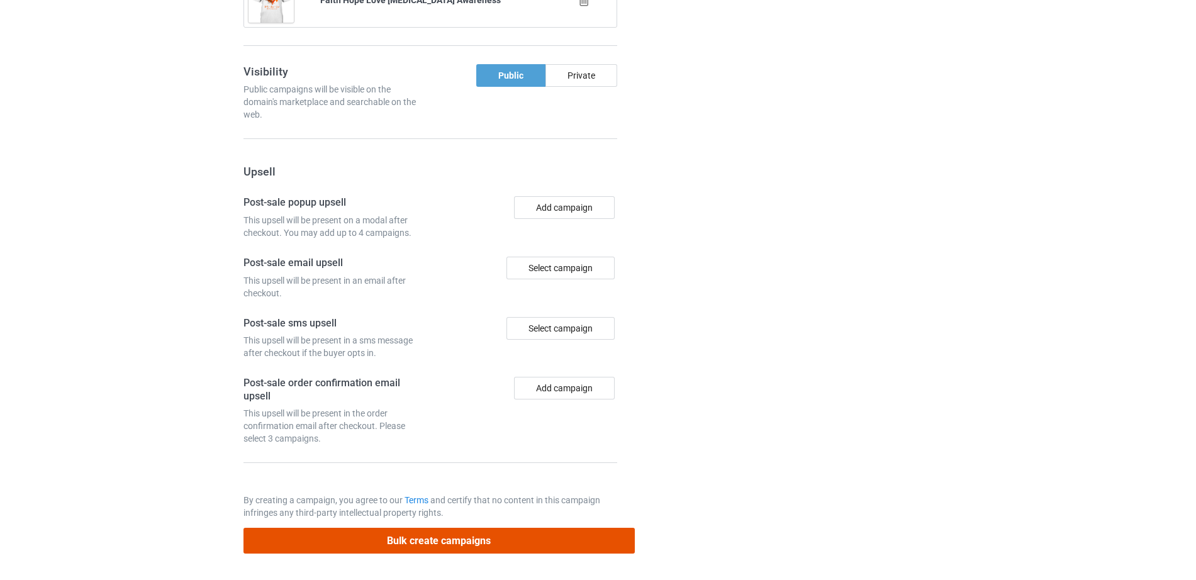
click at [445, 537] on button "Bulk create campaigns" at bounding box center [439, 541] width 391 height 26
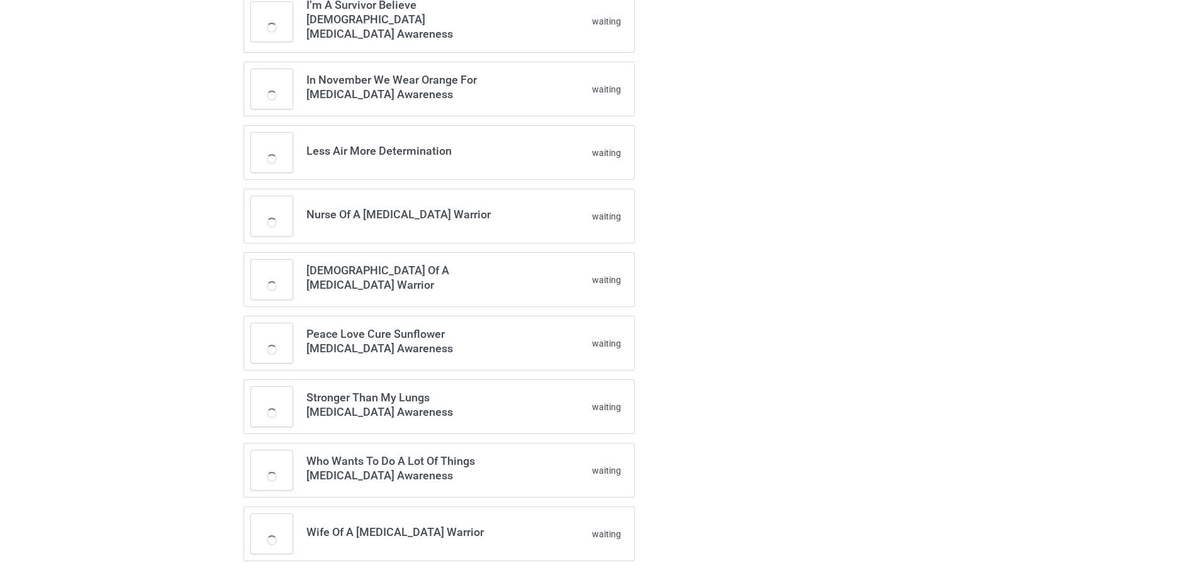
scroll to position [615, 0]
click at [848, 370] on div "Fight Chronic Obstructive Pulmonary Disease Complete Grandchild Of A COPD Warri…" at bounding box center [598, 21] width 727 height 1097
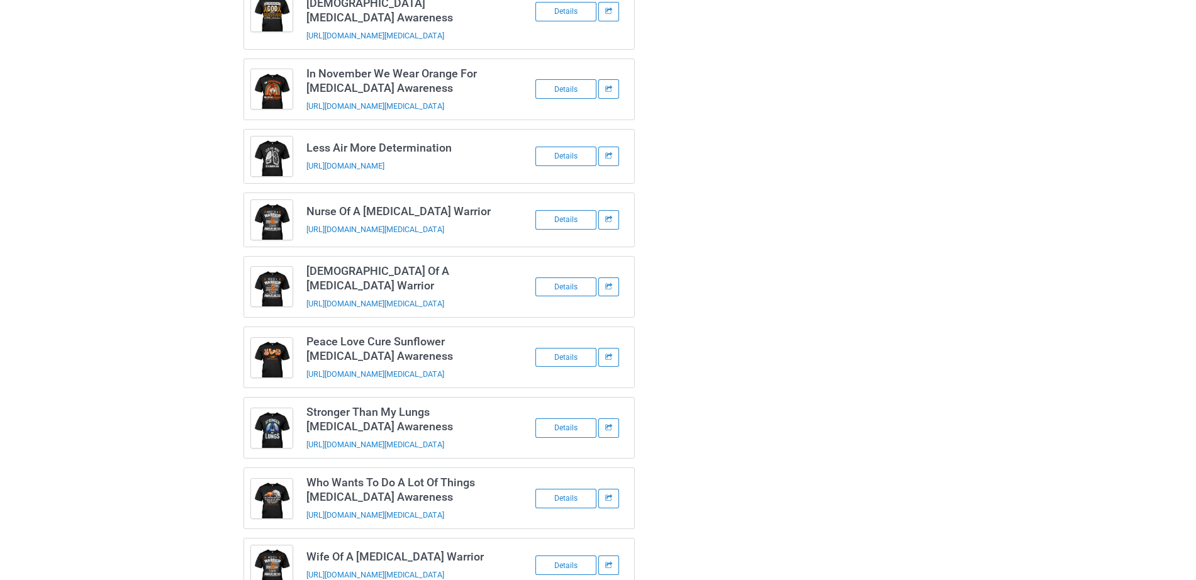
scroll to position [0, 0]
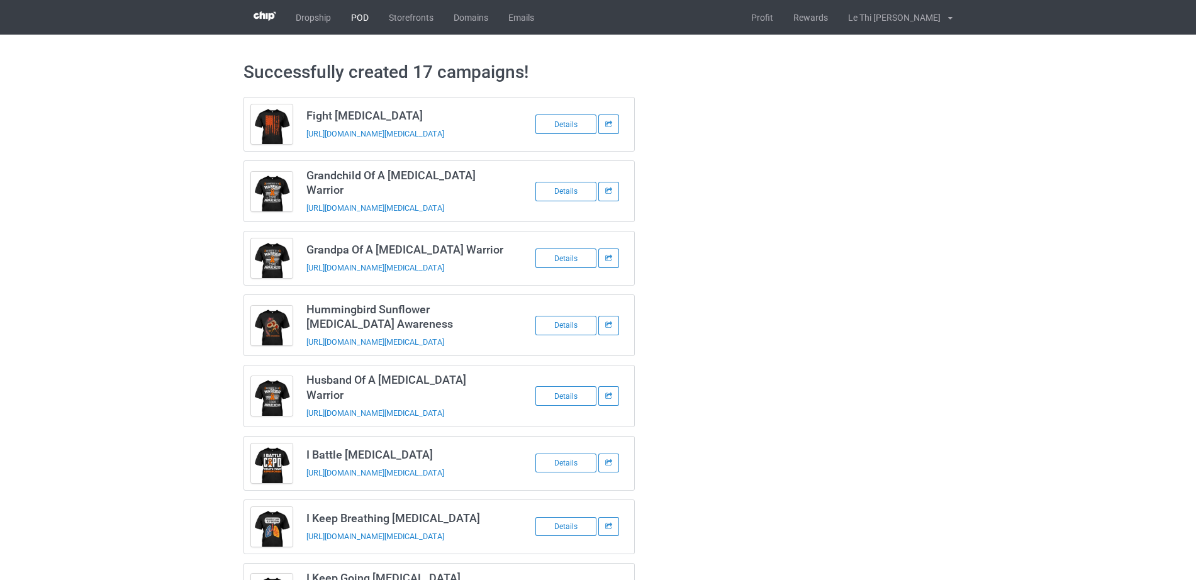
click at [358, 3] on link "POD" at bounding box center [360, 17] width 38 height 35
